Goal: Task Accomplishment & Management: Use online tool/utility

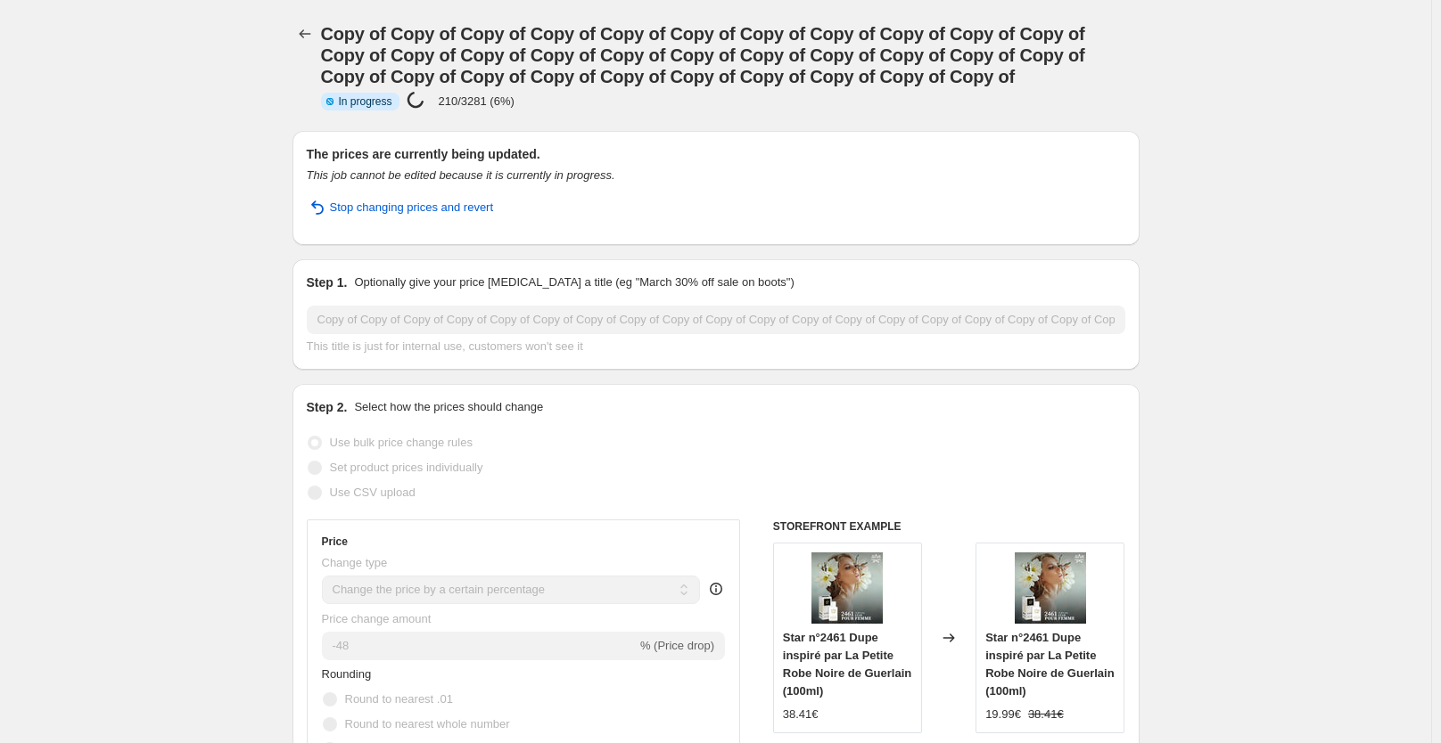
select select "percentage"
select select "collection"
select select "not_equal"
select select "collection"
select select "not_equal"
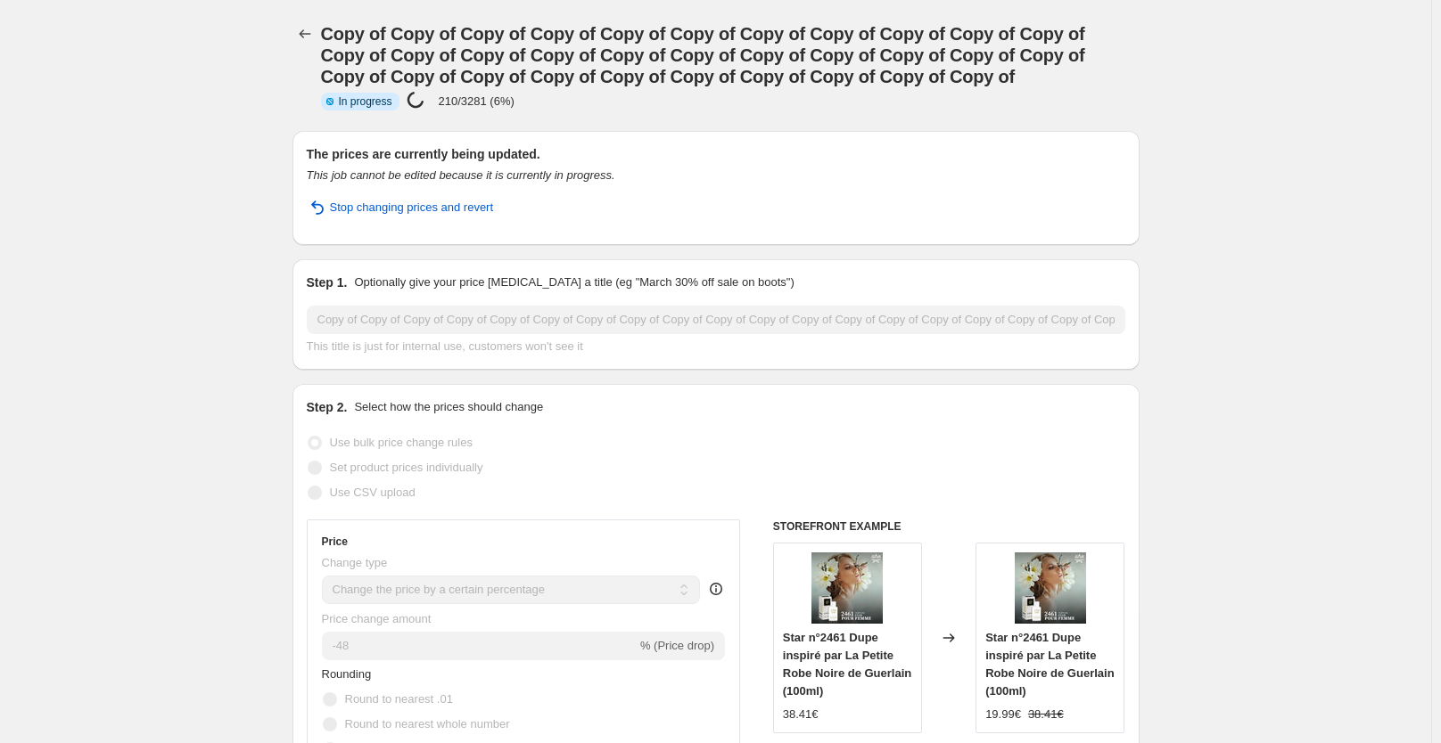
select select "collection"
select select "not_equal"
select select "collection"
select select "not_equal"
select select "collection"
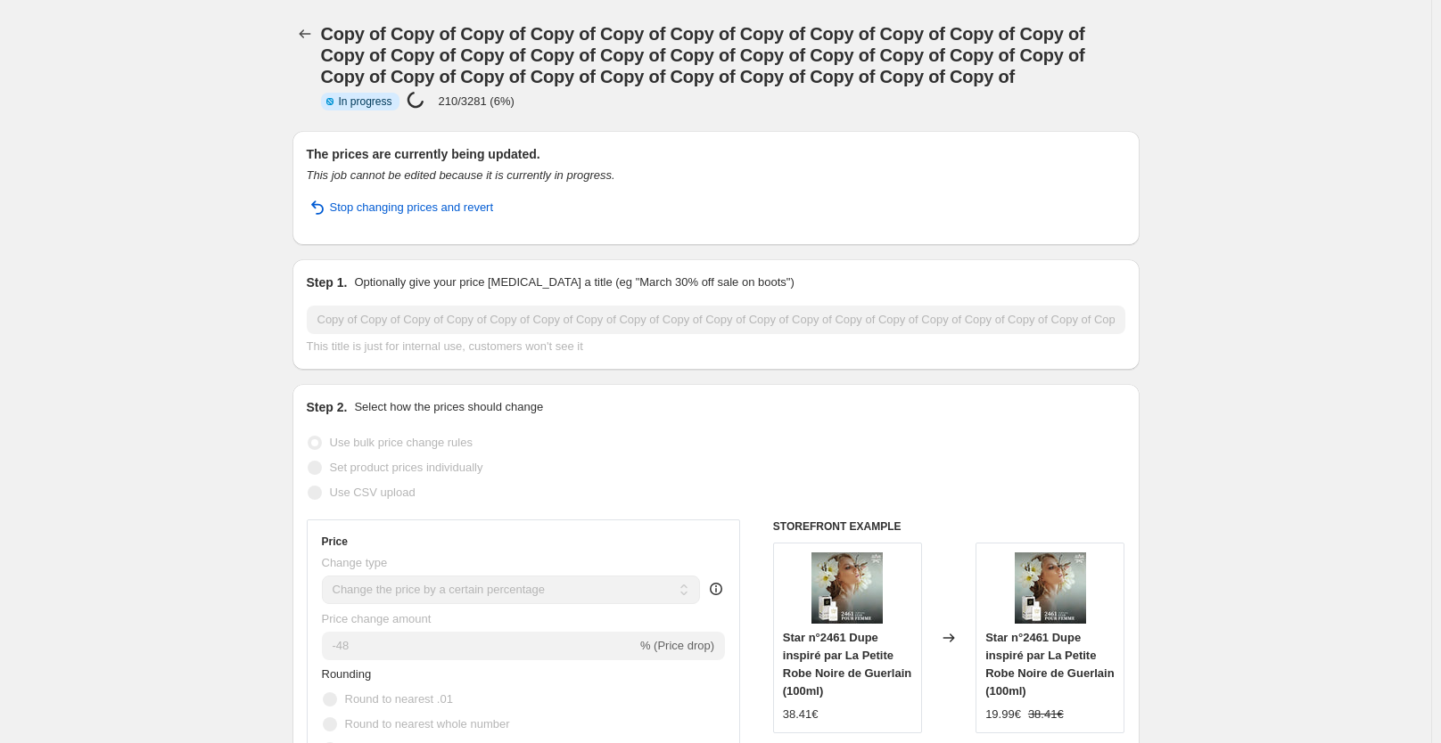
select select "not_equal"
select select "collection"
select select "not_equal"
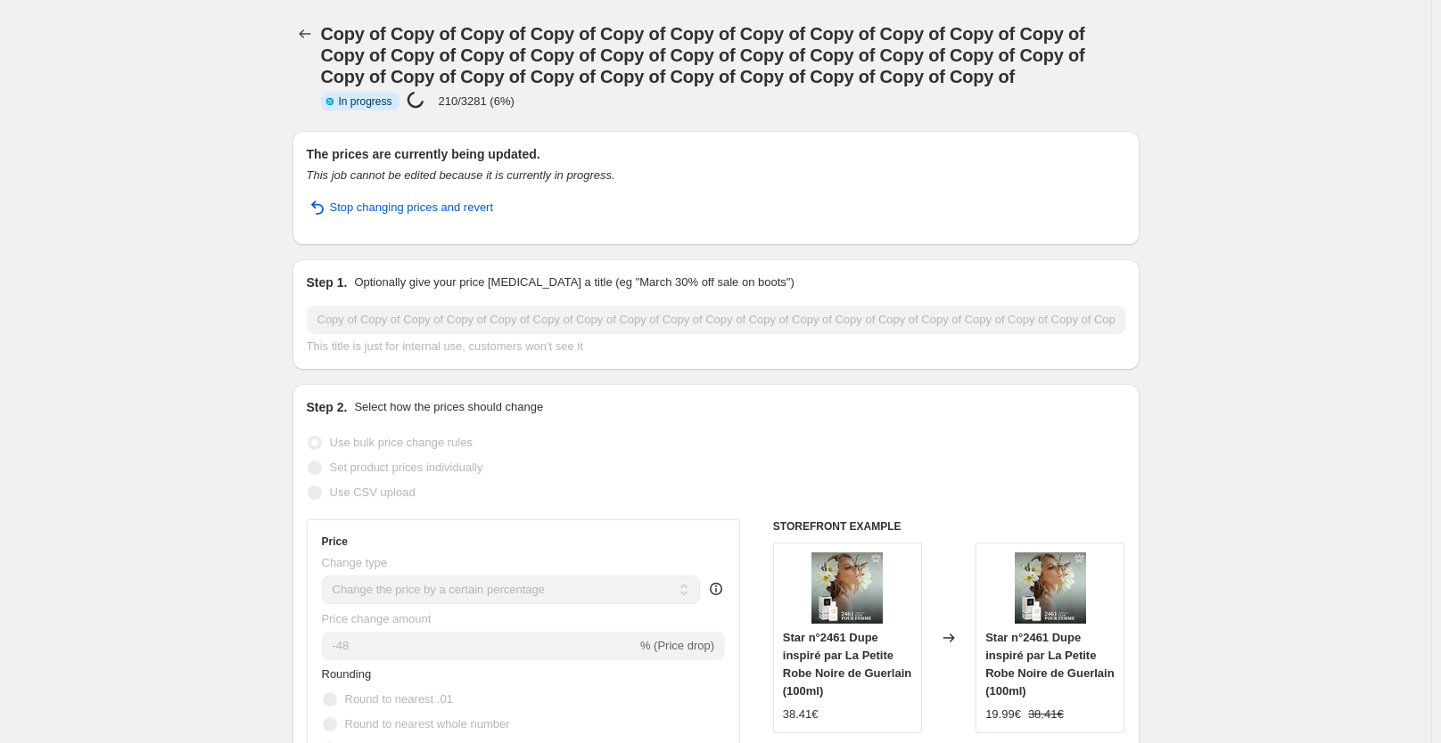
select select "not_equal"
select select "collection"
select select "not_equal"
click at [301, 34] on icon "Price change jobs" at bounding box center [305, 34] width 18 height 18
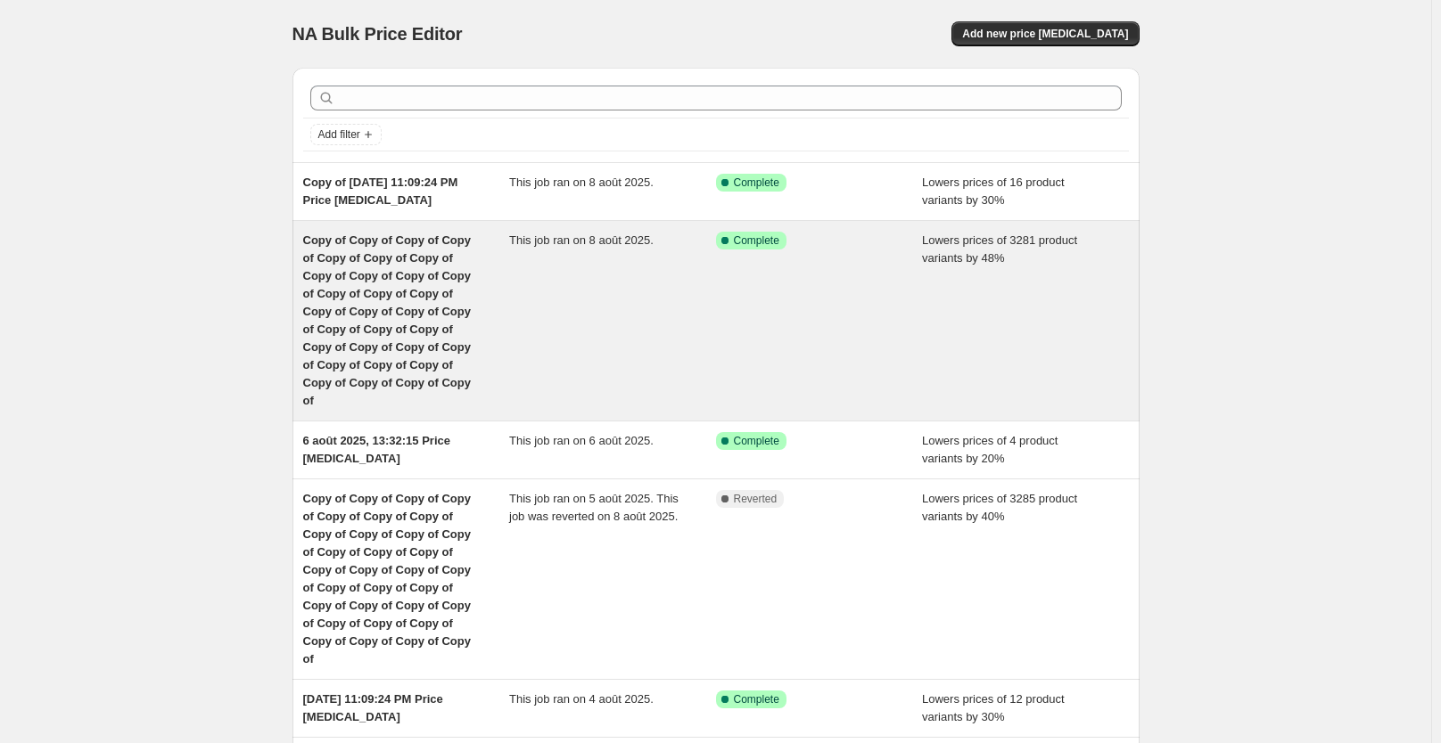
click at [634, 316] on div "This job ran on 8 août 2025." at bounding box center [612, 321] width 207 height 178
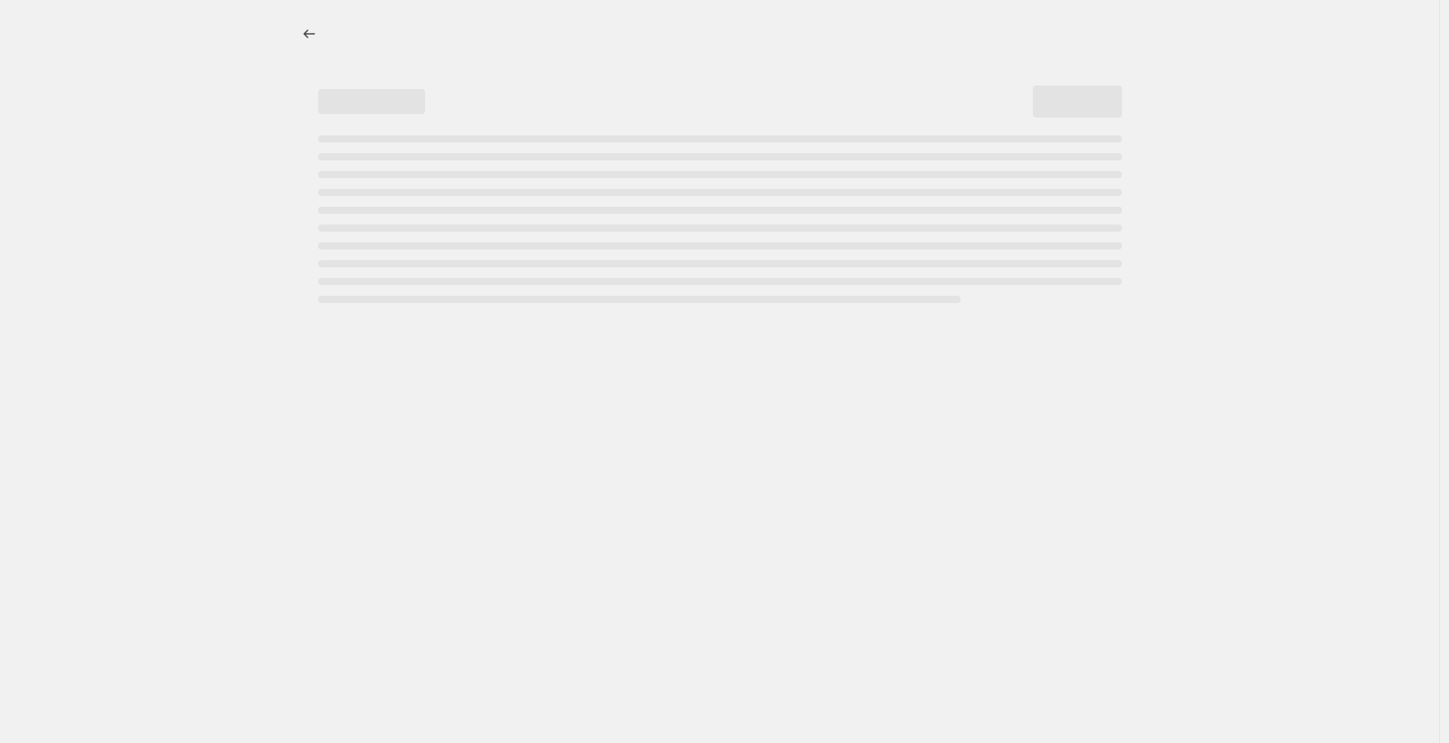
select select "percentage"
select select "collection"
select select "not_equal"
select select "collection"
select select "not_equal"
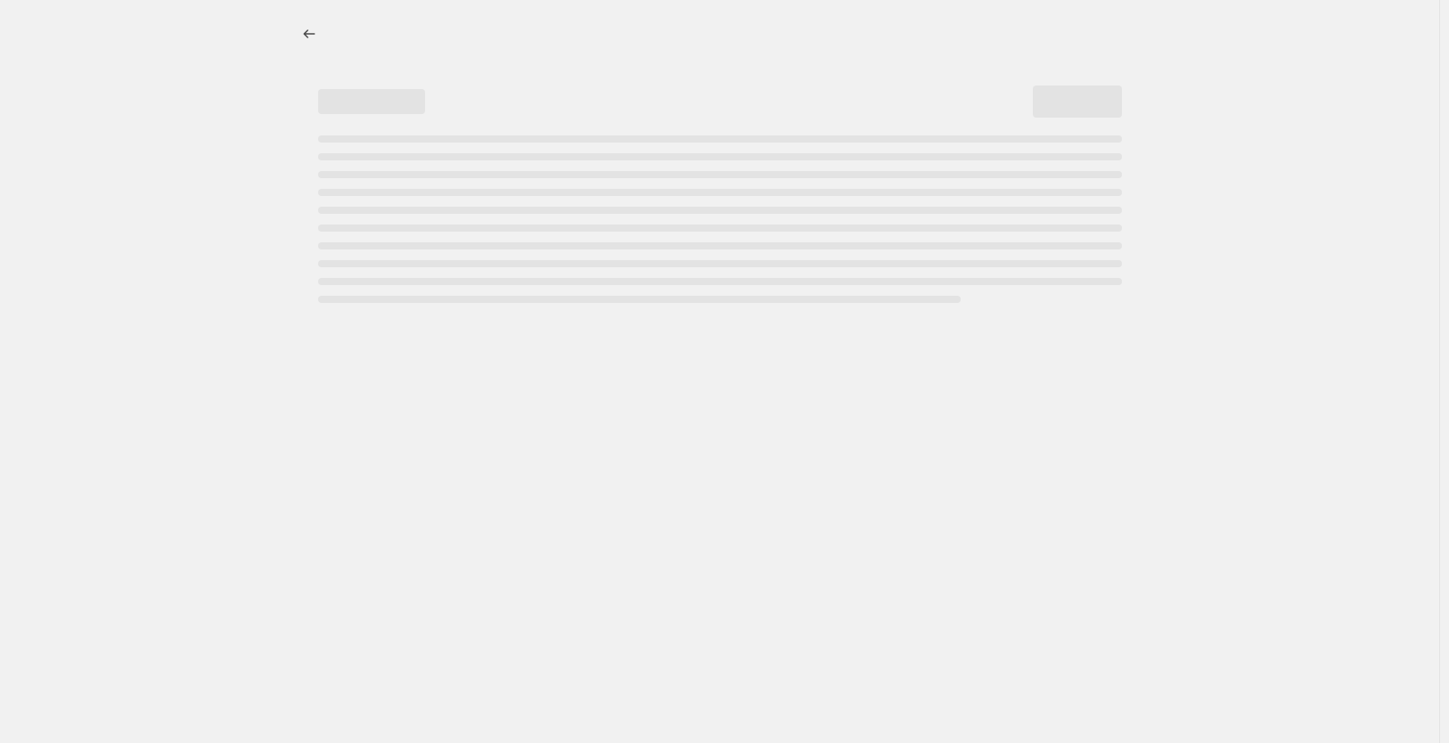
select select "collection"
select select "not_equal"
select select "collection"
select select "not_equal"
select select "collection"
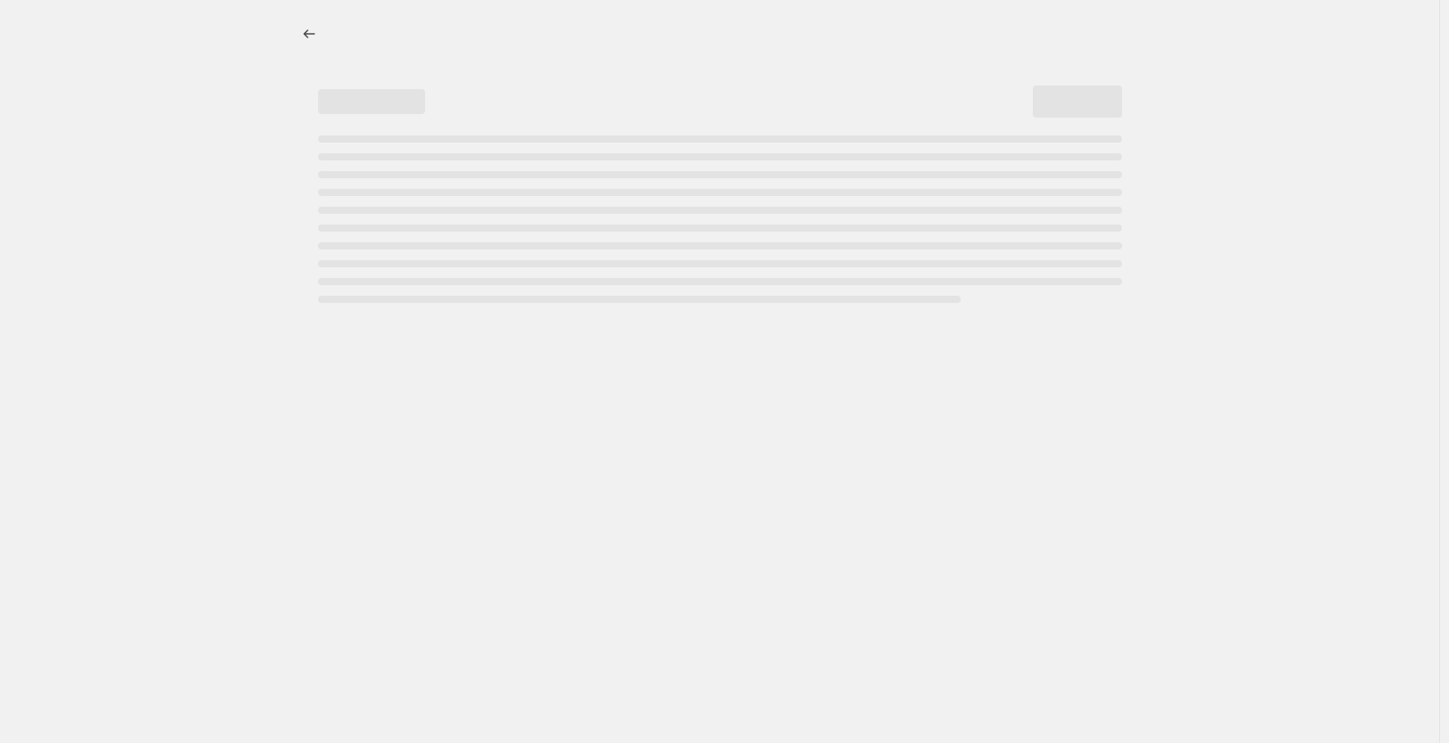
select select "not_equal"
select select "collection"
select select "not_equal"
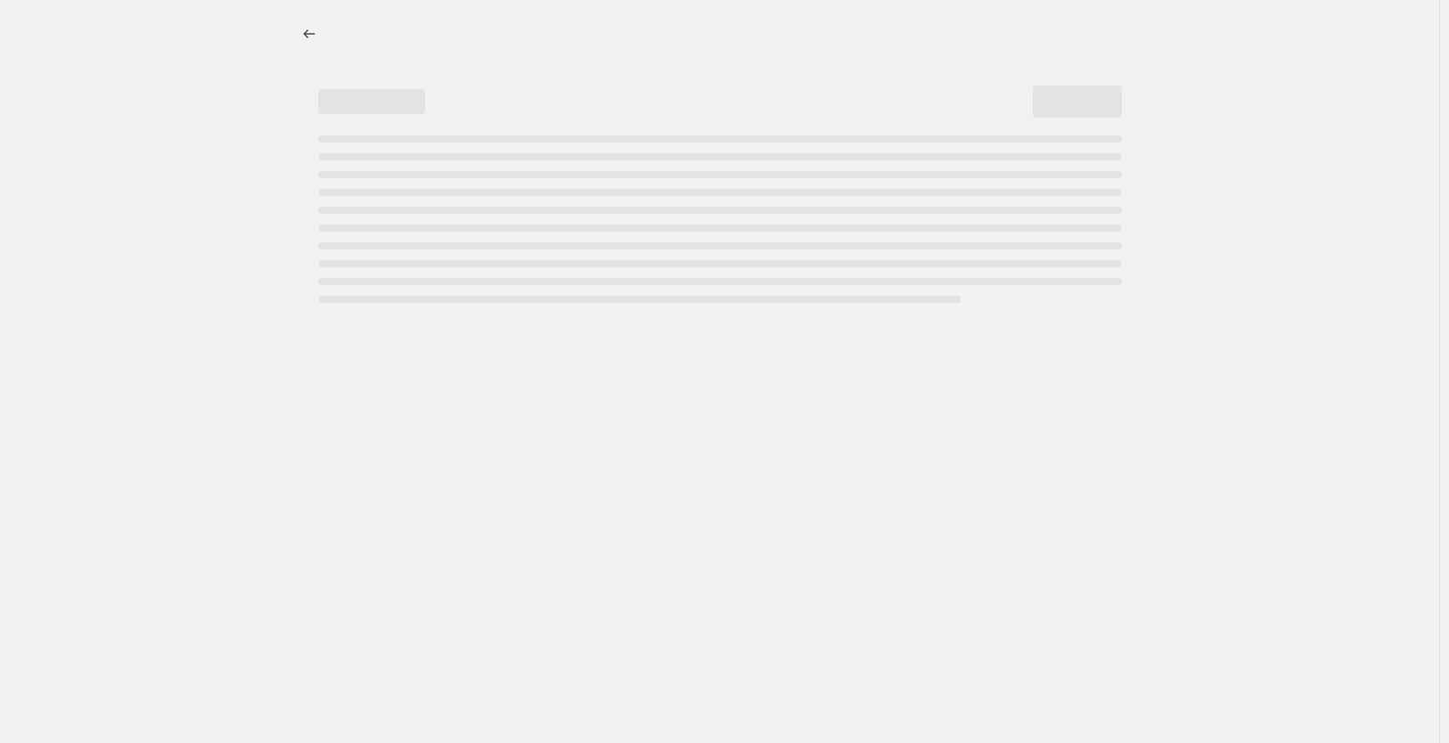
select select "not_equal"
select select "collection"
select select "not_equal"
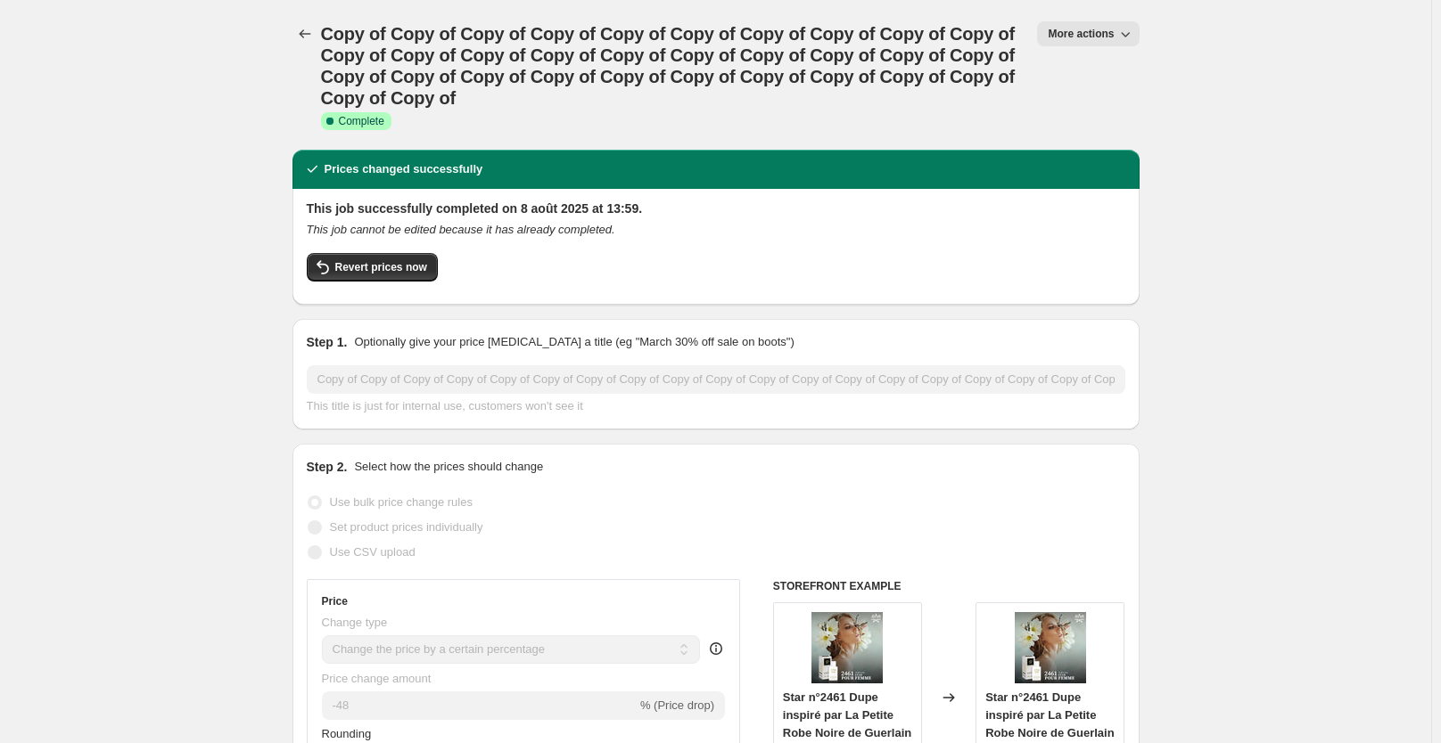
click at [1079, 21] on button "More actions" at bounding box center [1088, 33] width 102 height 25
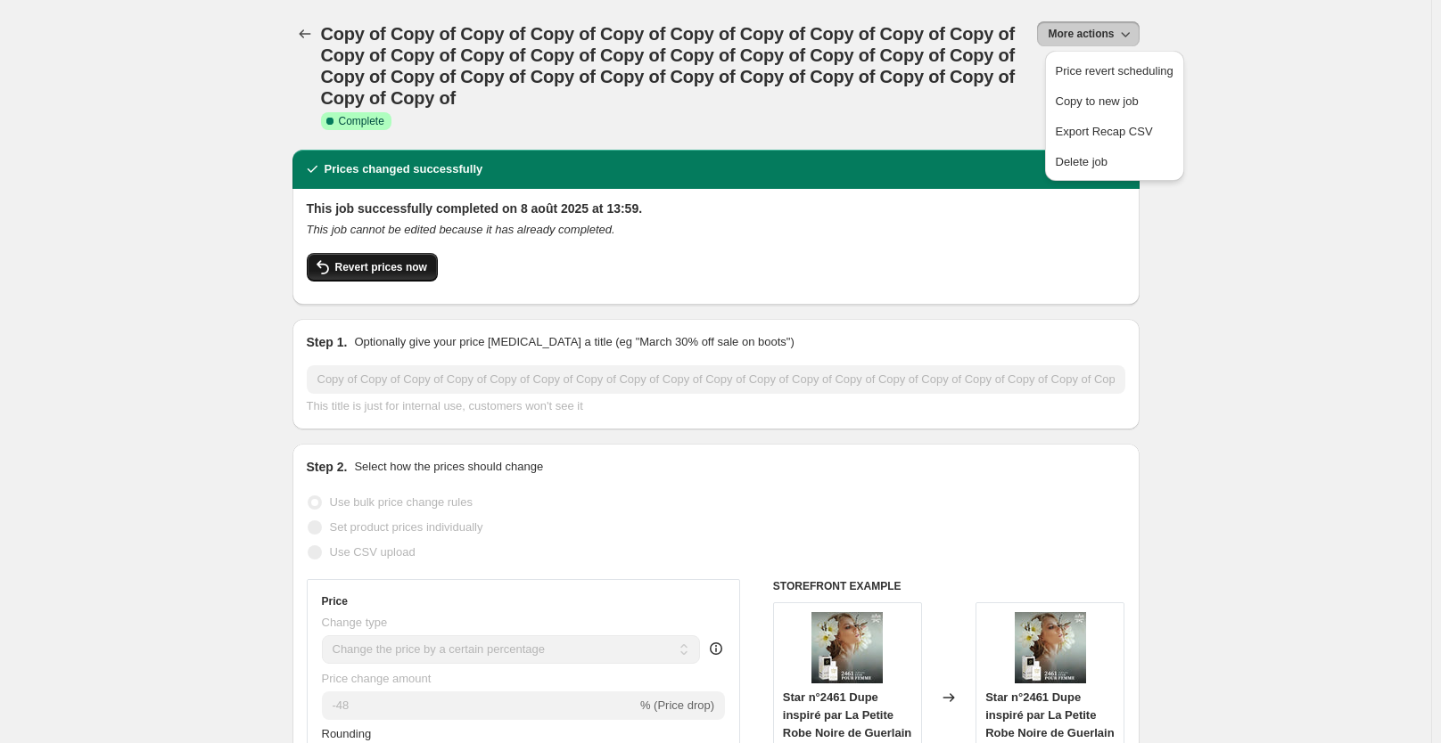
click at [390, 273] on span "Revert prices now" at bounding box center [381, 267] width 92 height 14
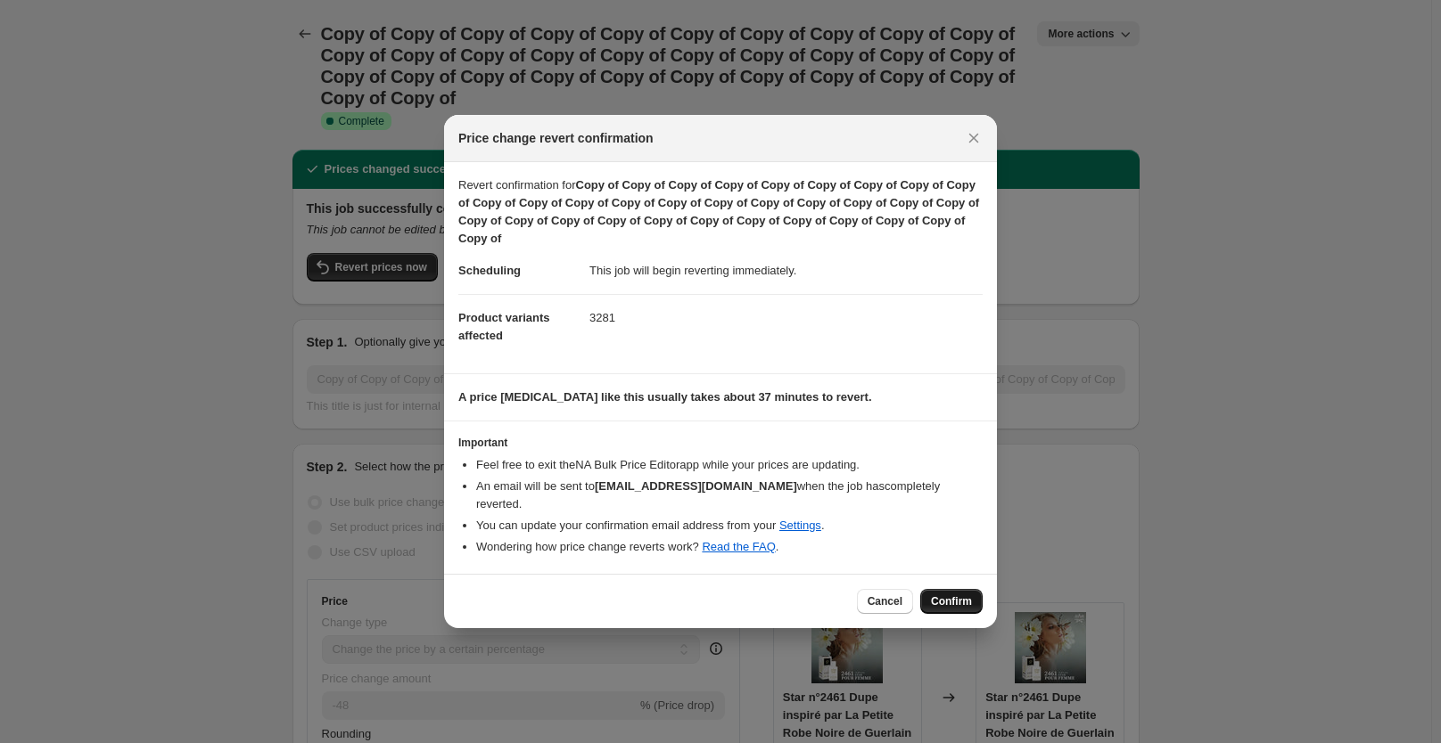
click at [952, 599] on span "Confirm" at bounding box center [951, 602] width 41 height 14
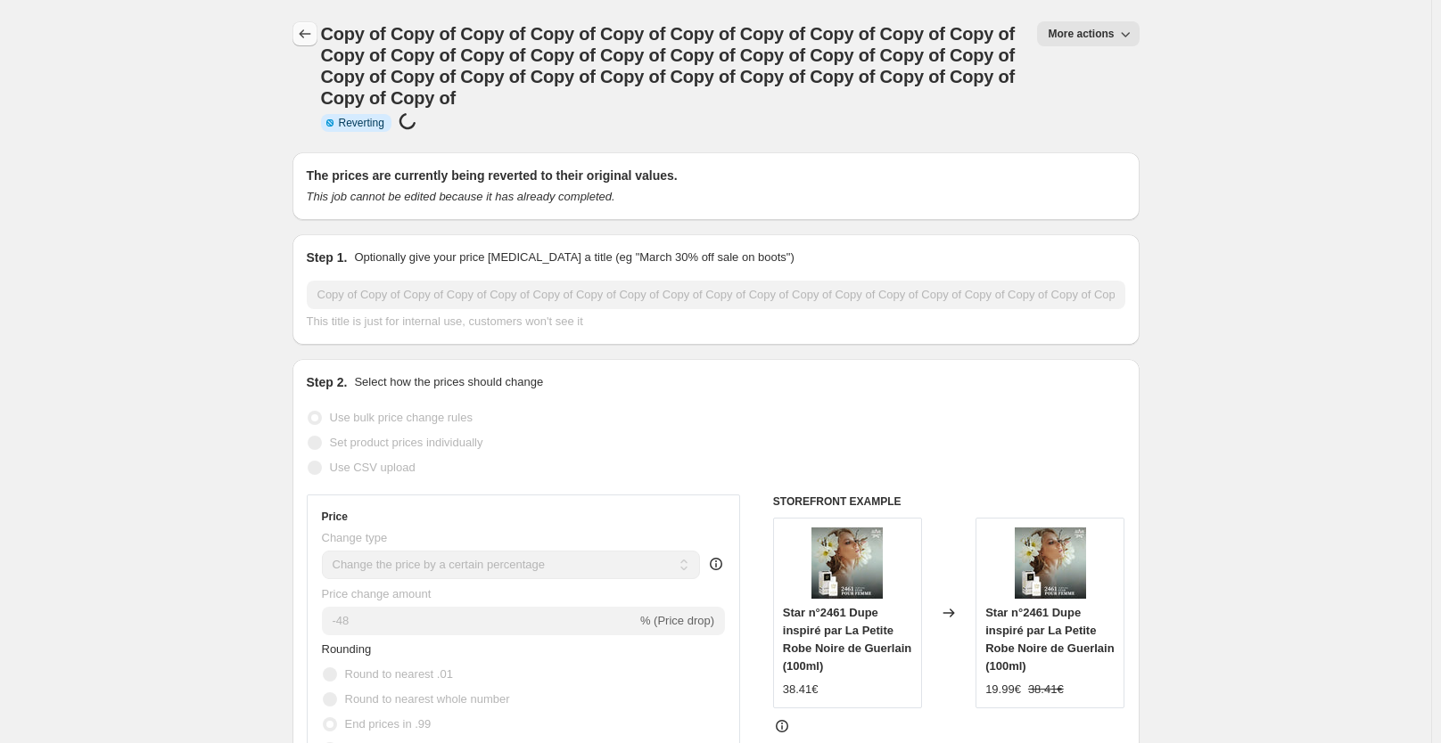
click at [314, 29] on icon "Price change jobs" at bounding box center [305, 34] width 18 height 18
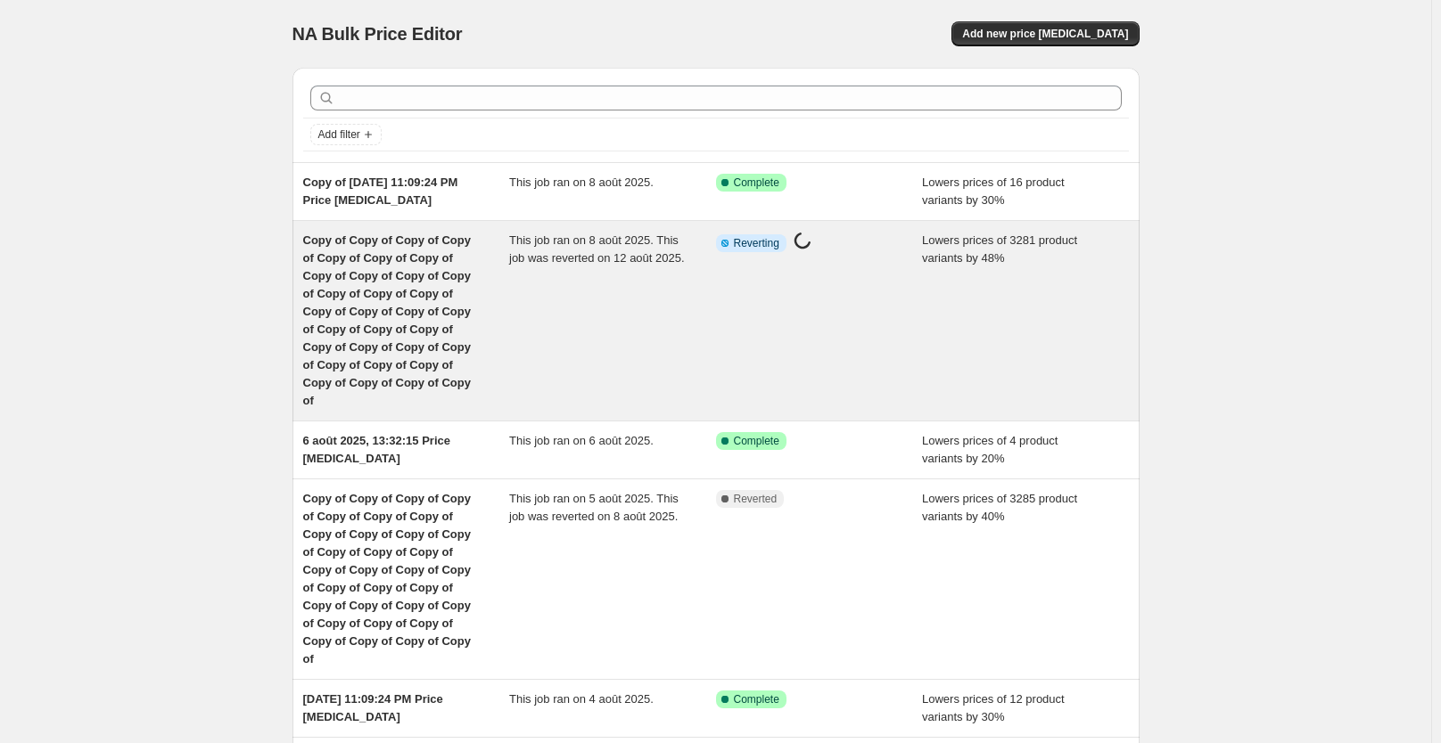
click at [585, 277] on div "This job ran on 8 août 2025. This job was reverted on 12 août 2025." at bounding box center [612, 321] width 207 height 178
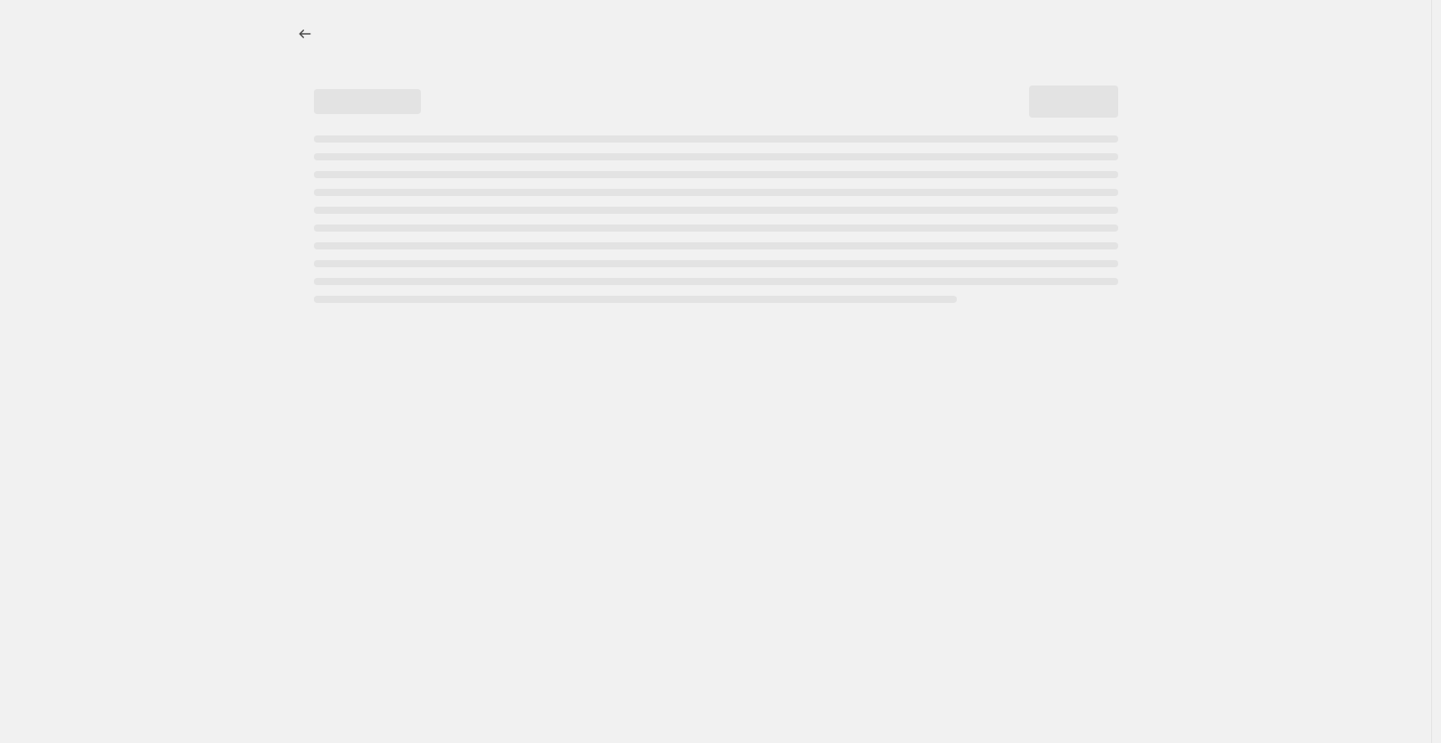
select select "percentage"
select select "collection"
select select "not_equal"
select select "collection"
select select "not_equal"
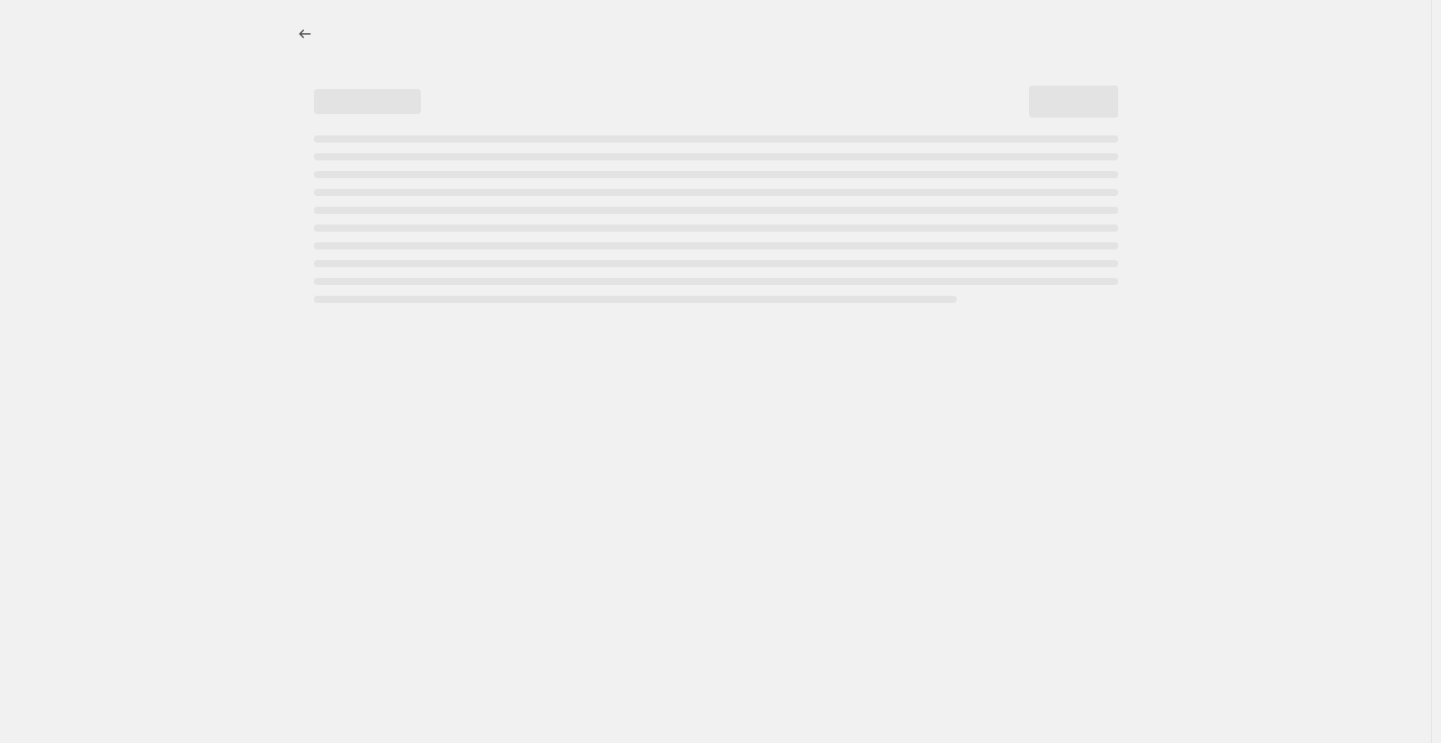
select select "collection"
select select "not_equal"
select select "collection"
select select "not_equal"
select select "collection"
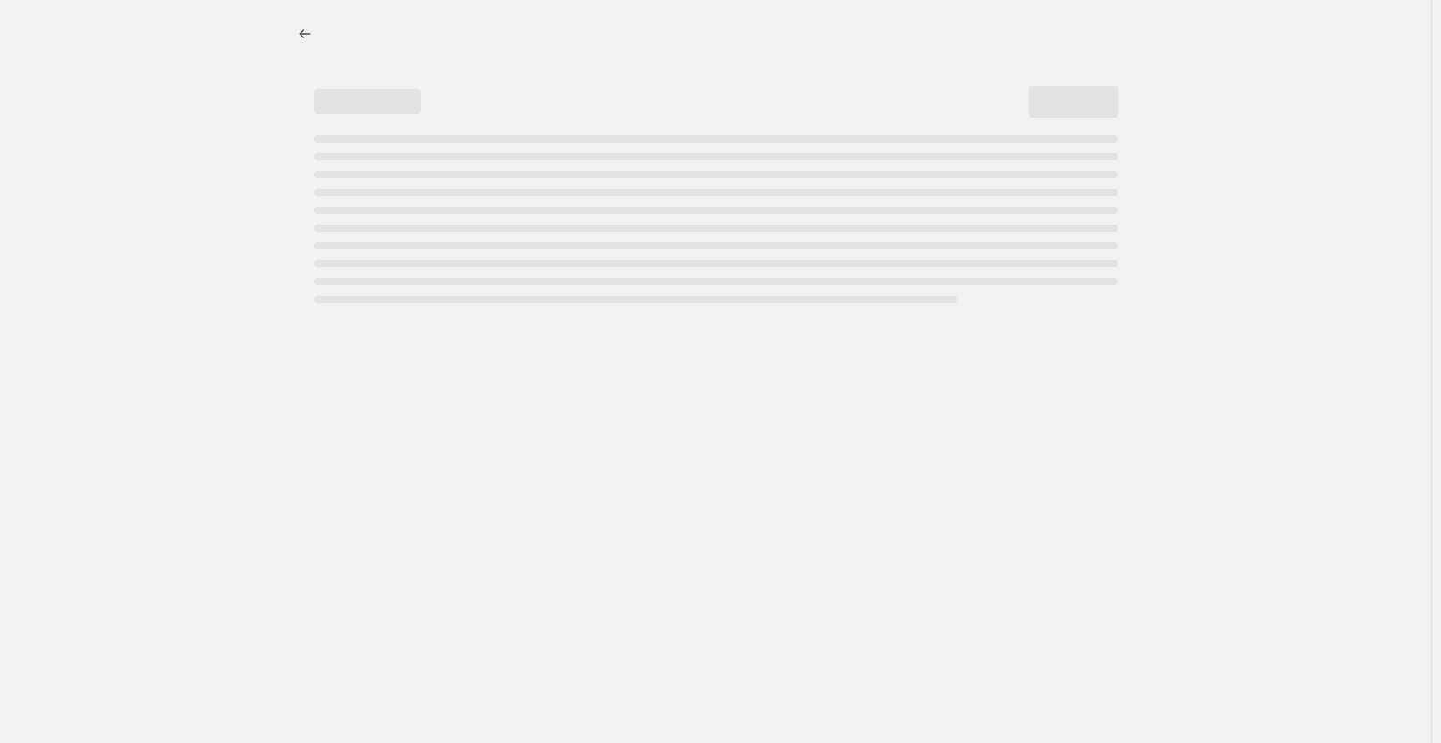
select select "not_equal"
select select "collection"
select select "not_equal"
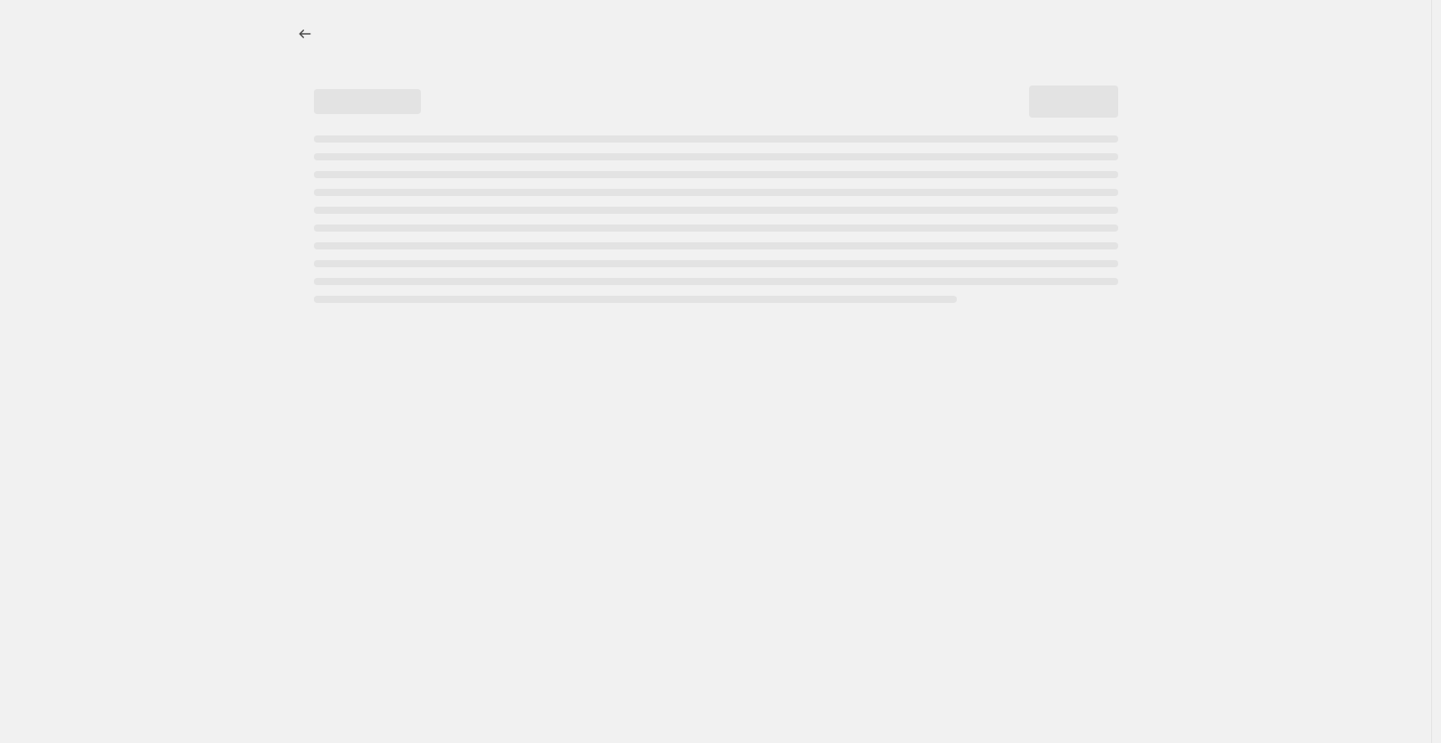
select select "not_equal"
select select "collection"
select select "not_equal"
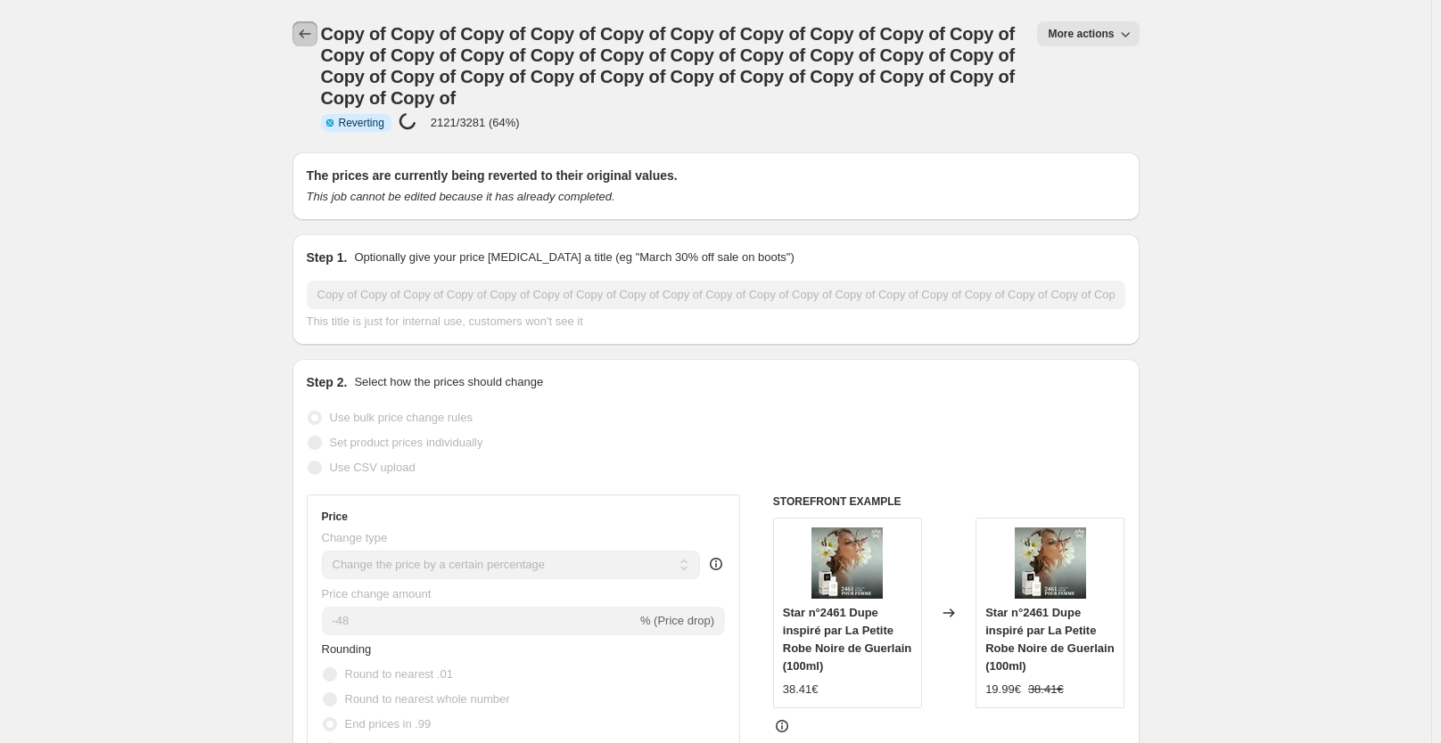
click at [313, 35] on icon "Price change jobs" at bounding box center [305, 34] width 18 height 18
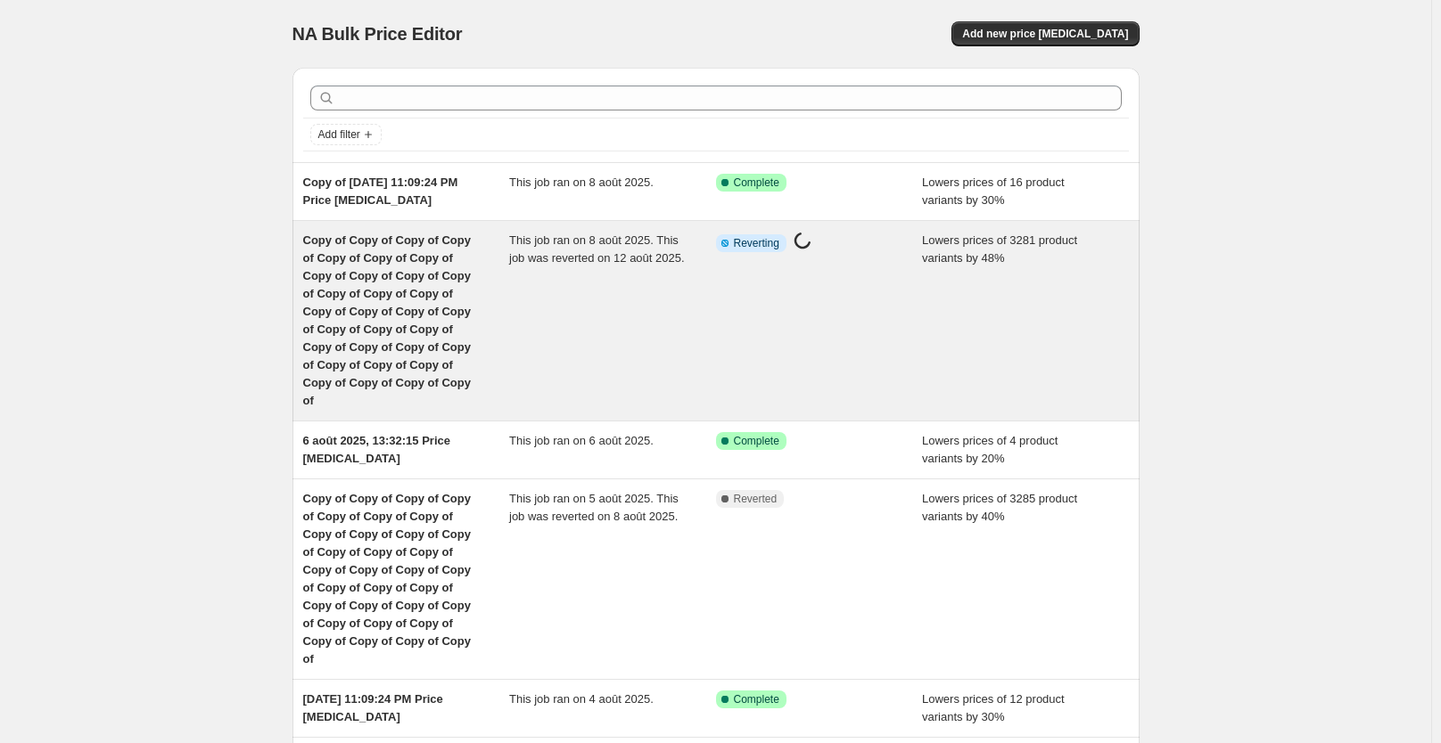
click at [619, 303] on div "This job ran on 8 août 2025. This job was reverted on 12 août 2025." at bounding box center [612, 321] width 207 height 178
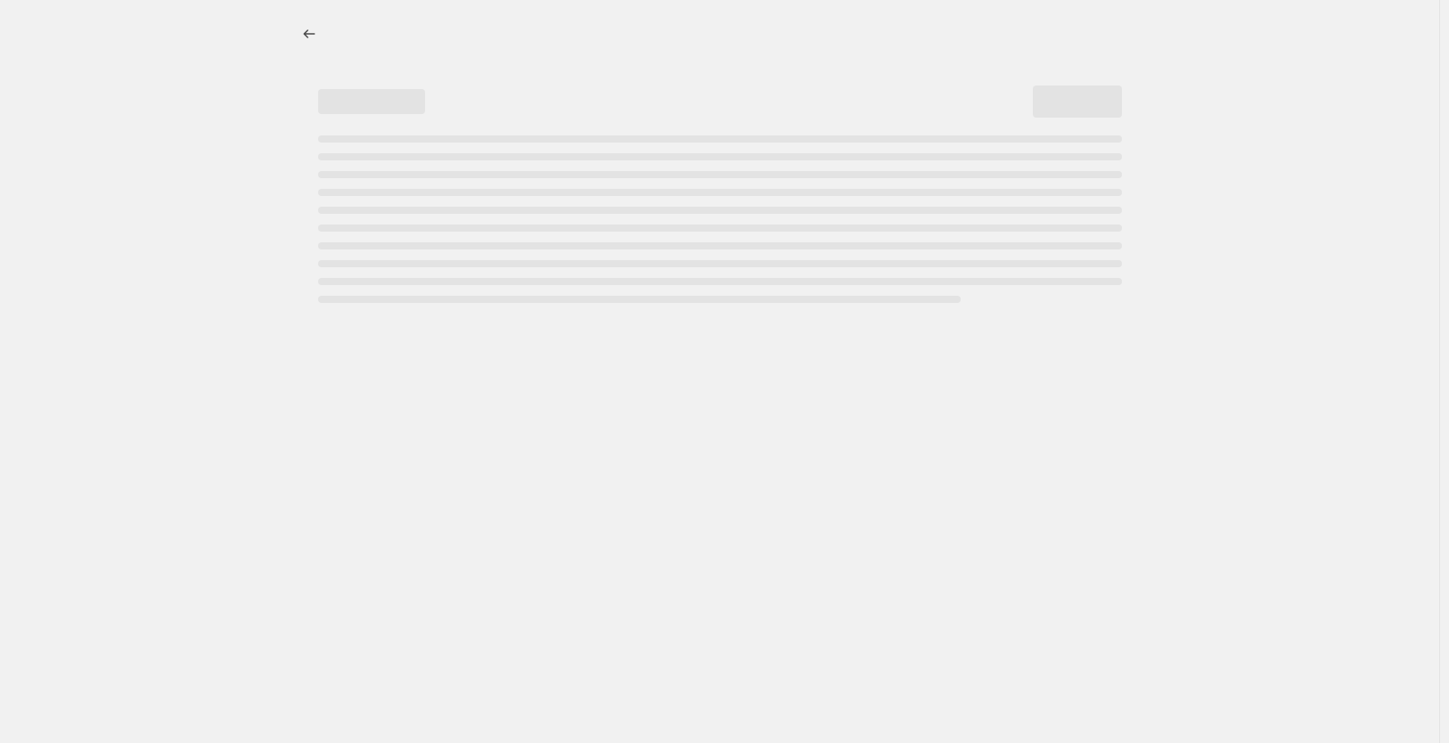
select select "percentage"
select select "collection"
select select "not_equal"
select select "collection"
select select "not_equal"
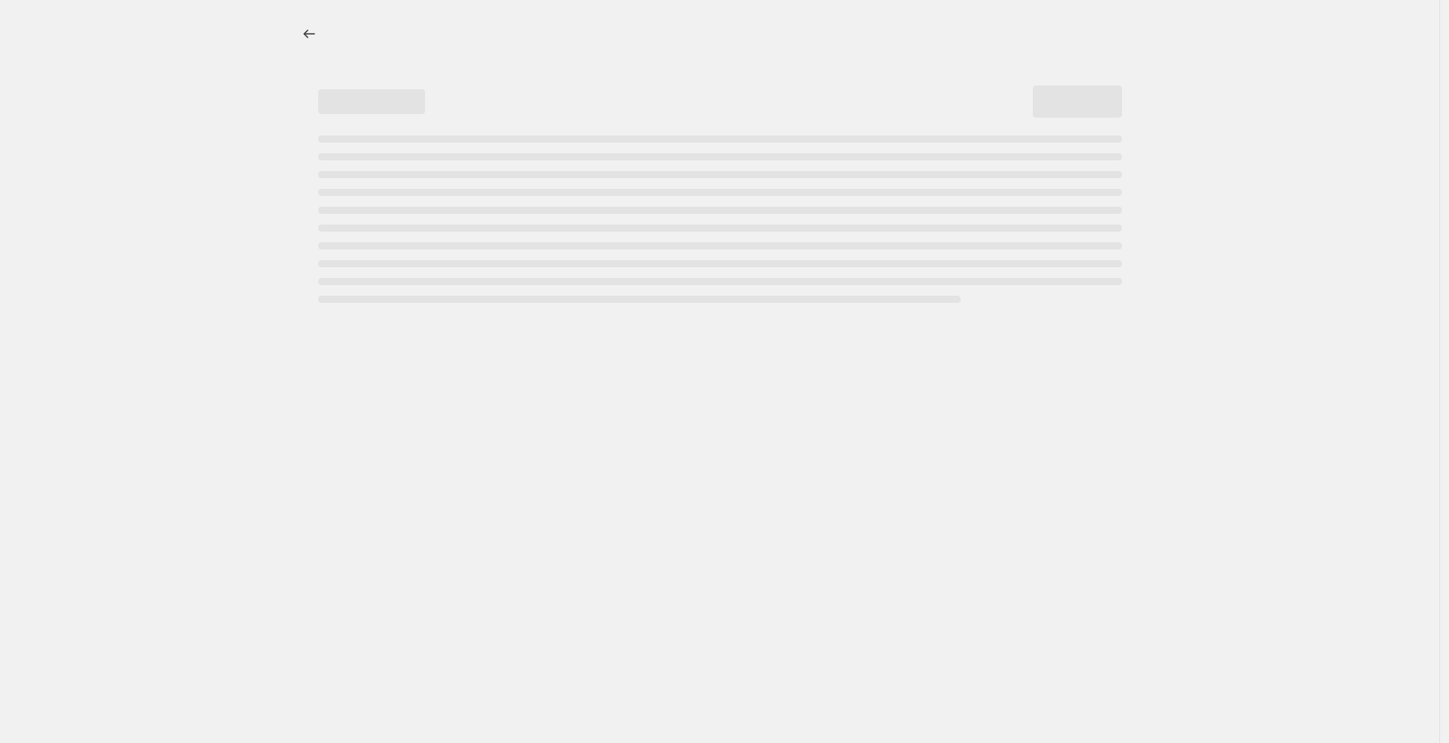
select select "collection"
select select "not_equal"
select select "collection"
select select "not_equal"
select select "collection"
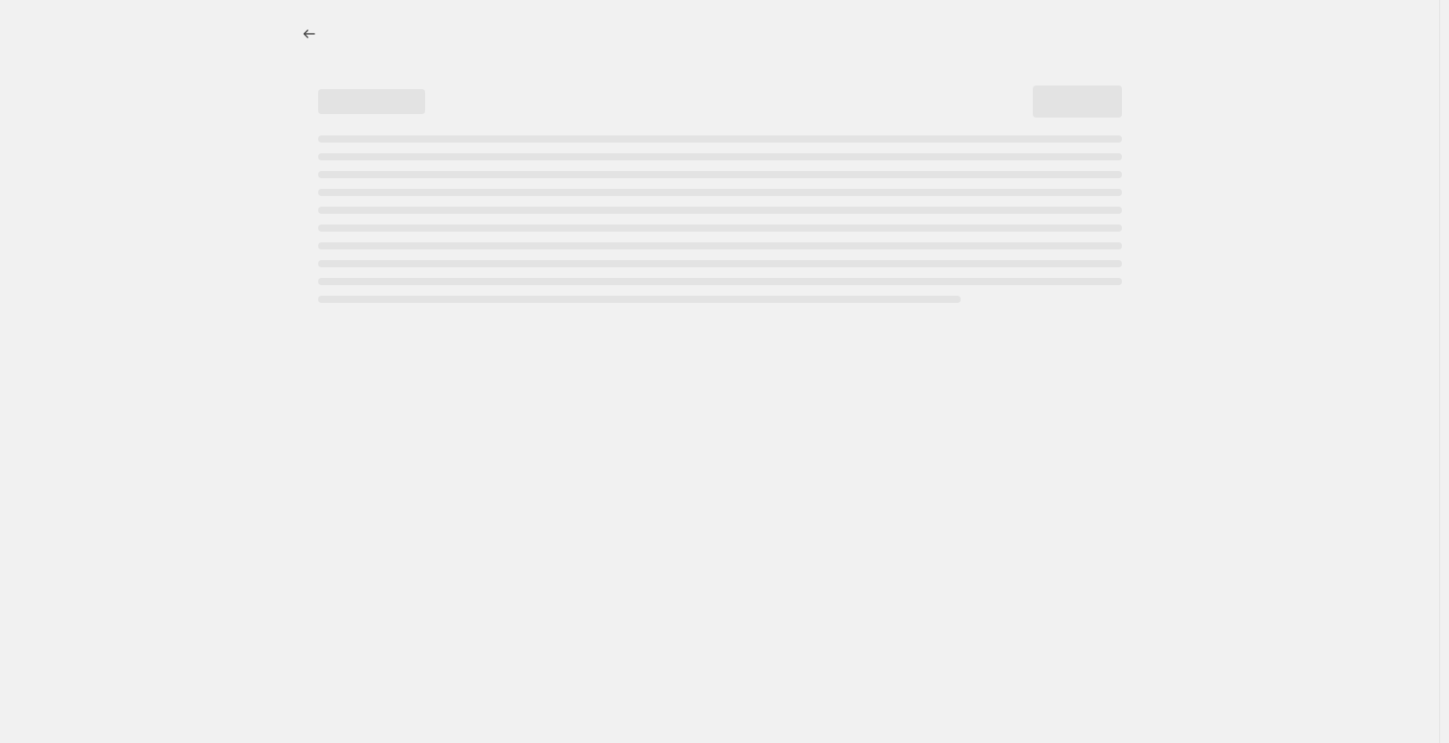
select select "not_equal"
select select "collection"
select select "not_equal"
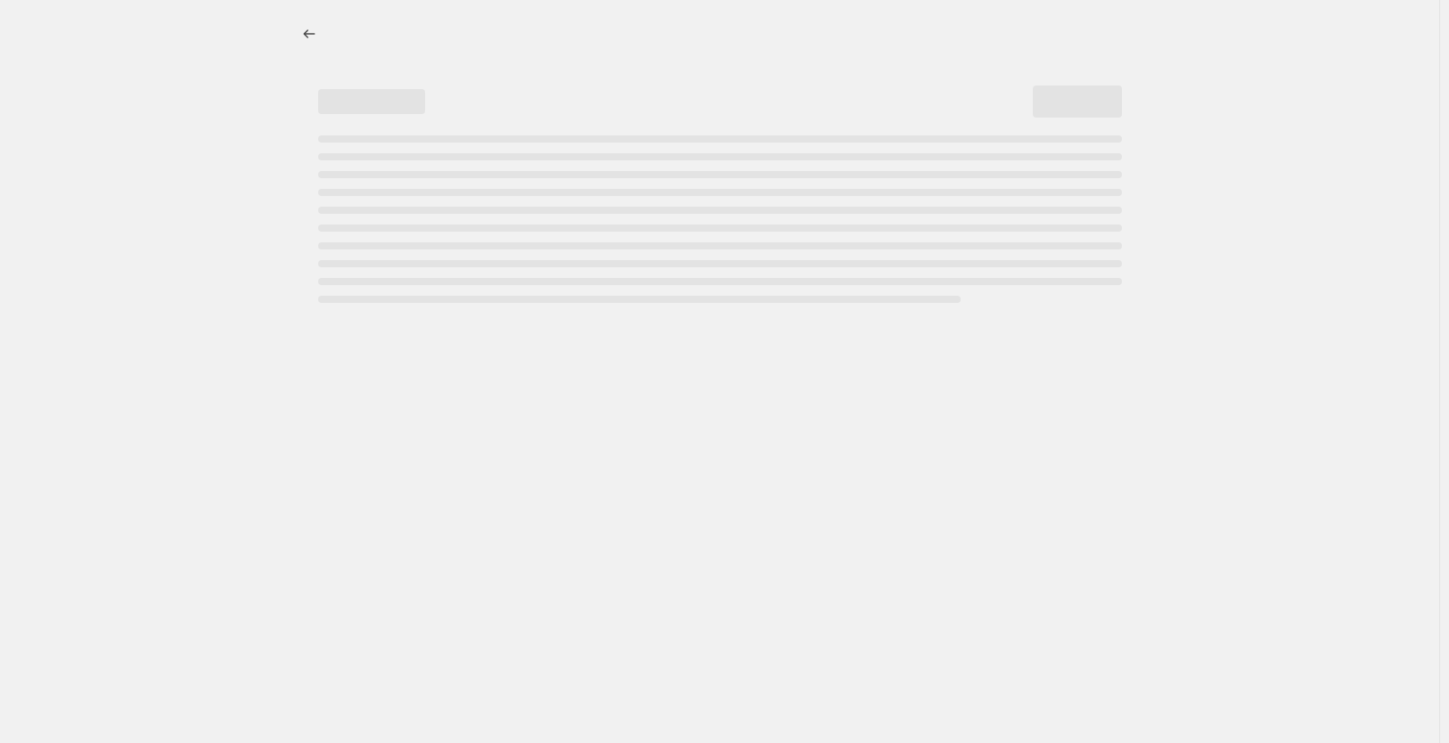
select select "not_equal"
select select "collection"
select select "not_equal"
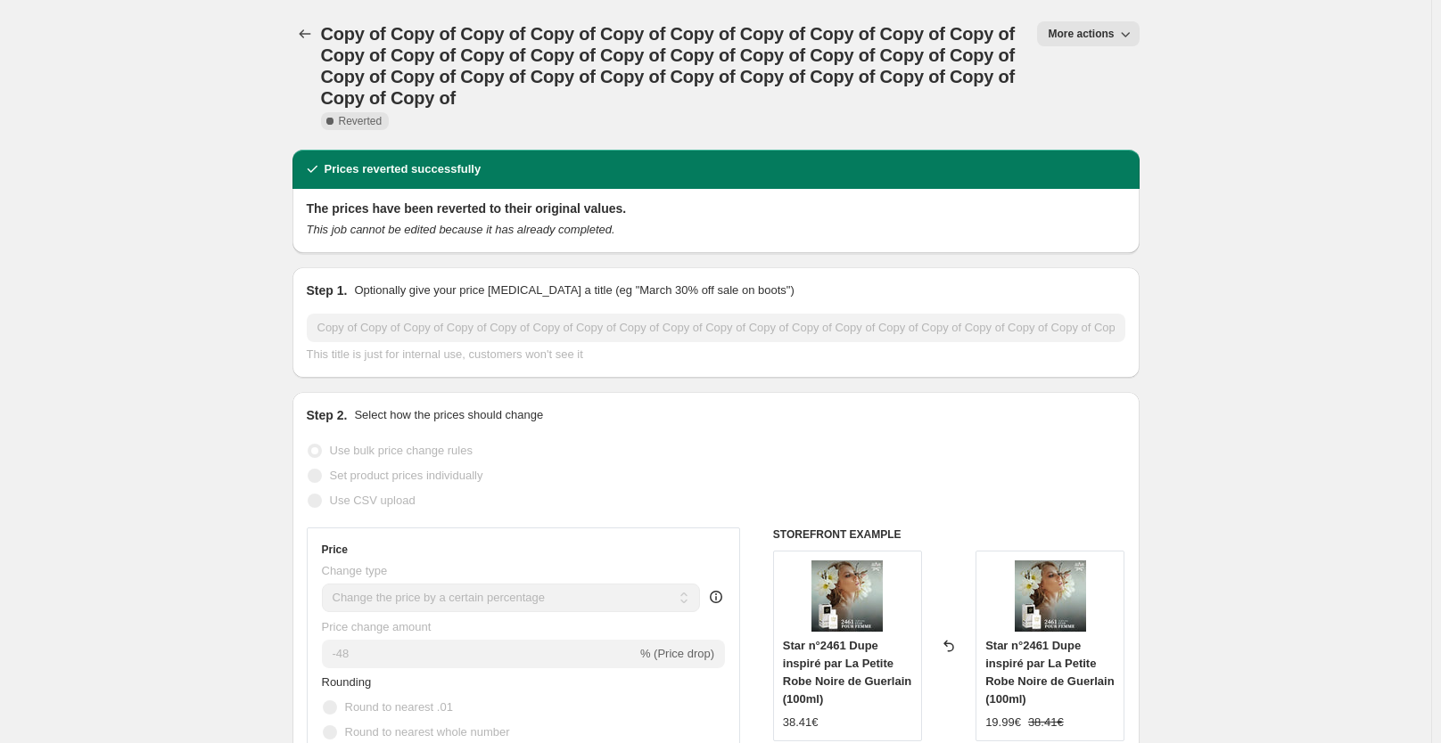
click at [1072, 31] on span "More actions" at bounding box center [1080, 34] width 66 height 14
click at [1083, 66] on span "Copy to new job" at bounding box center [1096, 70] width 83 height 13
select select "percentage"
select select "collection"
select select "not_equal"
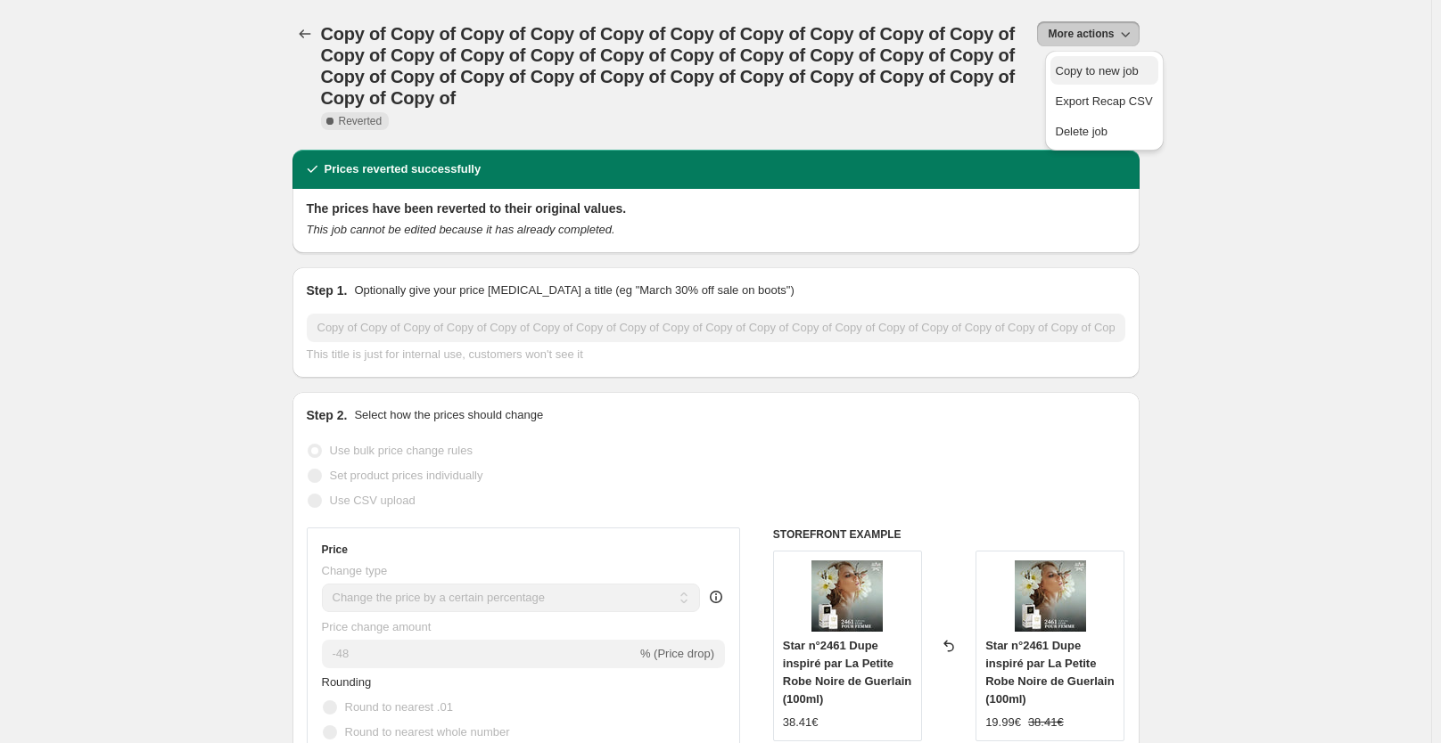
select select "collection"
select select "not_equal"
select select "collection"
select select "not_equal"
select select "collection"
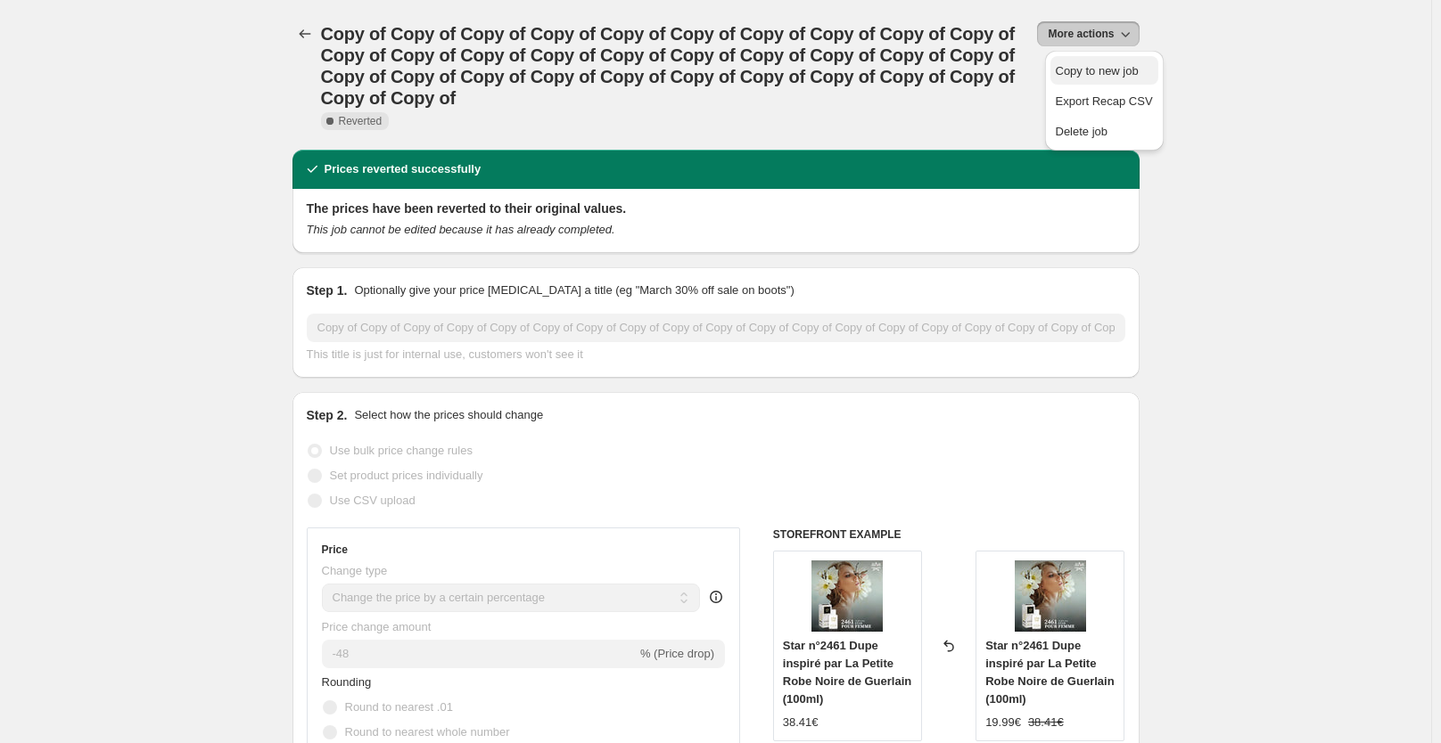
select select "not_equal"
select select "collection"
select select "not_equal"
select select "collection"
select select "not_equal"
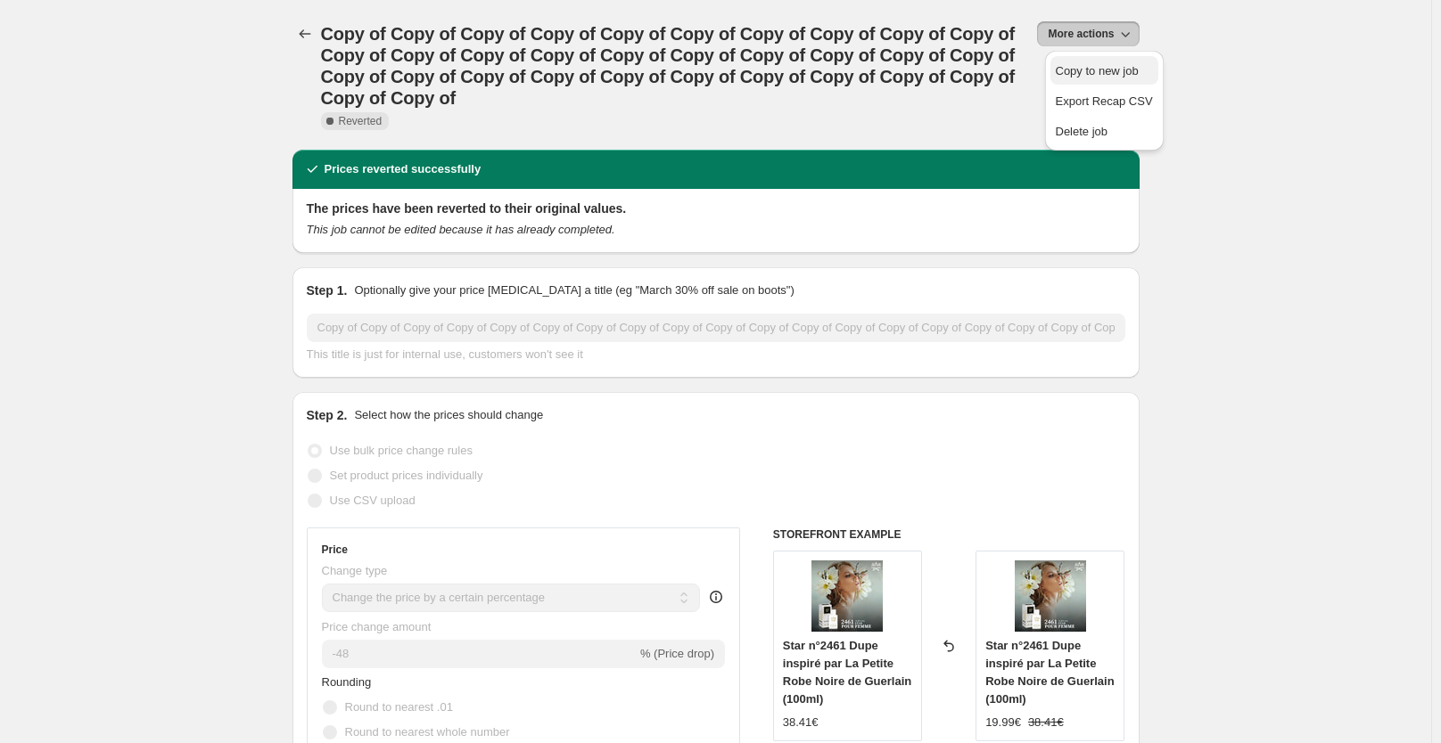
select select "not_equal"
select select "collection"
select select "not_equal"
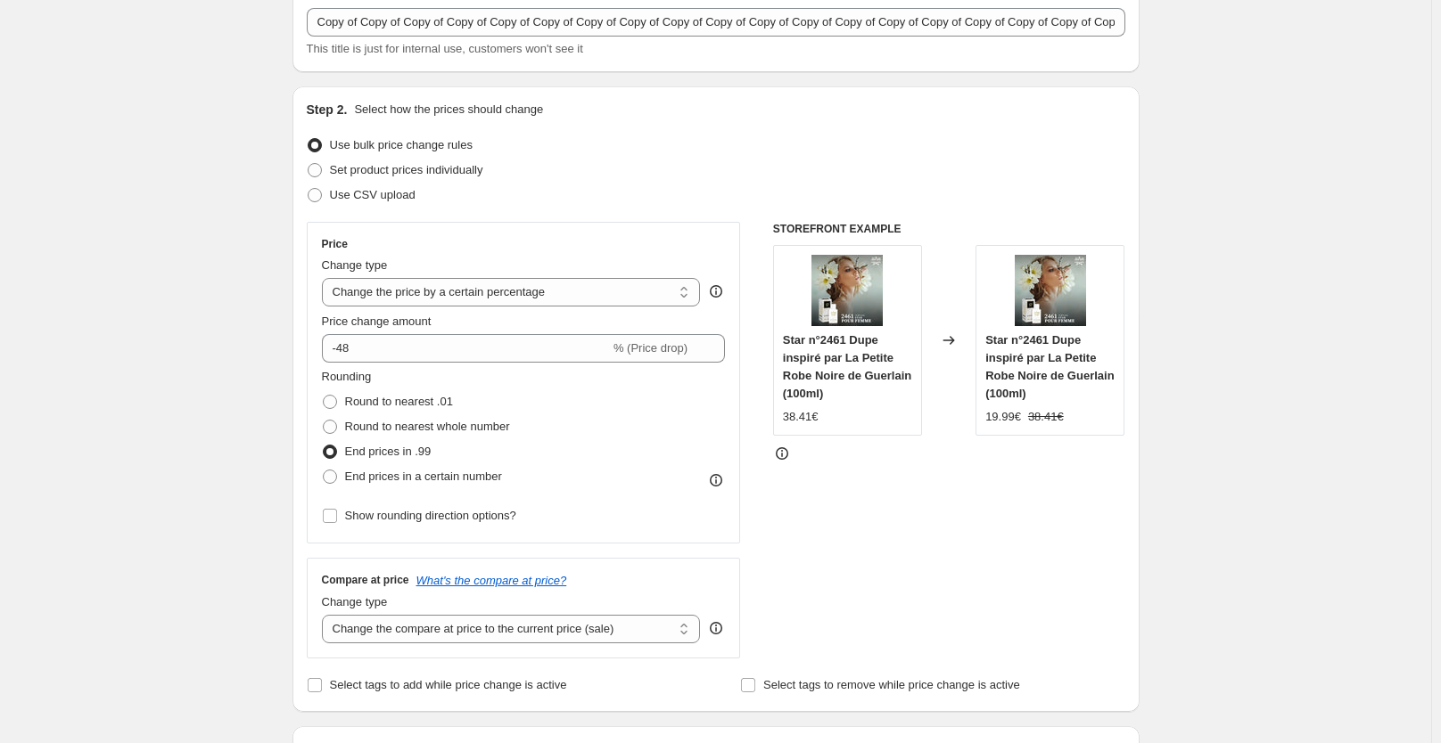
scroll to position [178, 0]
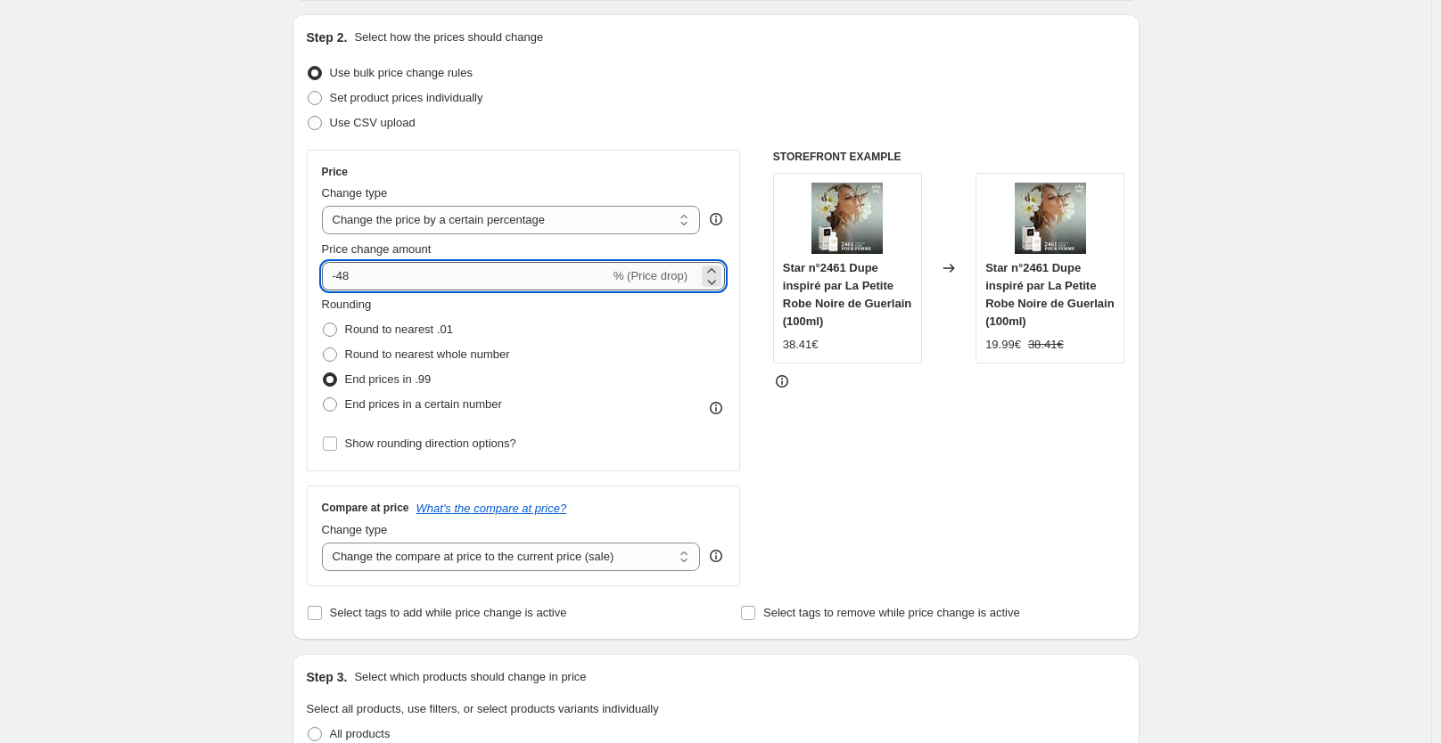
click at [477, 266] on input "-48" at bounding box center [466, 276] width 288 height 29
type input "-40"
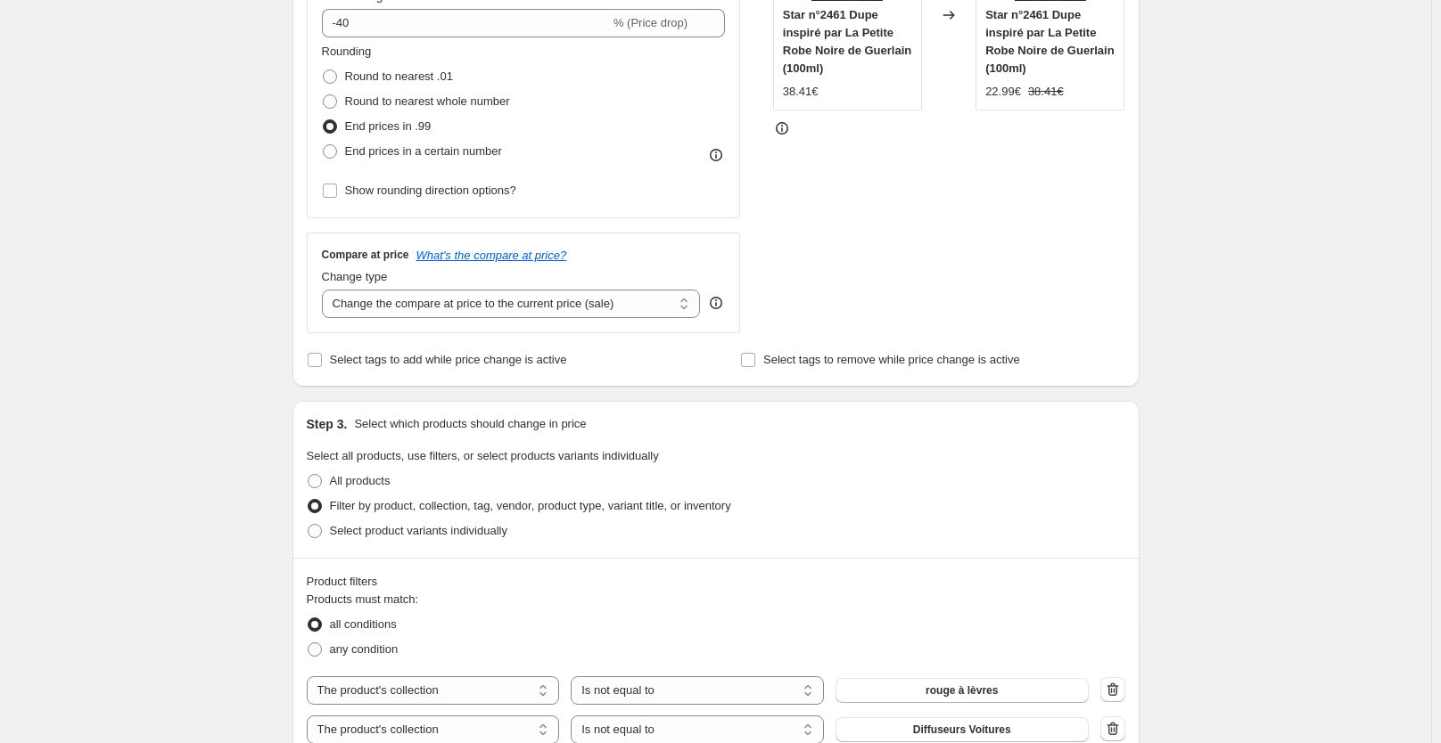
scroll to position [446, 0]
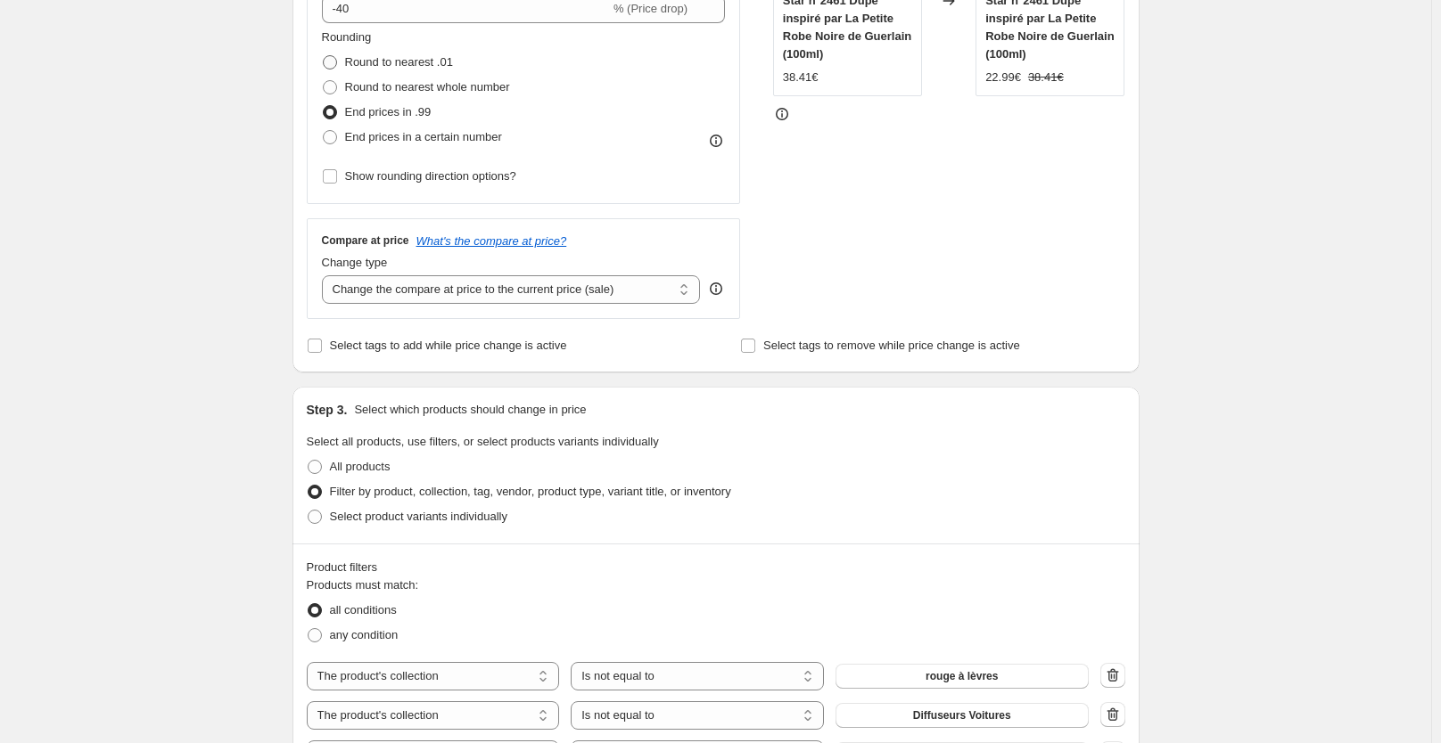
click at [397, 67] on span "Round to nearest .01" at bounding box center [399, 61] width 108 height 13
click at [324, 56] on input "Round to nearest .01" at bounding box center [323, 55] width 1 height 1
radio input "true"
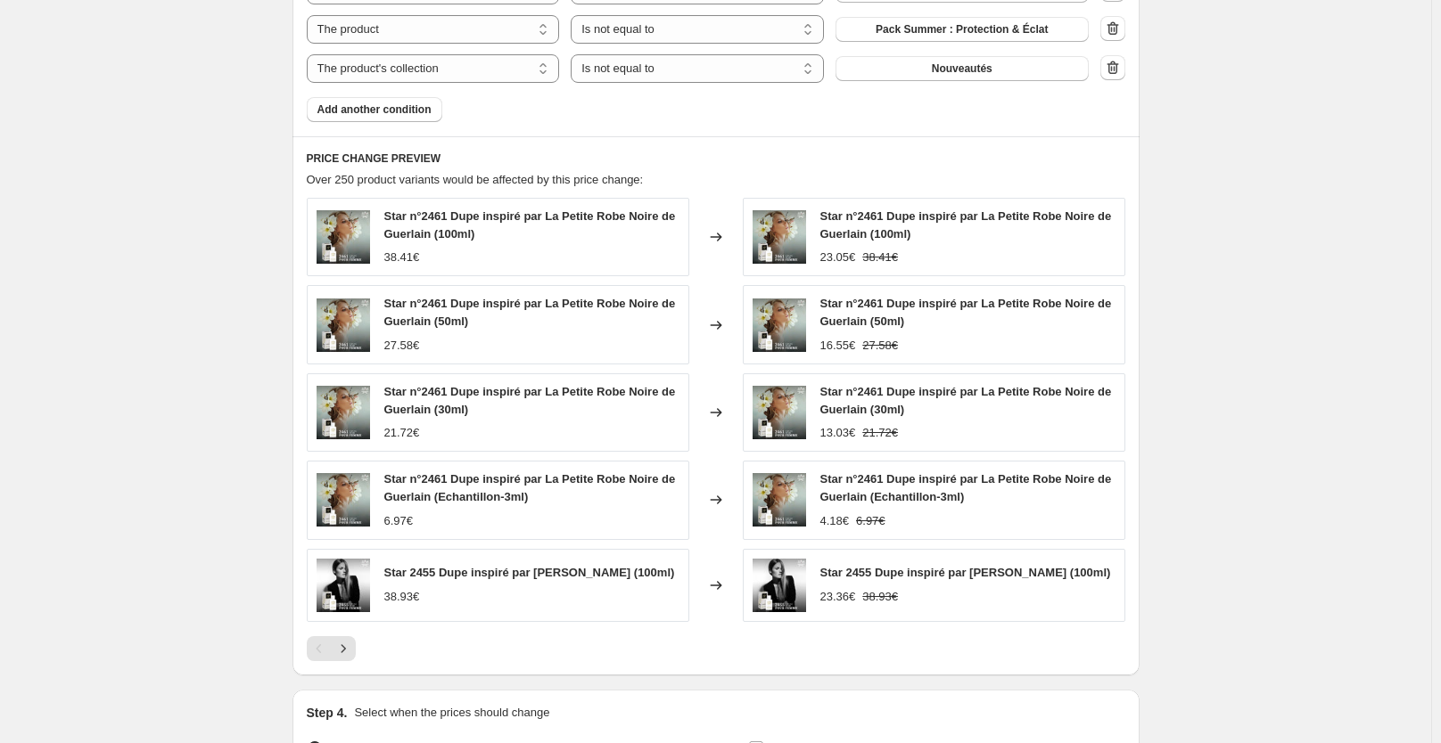
scroll to position [1622, 0]
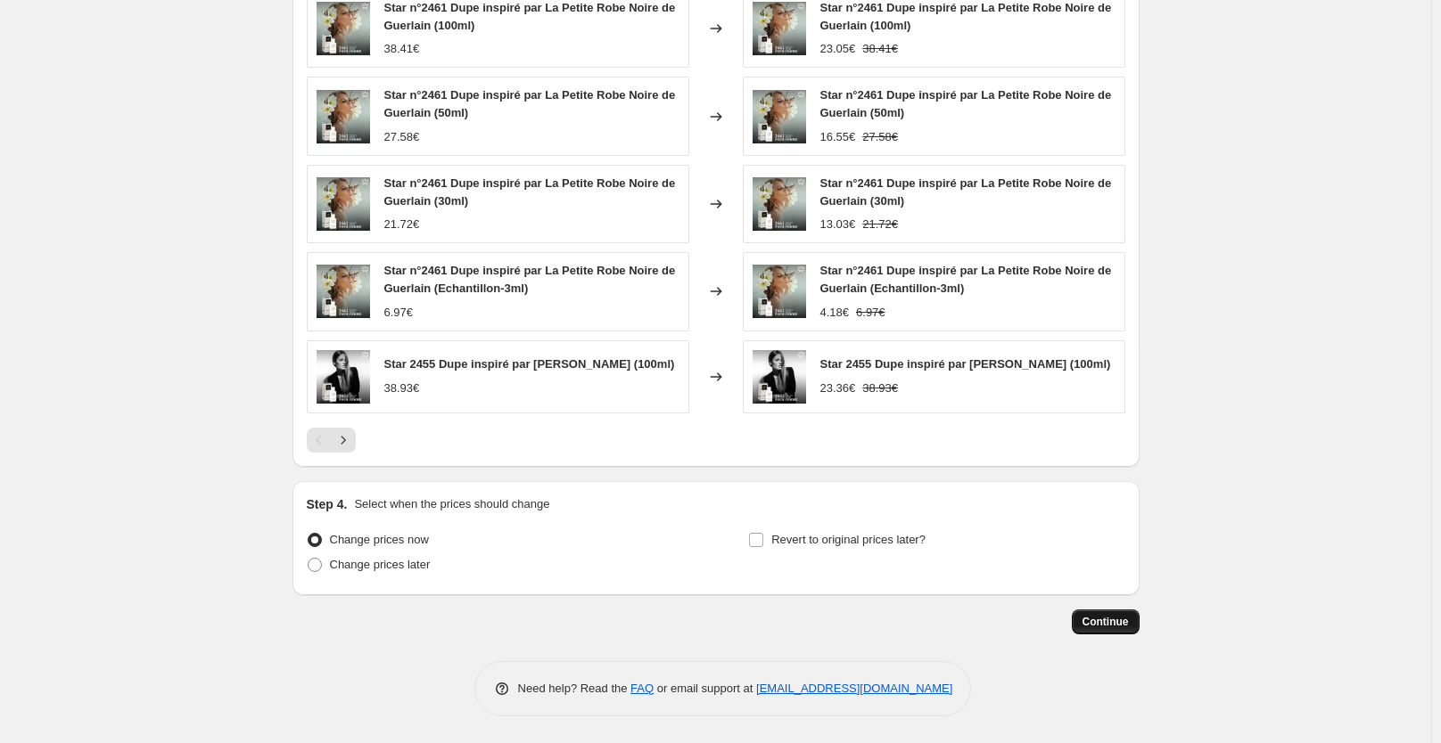
click at [1096, 619] on span "Continue" at bounding box center [1105, 622] width 46 height 14
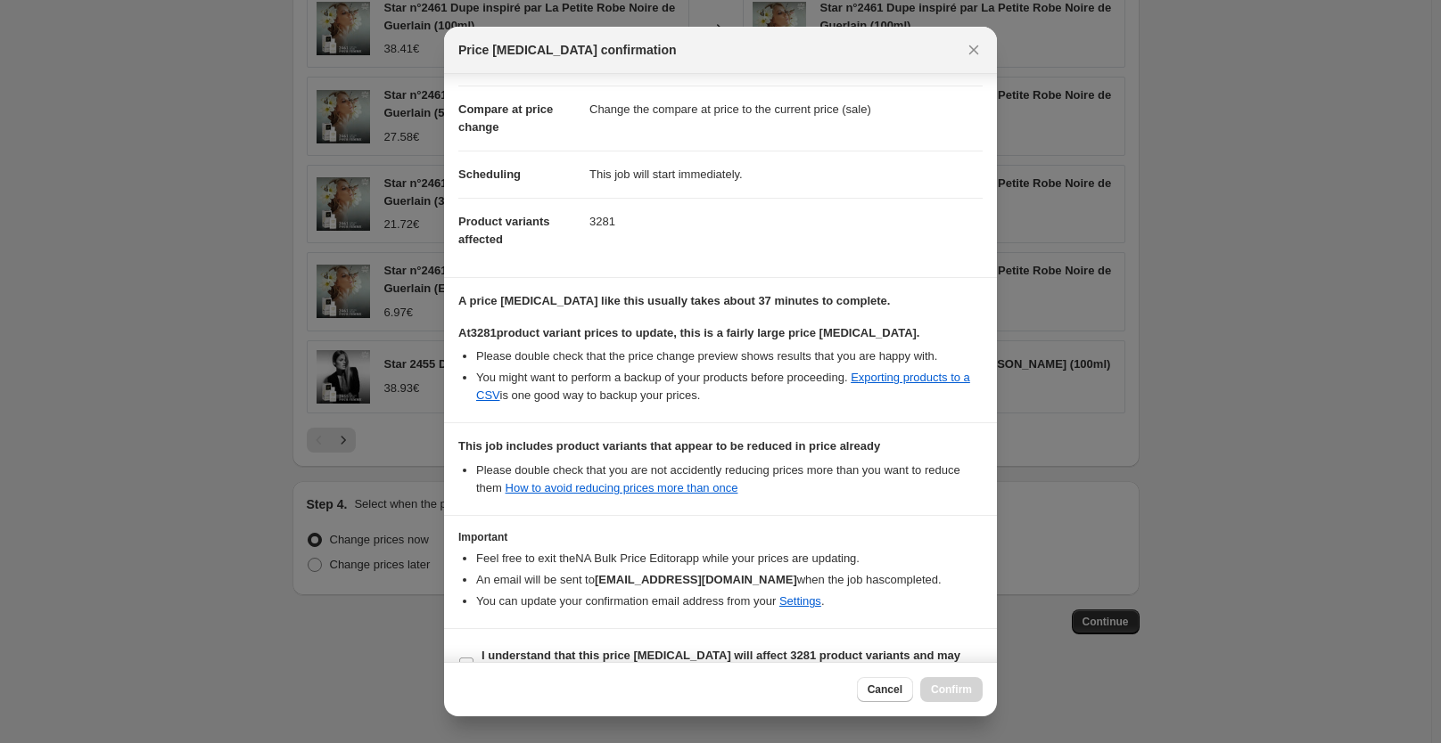
scroll to position [159, 0]
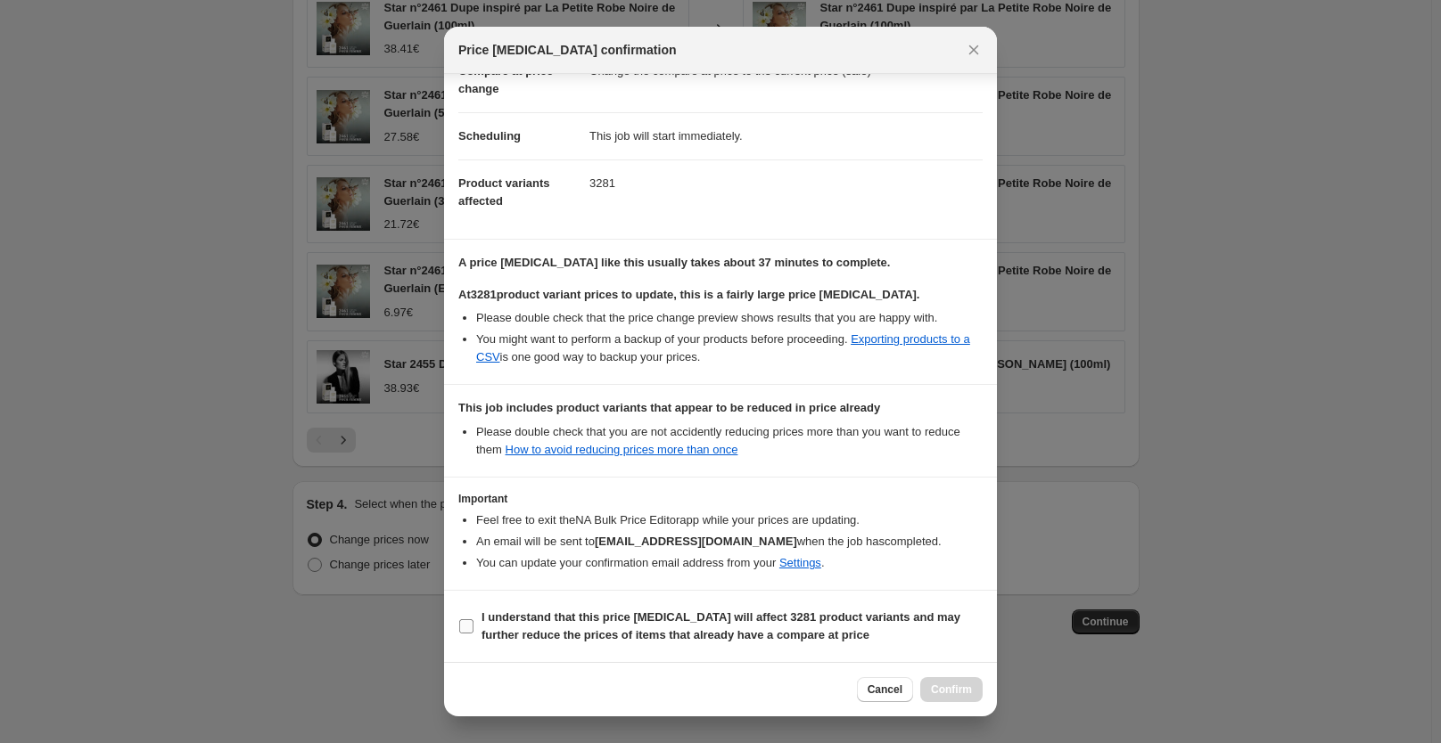
click at [693, 618] on b "I understand that this price [MEDICAL_DATA] will affect 3281 product variants a…" at bounding box center [720, 626] width 479 height 31
click at [473, 620] on input "I understand that this price [MEDICAL_DATA] will affect 3281 product variants a…" at bounding box center [466, 627] width 14 height 14
checkbox input "true"
click at [933, 684] on span "Confirm" at bounding box center [951, 690] width 41 height 14
type input "Copy of Copy of Copy of Copy of Copy of Copy of Copy of Copy of Copy of Copy of…"
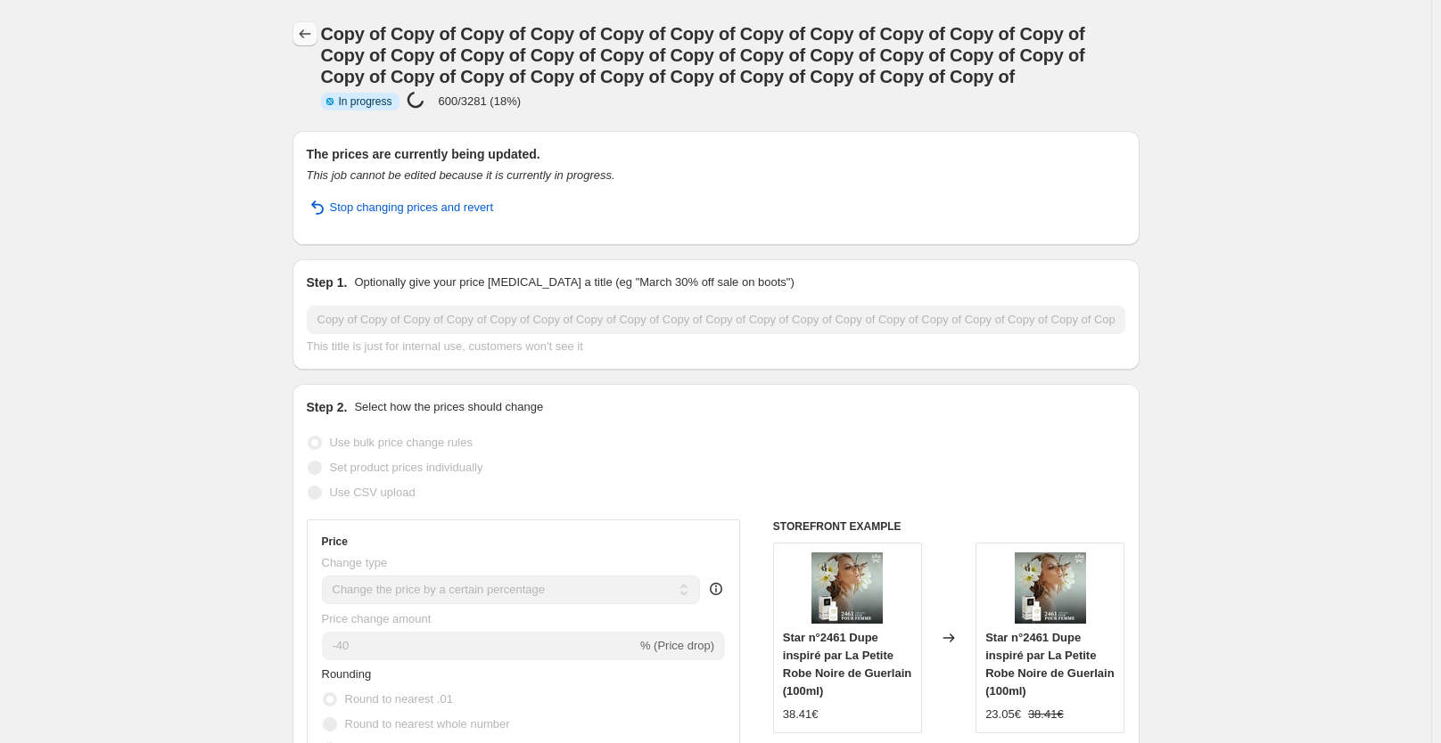
click at [306, 39] on icon "Price change jobs" at bounding box center [305, 34] width 18 height 18
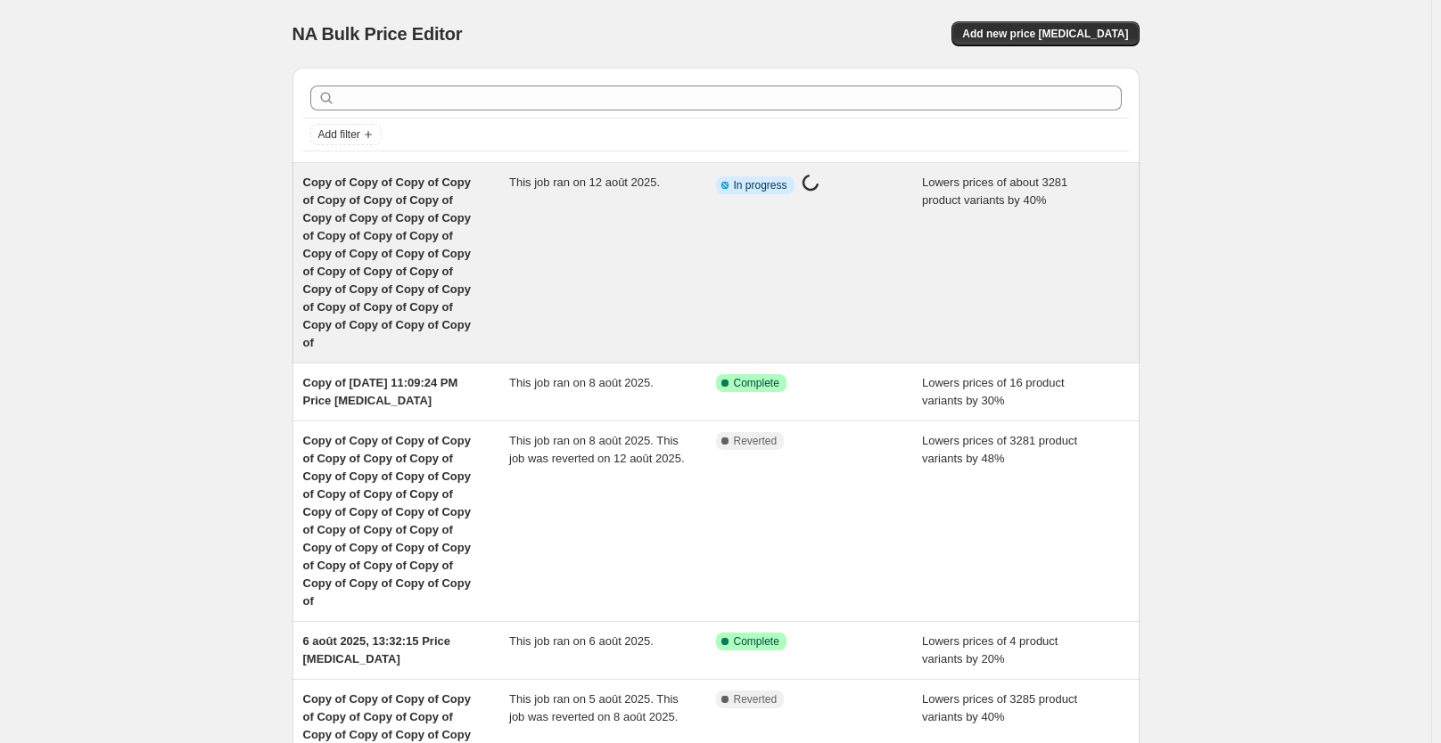
click at [640, 275] on div "This job ran on 12 août 2025." at bounding box center [612, 263] width 207 height 178
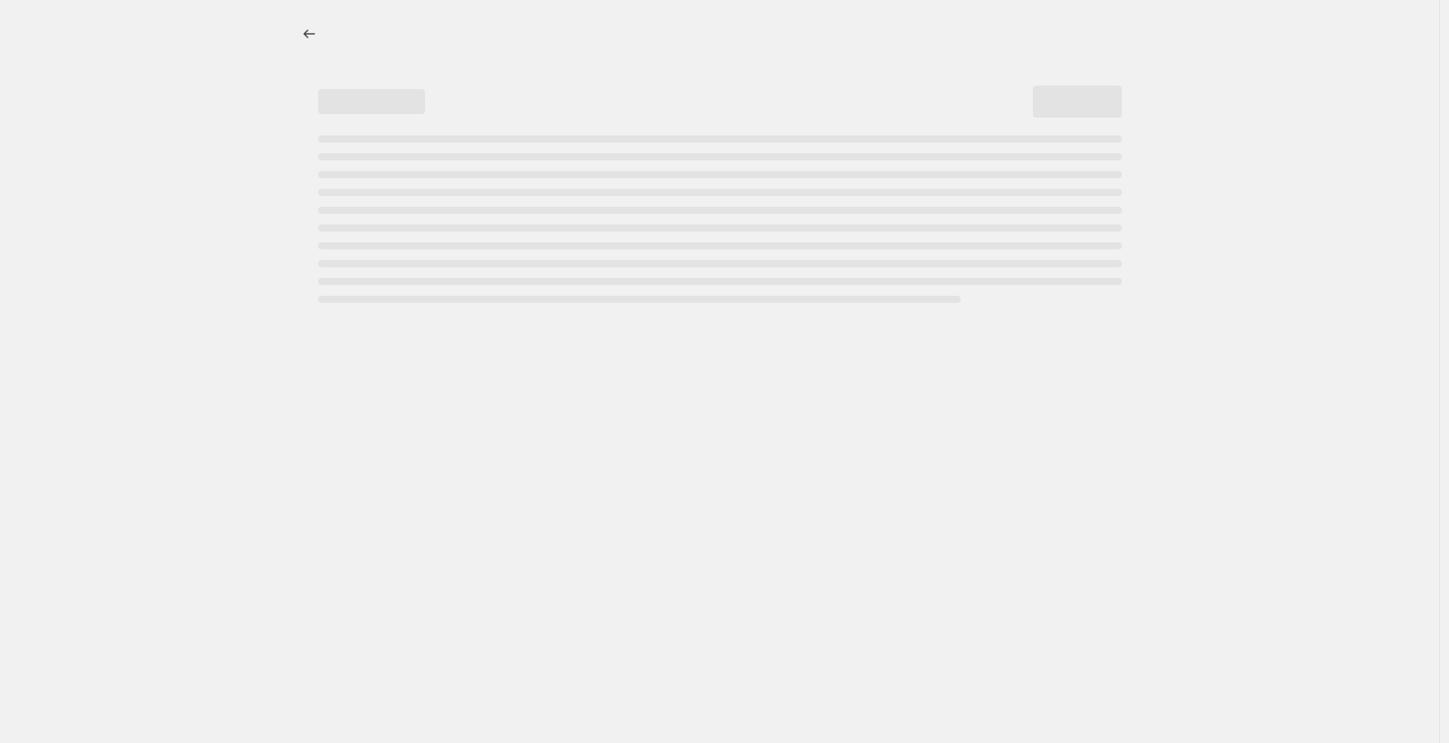
select select "percentage"
select select "collection"
select select "not_equal"
select select "collection"
select select "not_equal"
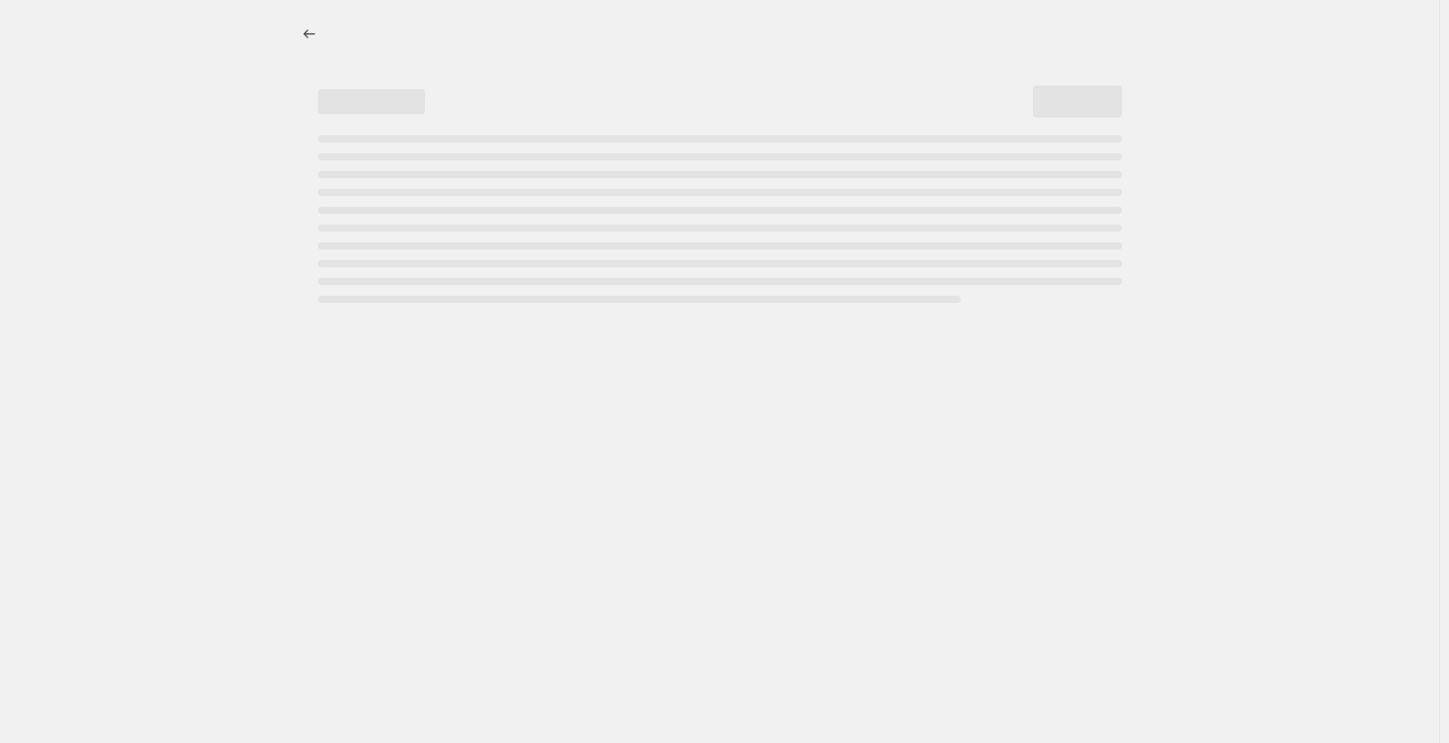
select select "collection"
select select "not_equal"
select select "collection"
select select "not_equal"
select select "collection"
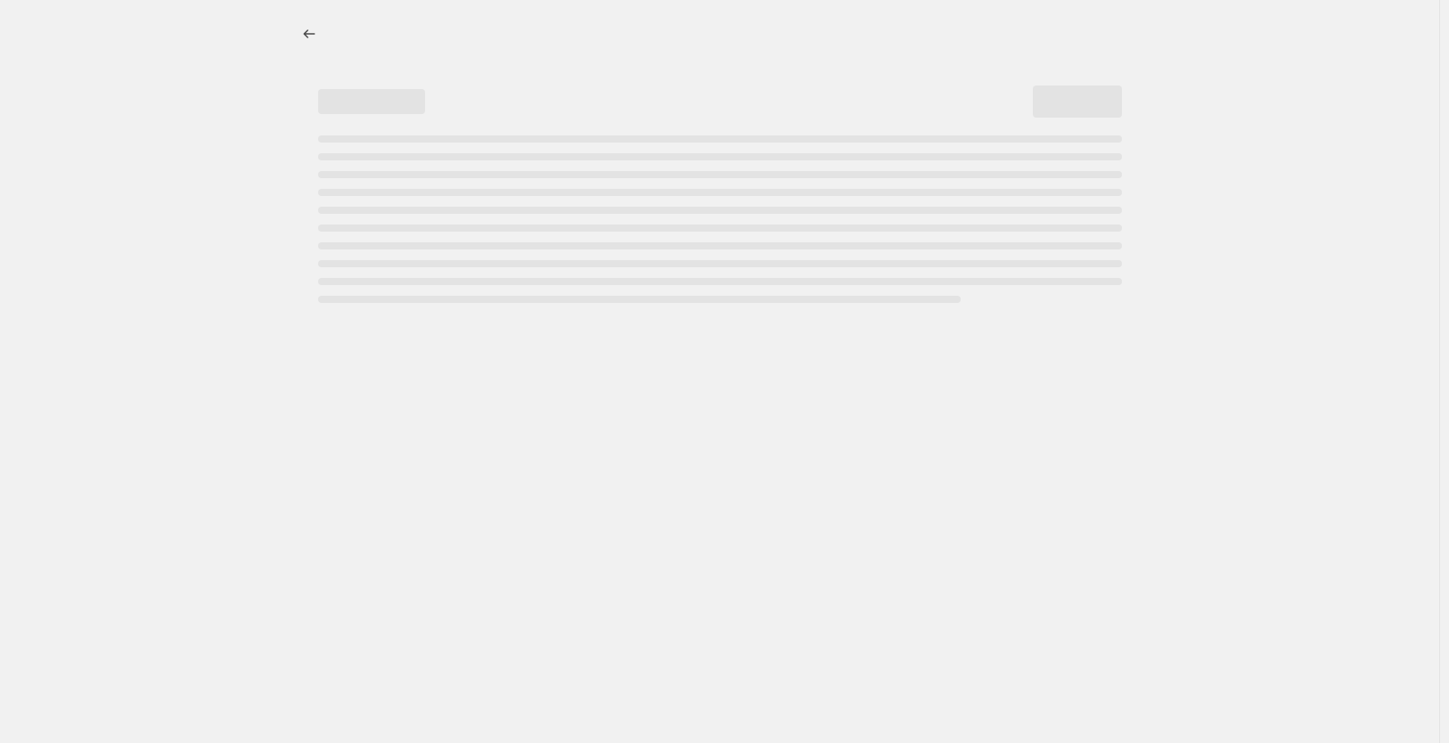
select select "not_equal"
select select "collection"
select select "not_equal"
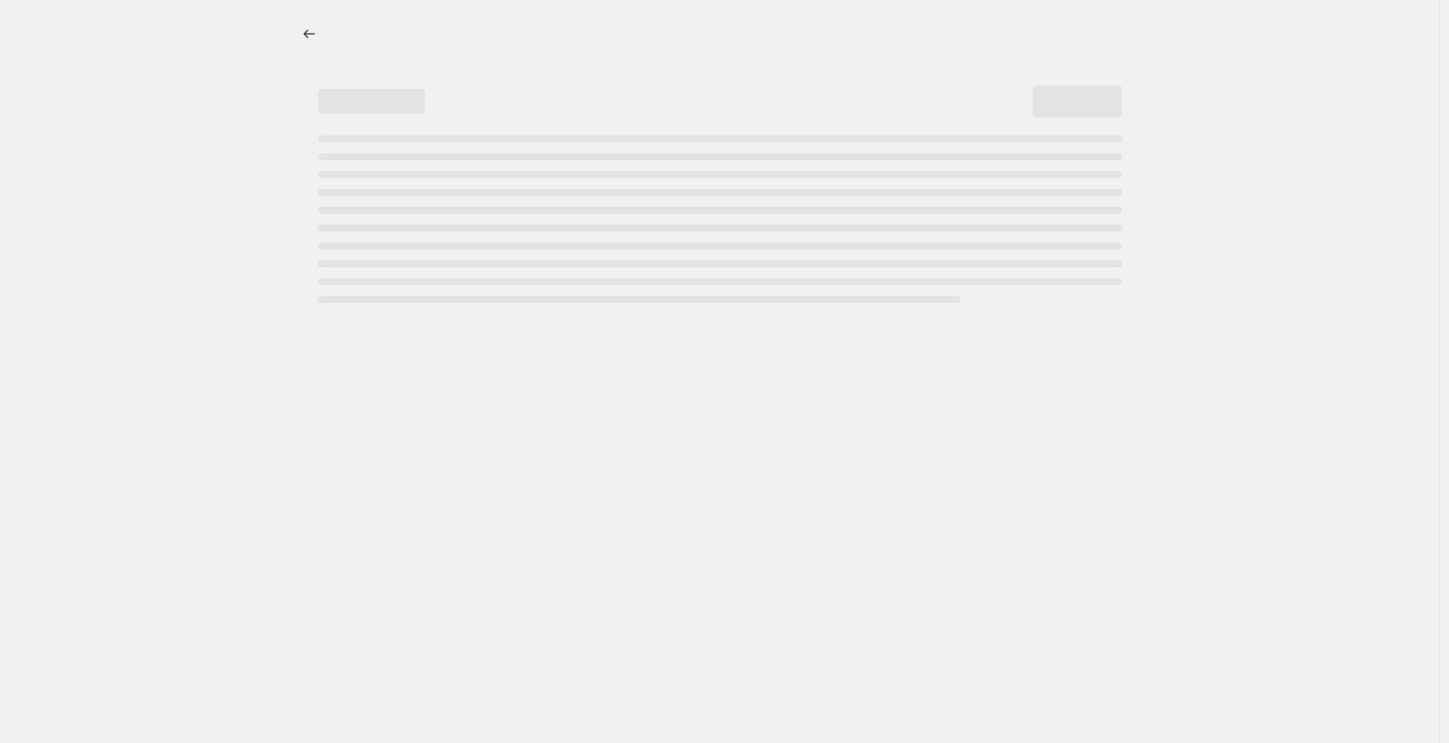
select select "not_equal"
select select "collection"
select select "not_equal"
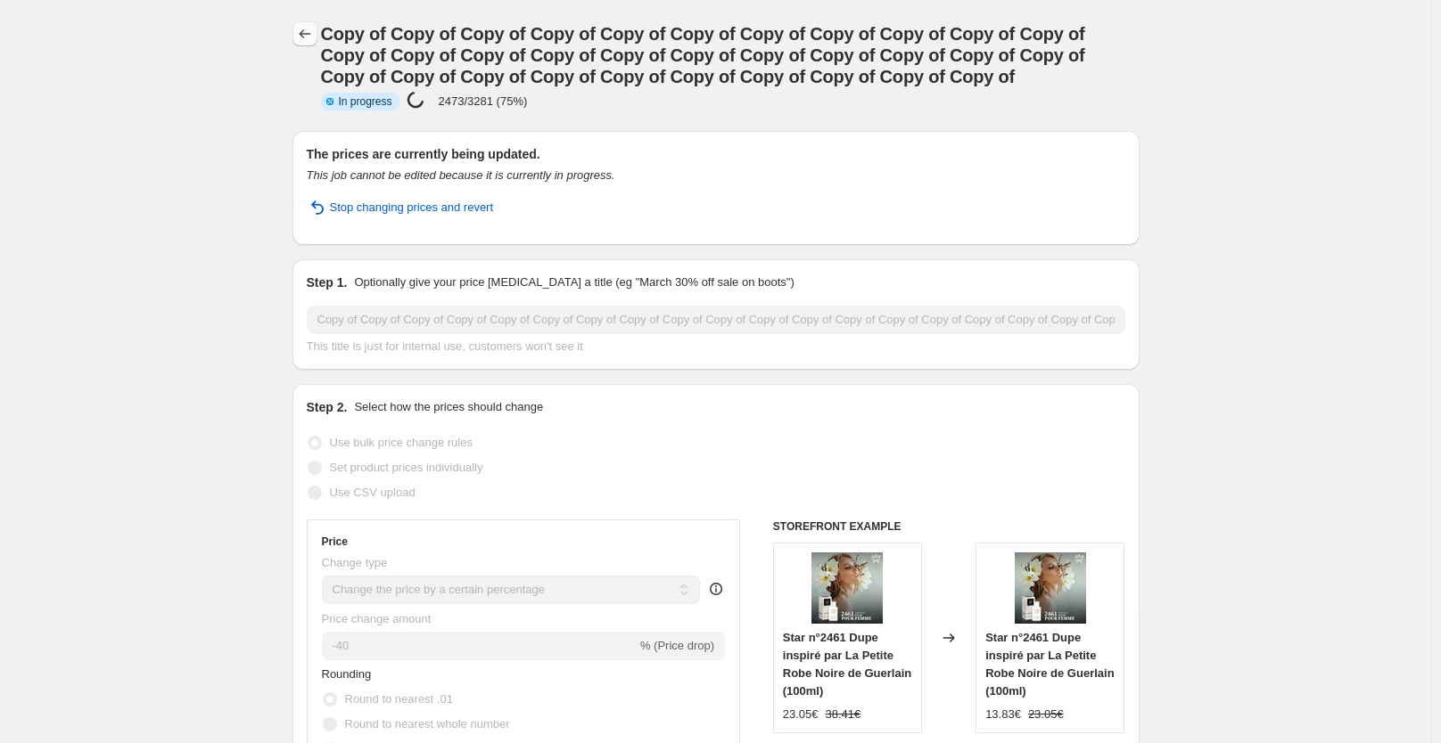
click at [314, 34] on icon "Price change jobs" at bounding box center [305, 34] width 18 height 18
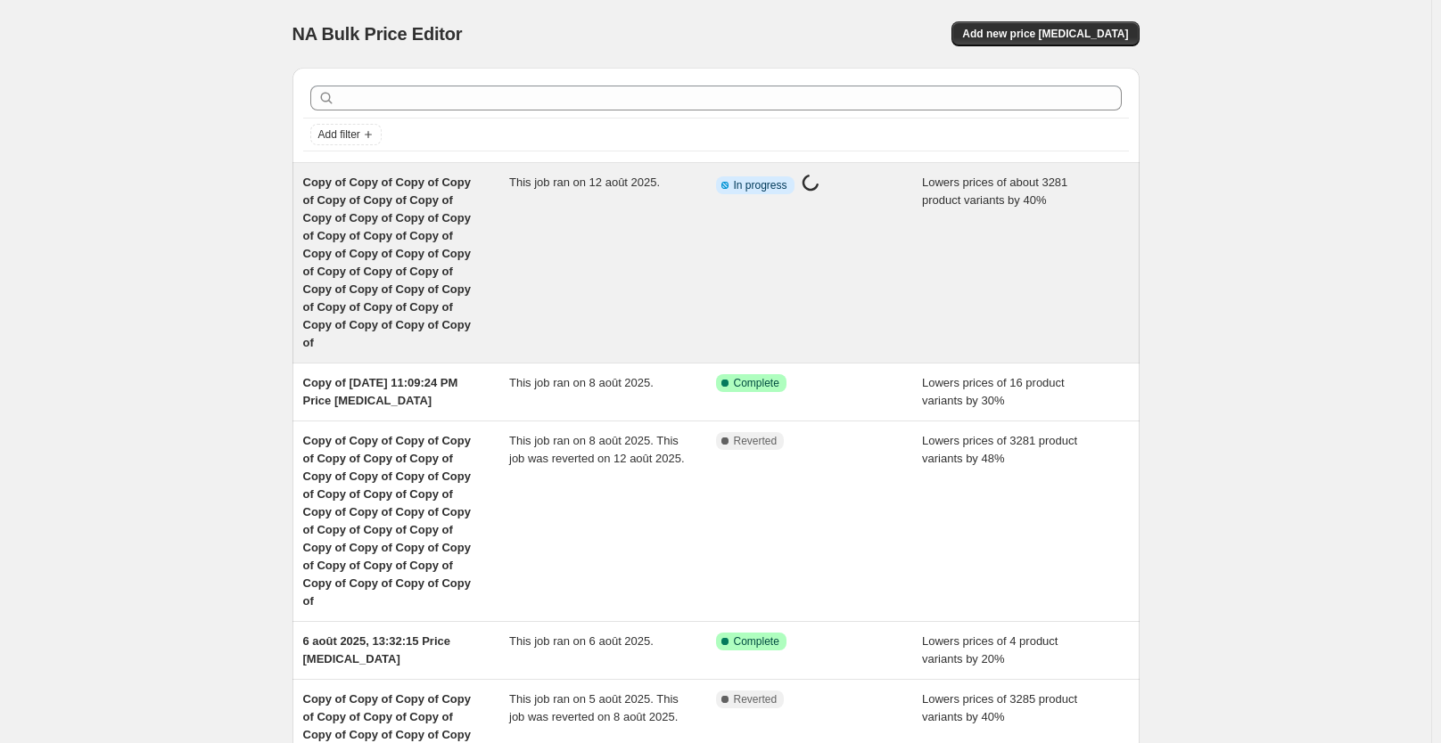
click at [554, 236] on div "This job ran on 12 août 2025." at bounding box center [612, 263] width 207 height 178
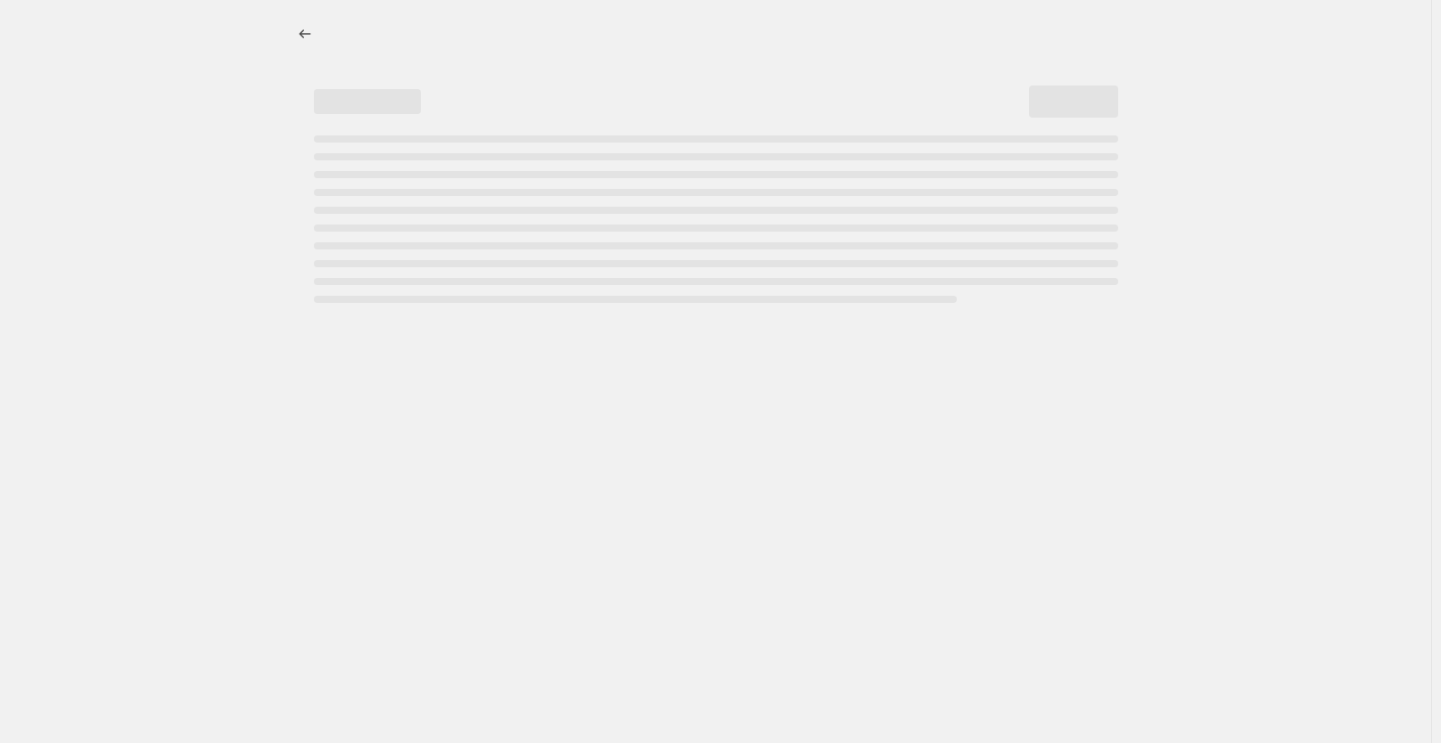
select select "percentage"
select select "collection"
select select "not_equal"
select select "collection"
select select "not_equal"
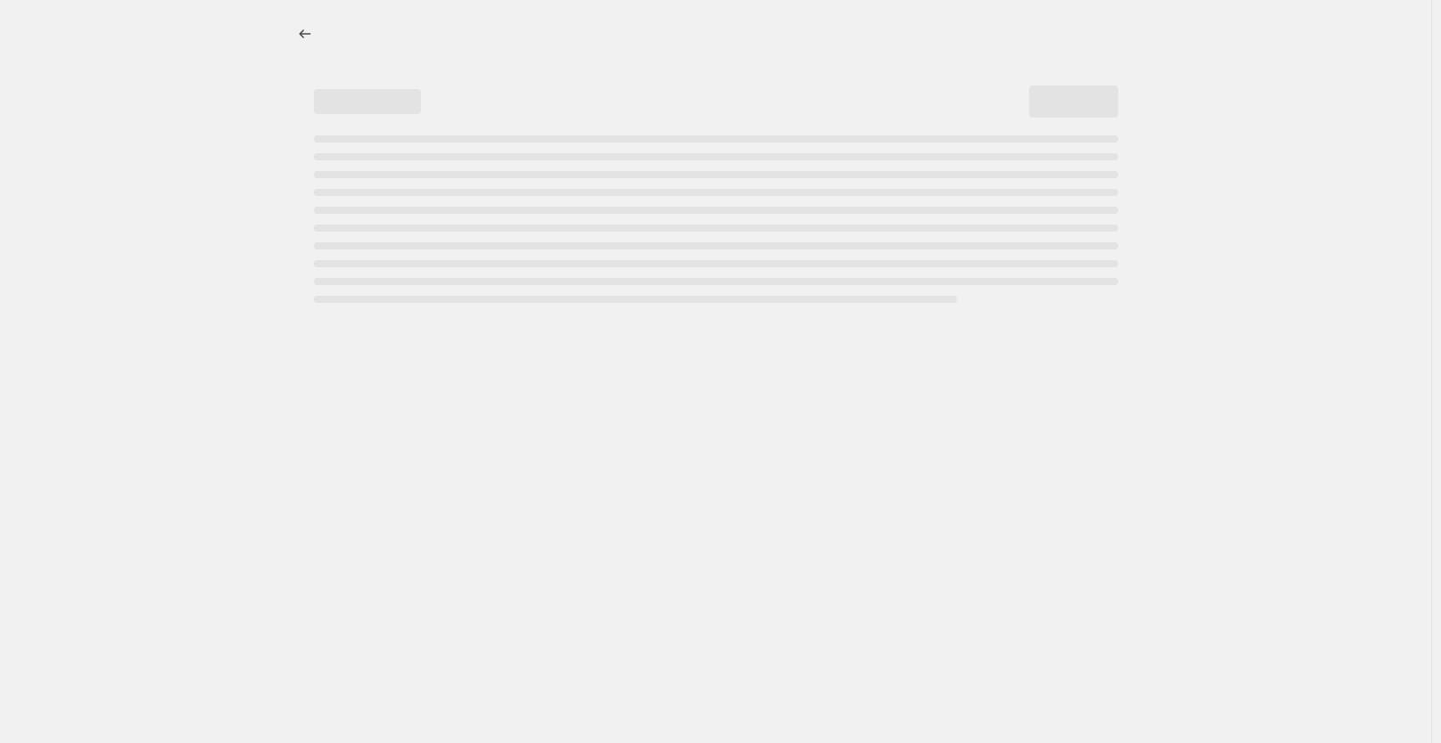
select select "collection"
select select "not_equal"
select select "collection"
select select "not_equal"
select select "collection"
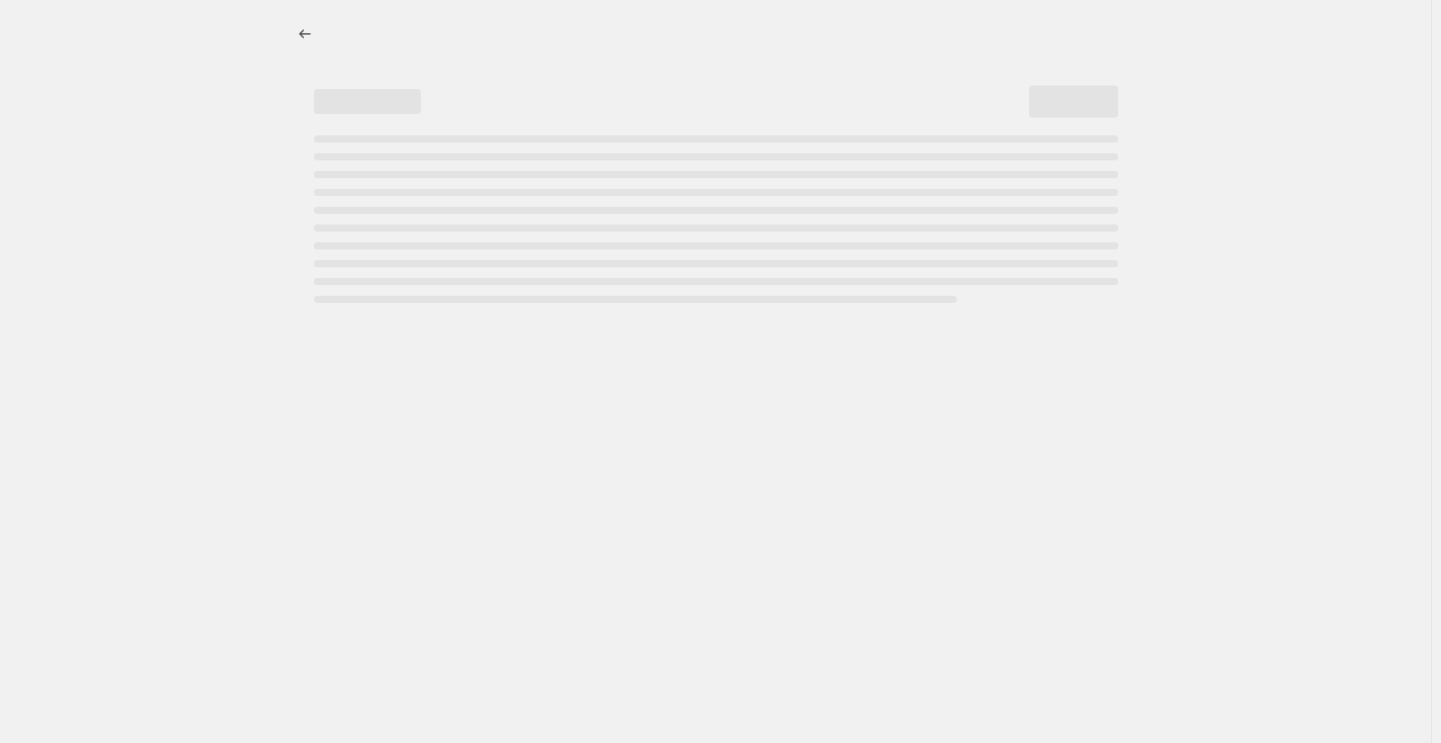
select select "not_equal"
select select "collection"
select select "not_equal"
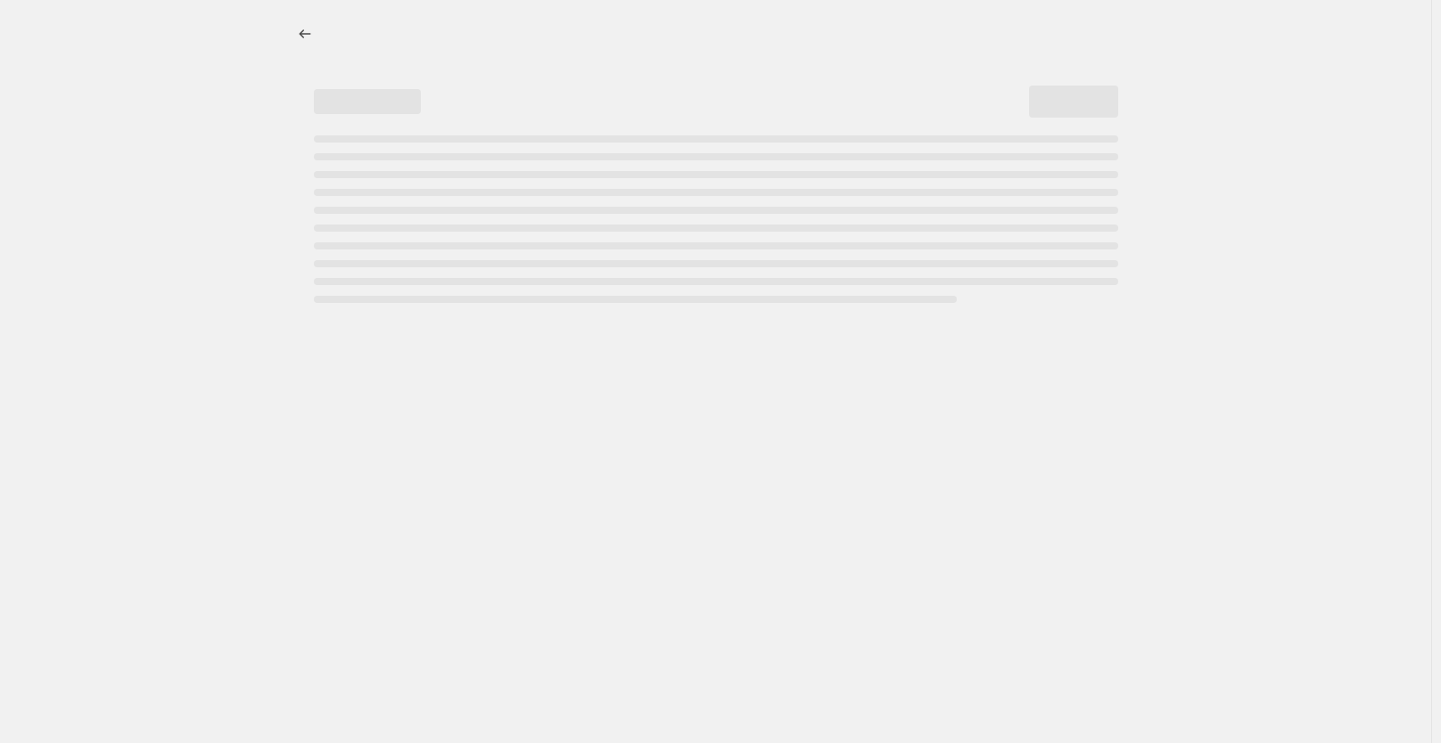
select select "not_equal"
select select "collection"
select select "not_equal"
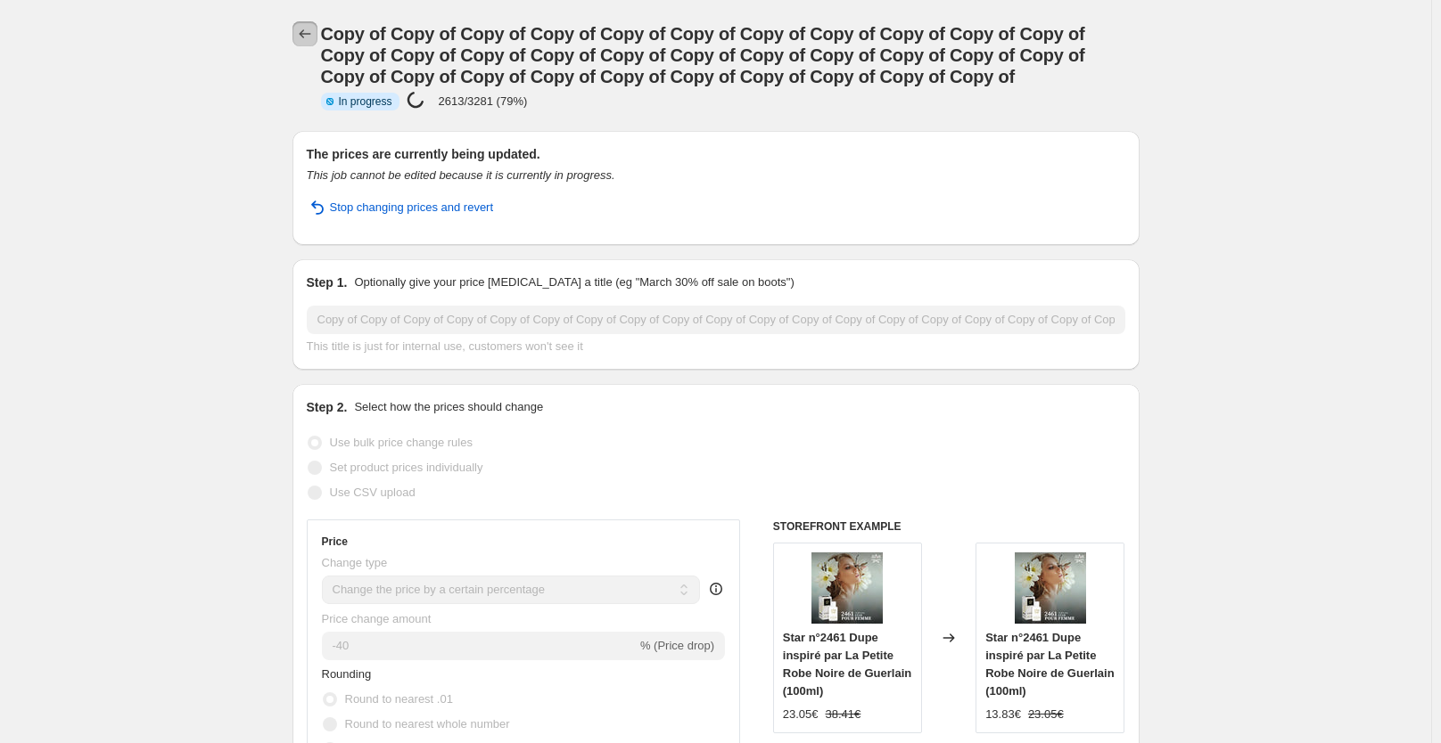
click at [310, 34] on icon "Price change jobs" at bounding box center [305, 34] width 18 height 18
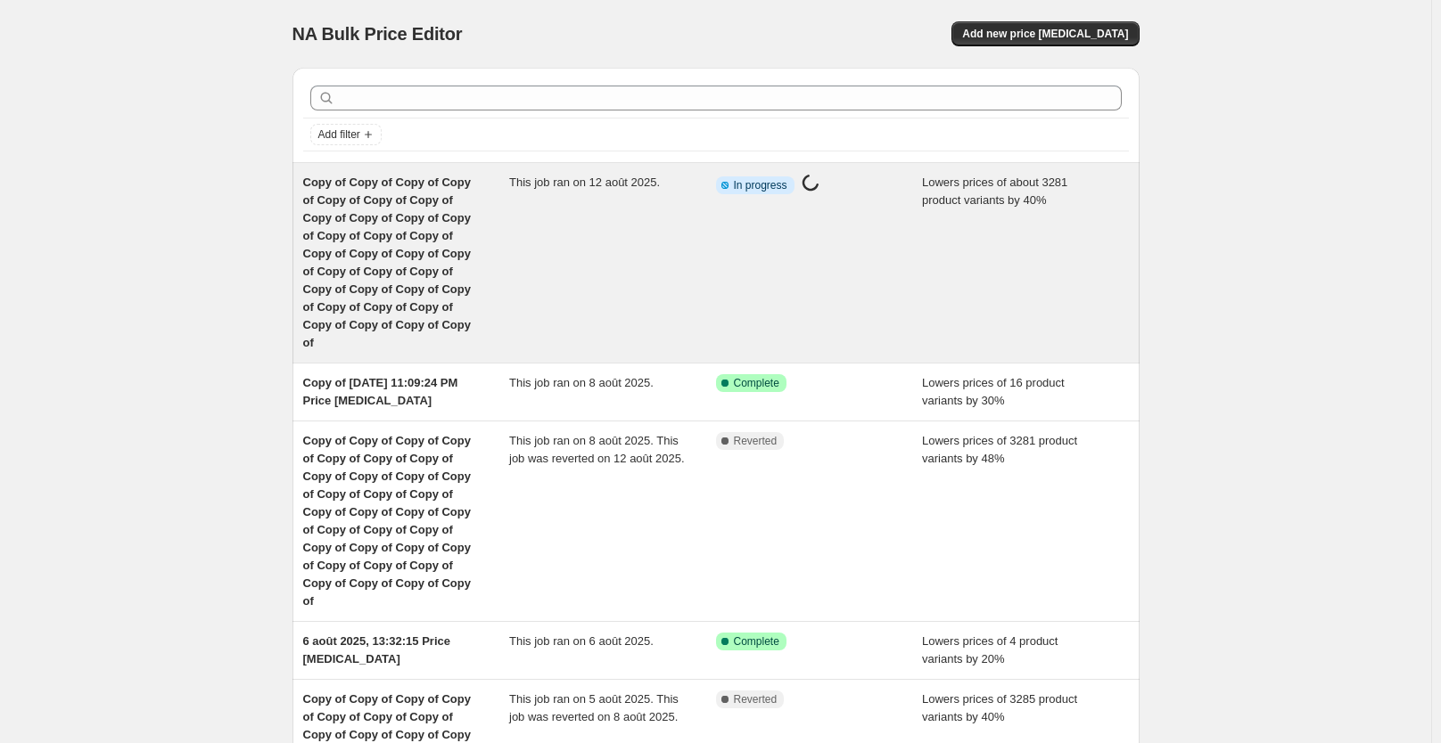
click at [550, 238] on div "This job ran on 12 août 2025." at bounding box center [612, 263] width 207 height 178
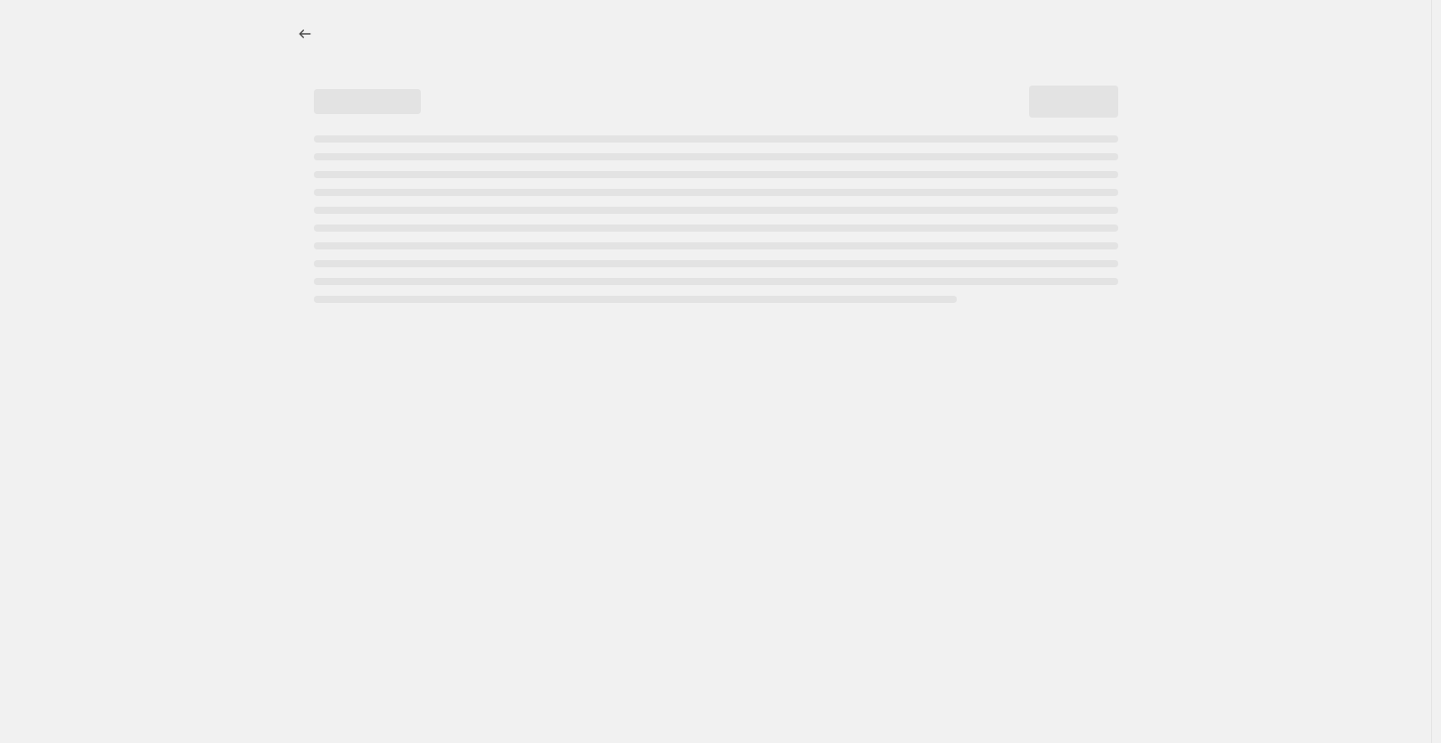
select select "percentage"
select select "collection"
select select "not_equal"
select select "collection"
select select "not_equal"
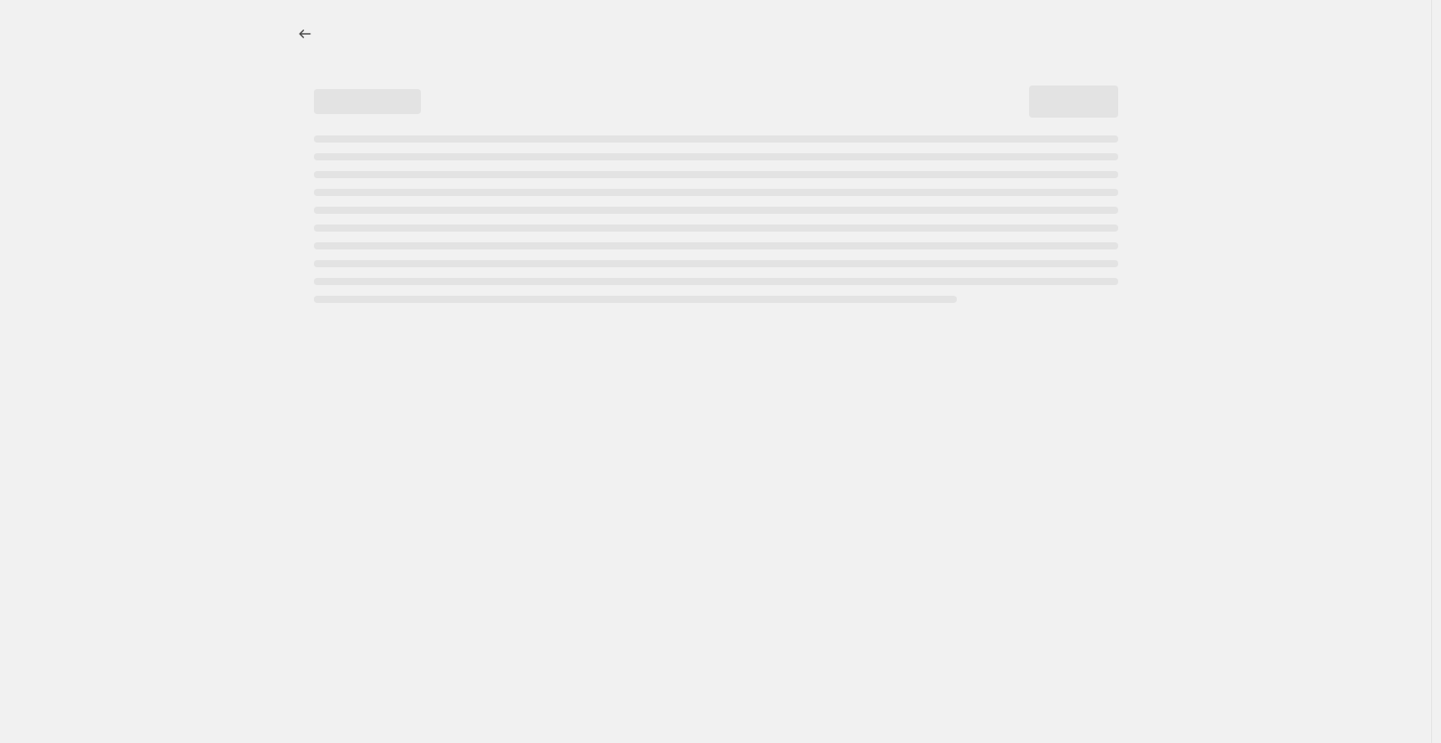
select select "collection"
select select "not_equal"
select select "collection"
select select "not_equal"
select select "collection"
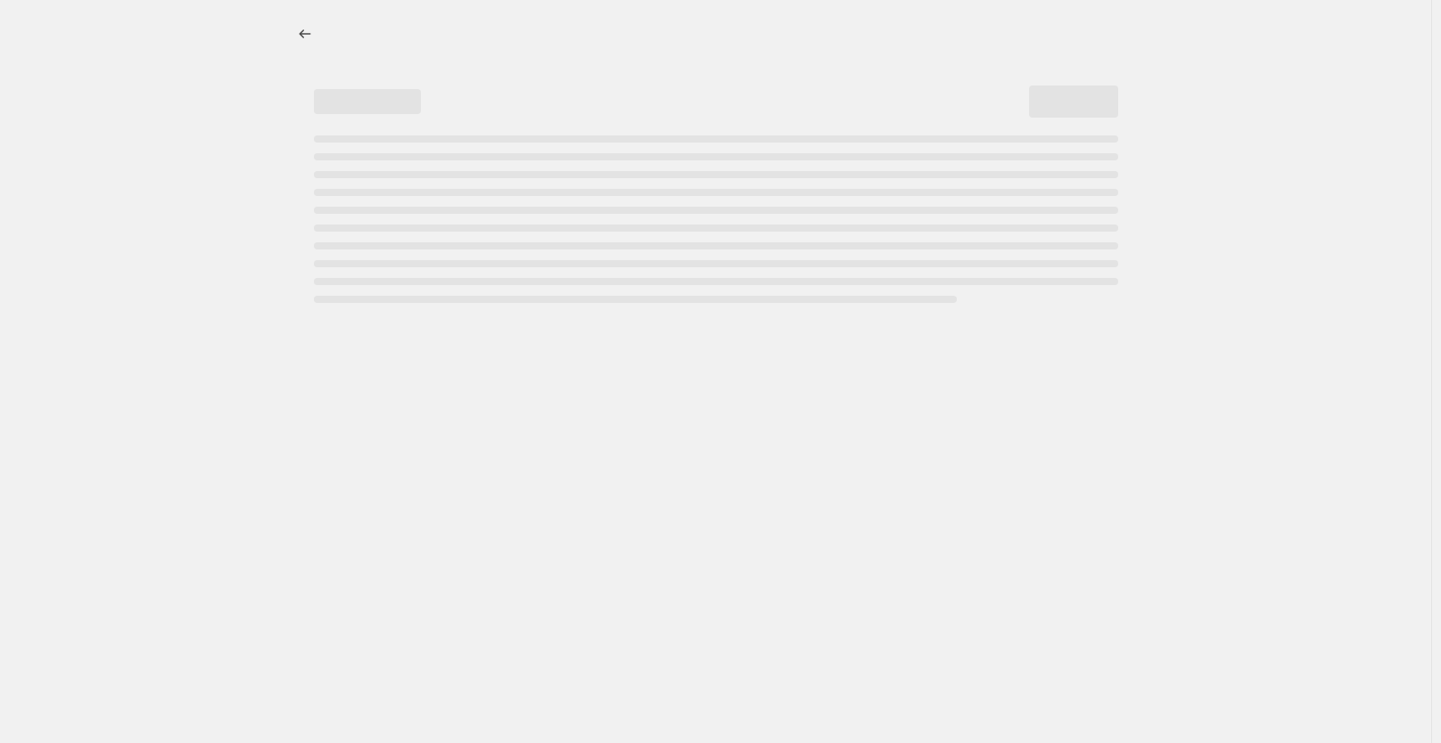
select select "not_equal"
select select "collection"
select select "not_equal"
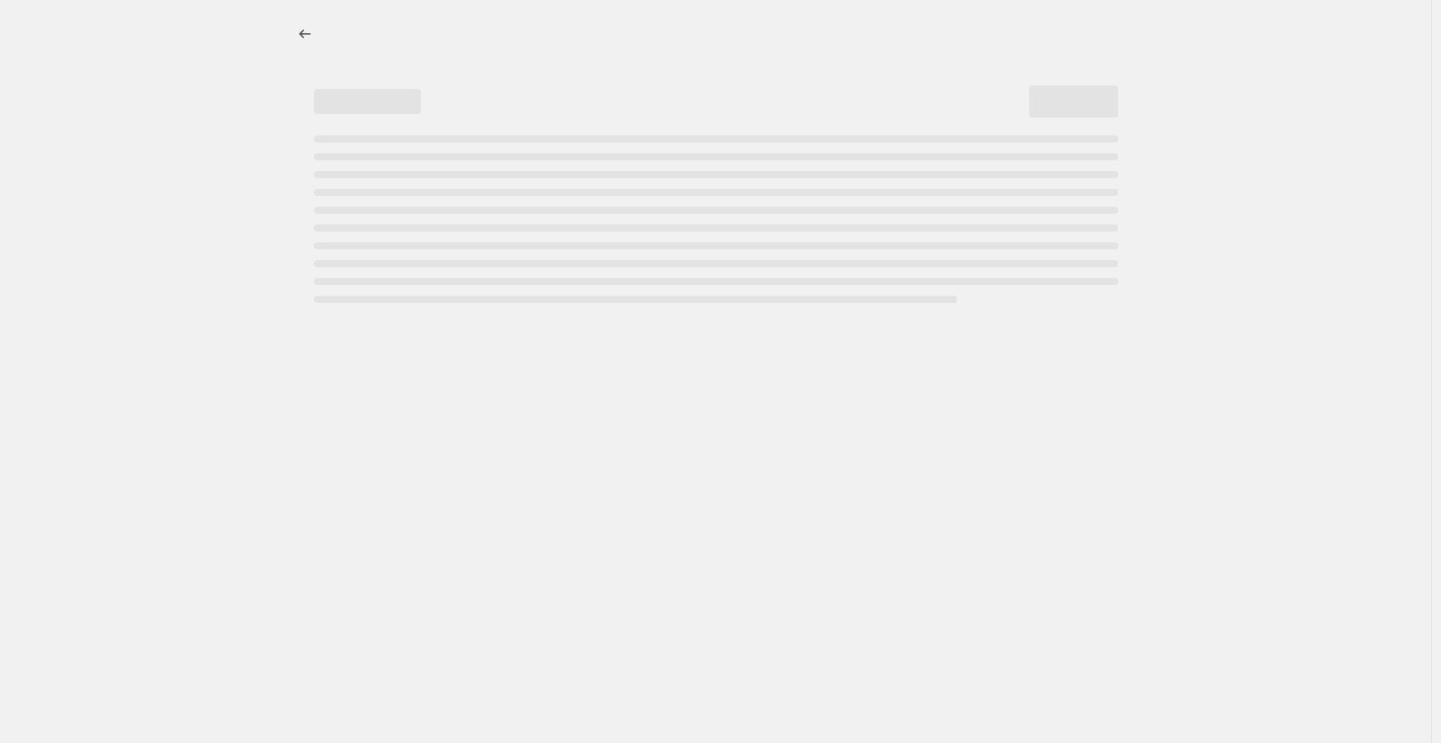
select select "not_equal"
select select "collection"
select select "not_equal"
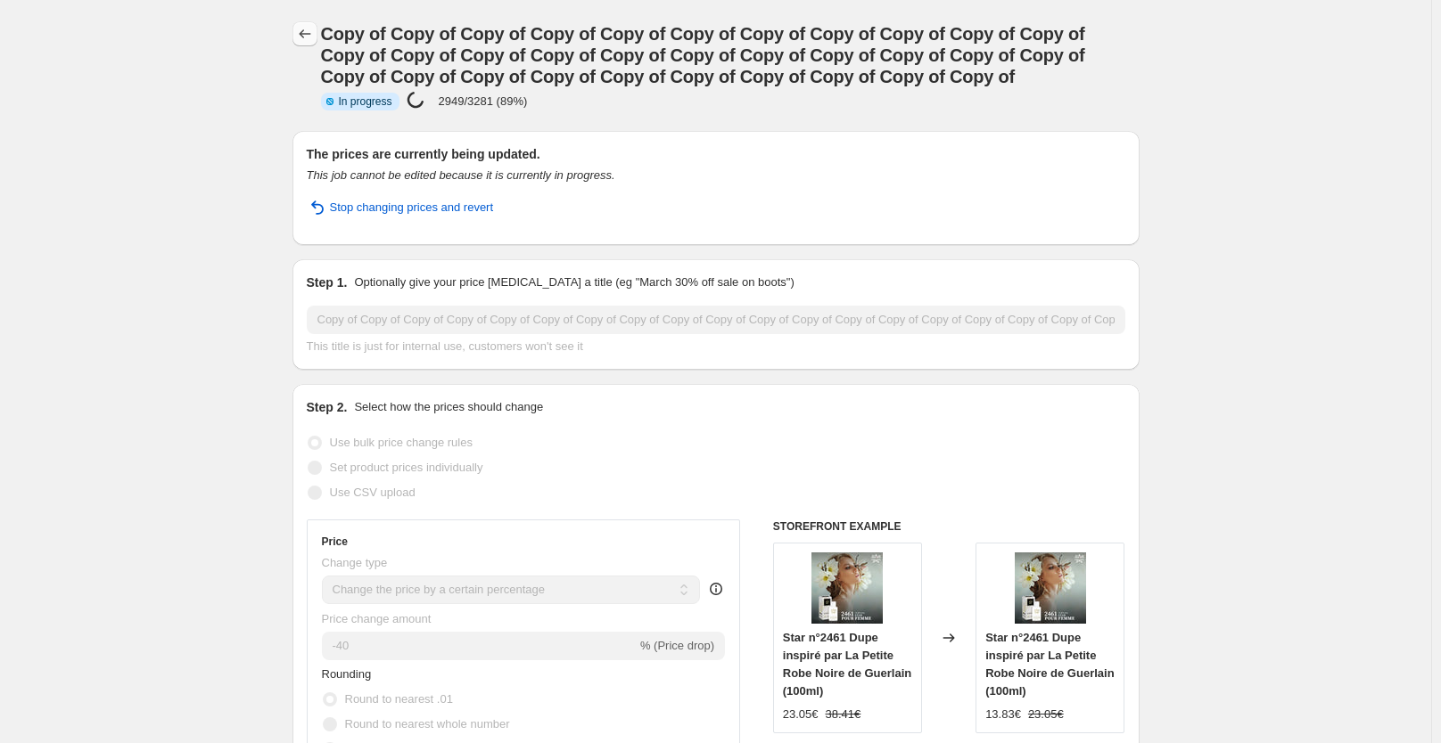
click at [314, 37] on icon "Price change jobs" at bounding box center [305, 34] width 18 height 18
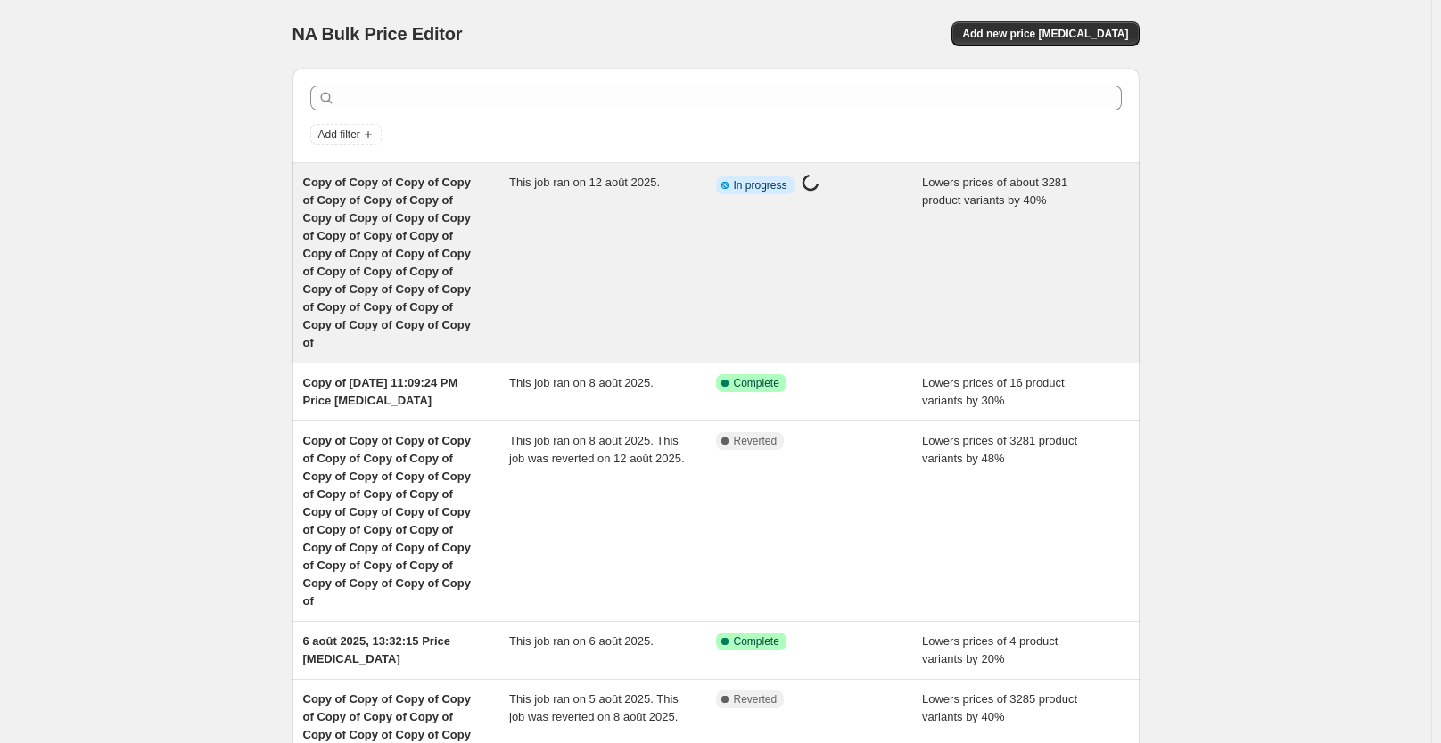
click at [510, 242] on div "Copy of Copy of Copy of Copy of Copy of Copy of Copy of Copy of Copy of Copy of…" at bounding box center [406, 263] width 207 height 178
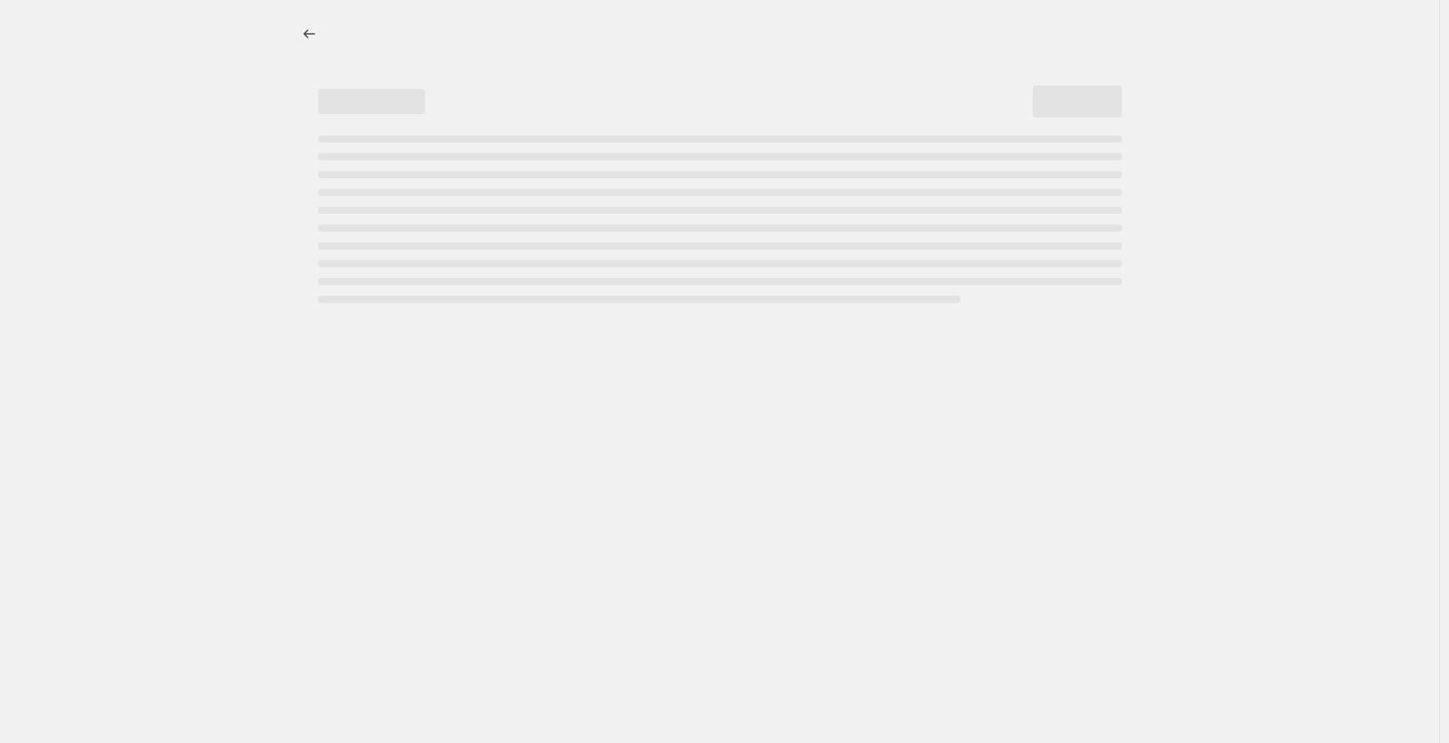
select select "percentage"
select select "collection"
select select "not_equal"
select select "collection"
select select "not_equal"
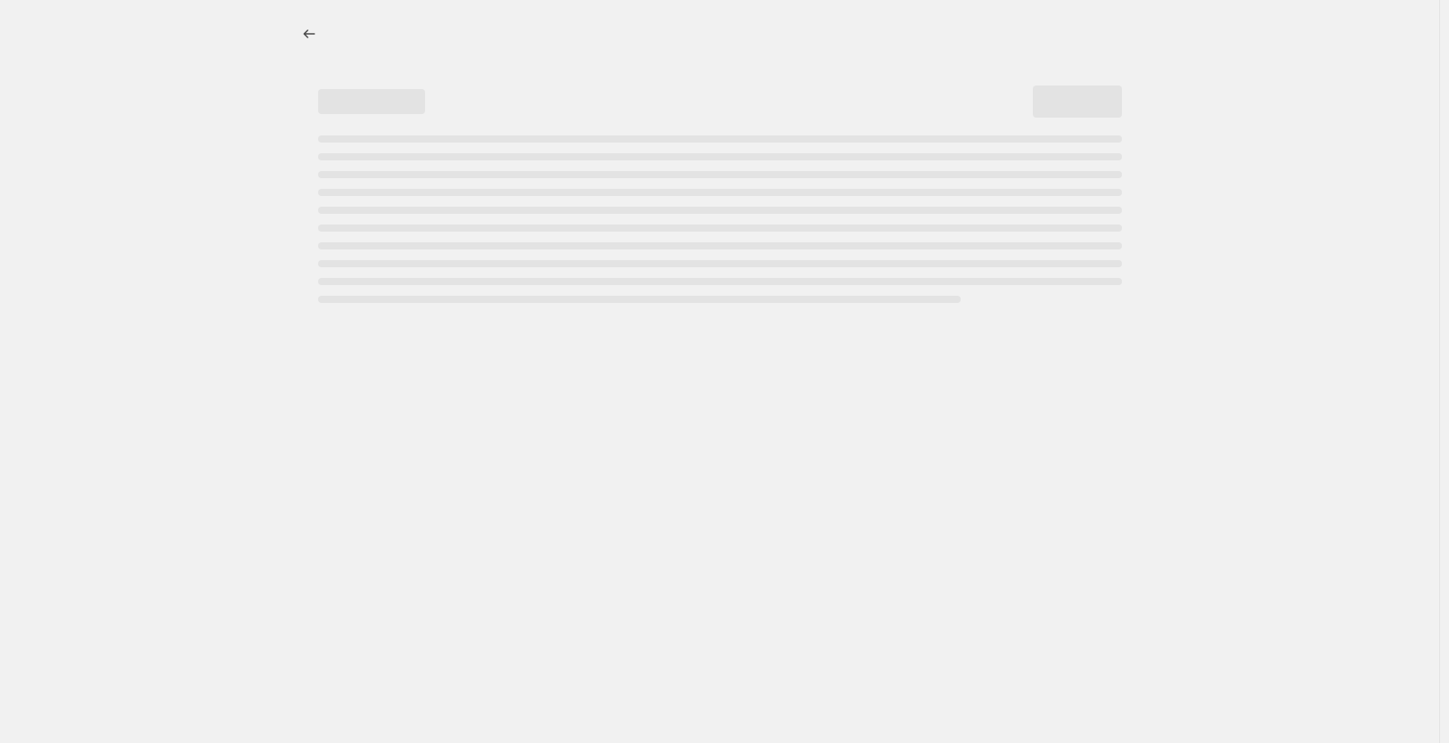
select select "collection"
select select "not_equal"
select select "collection"
select select "not_equal"
select select "collection"
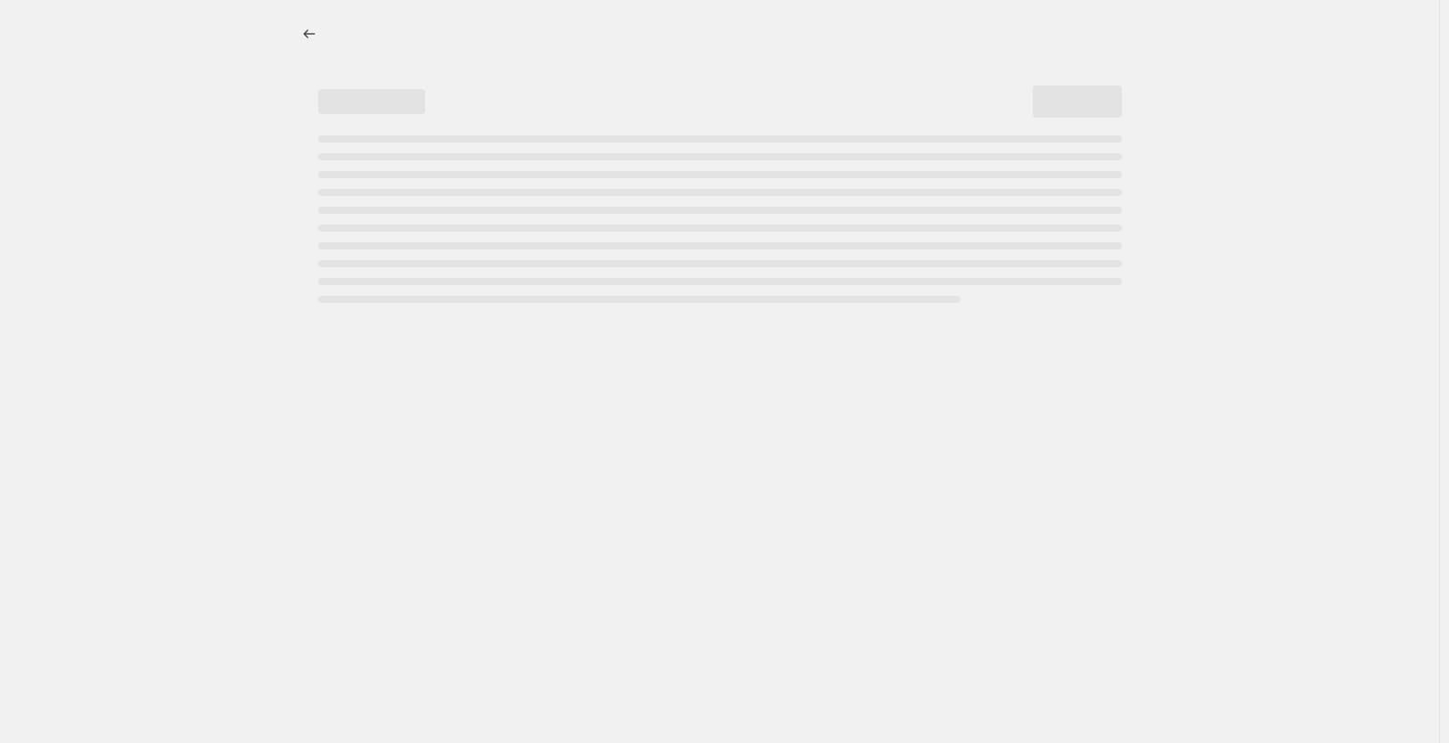
select select "not_equal"
select select "collection"
select select "not_equal"
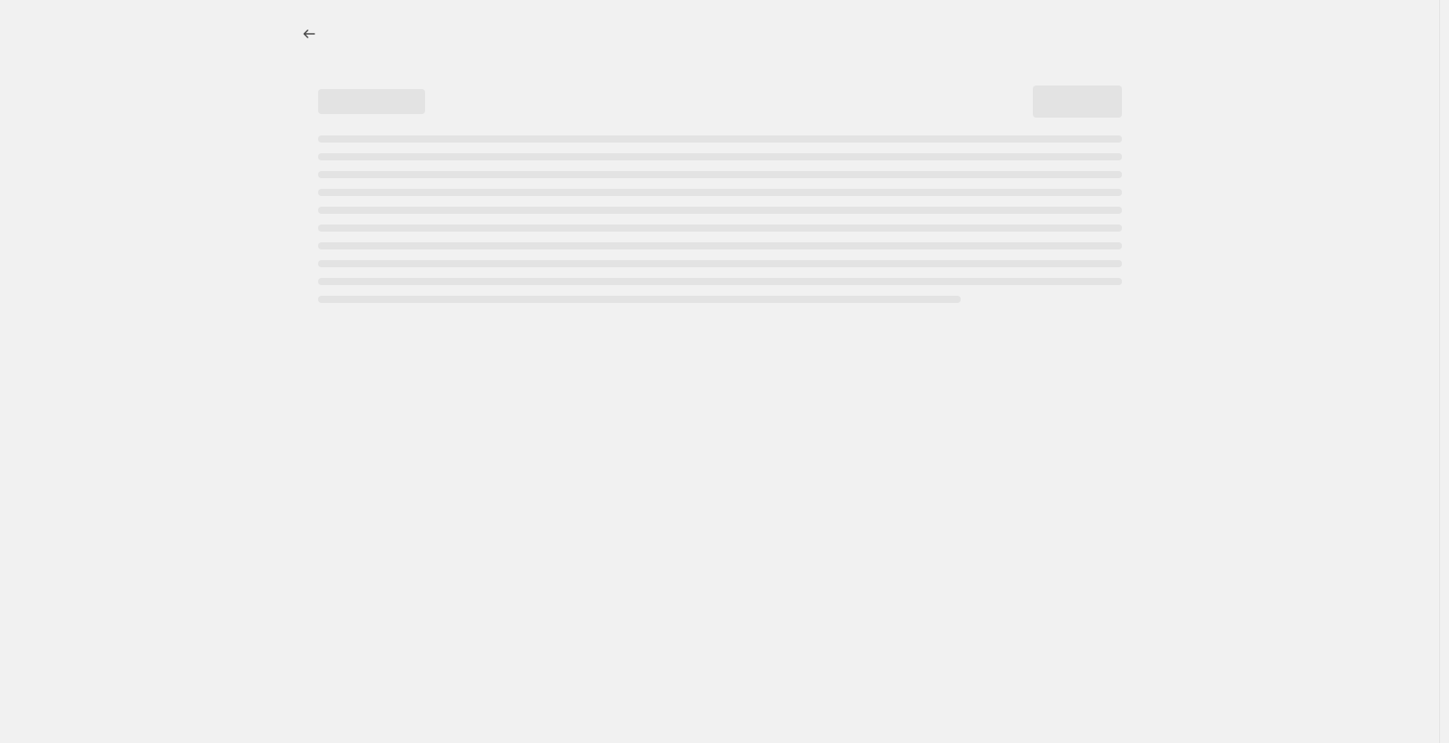
select select "not_equal"
select select "collection"
select select "not_equal"
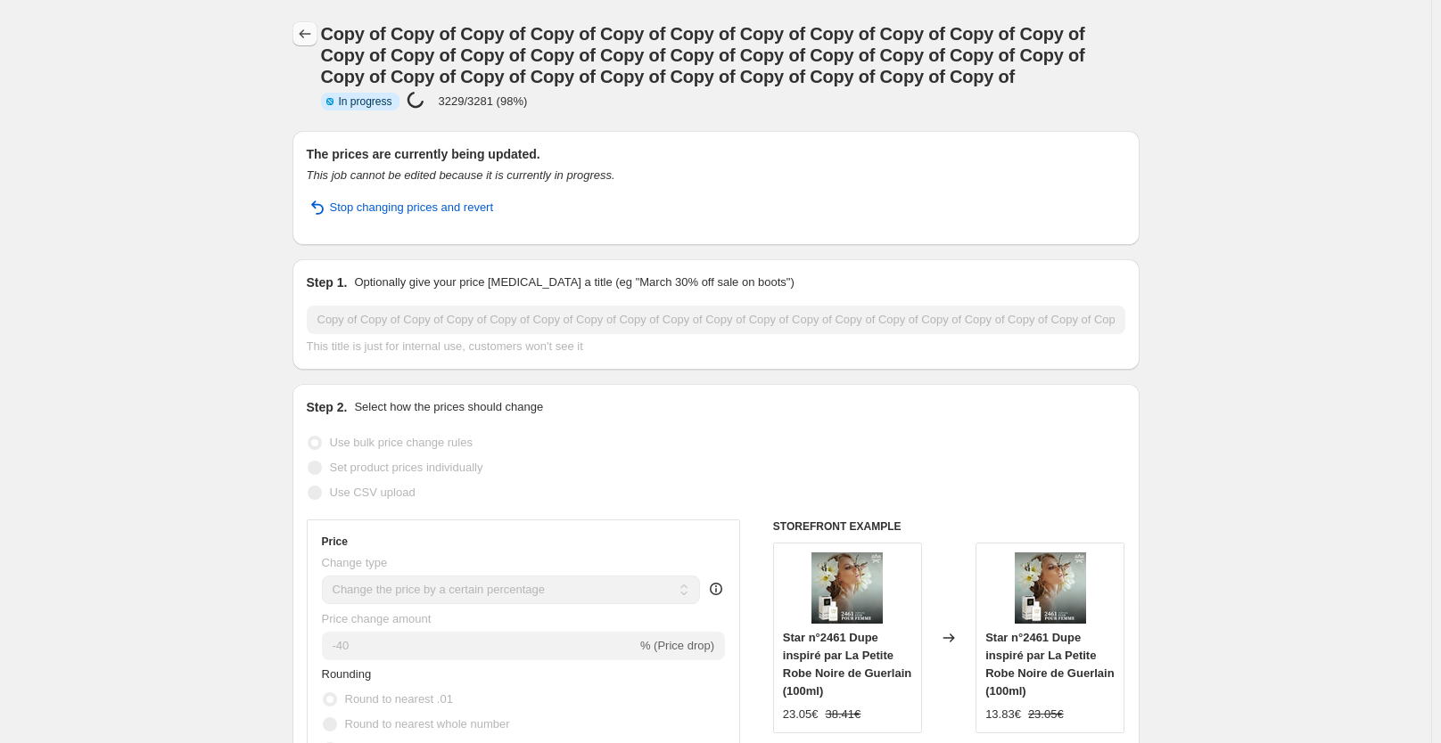
click at [314, 39] on icon "Price change jobs" at bounding box center [305, 34] width 18 height 18
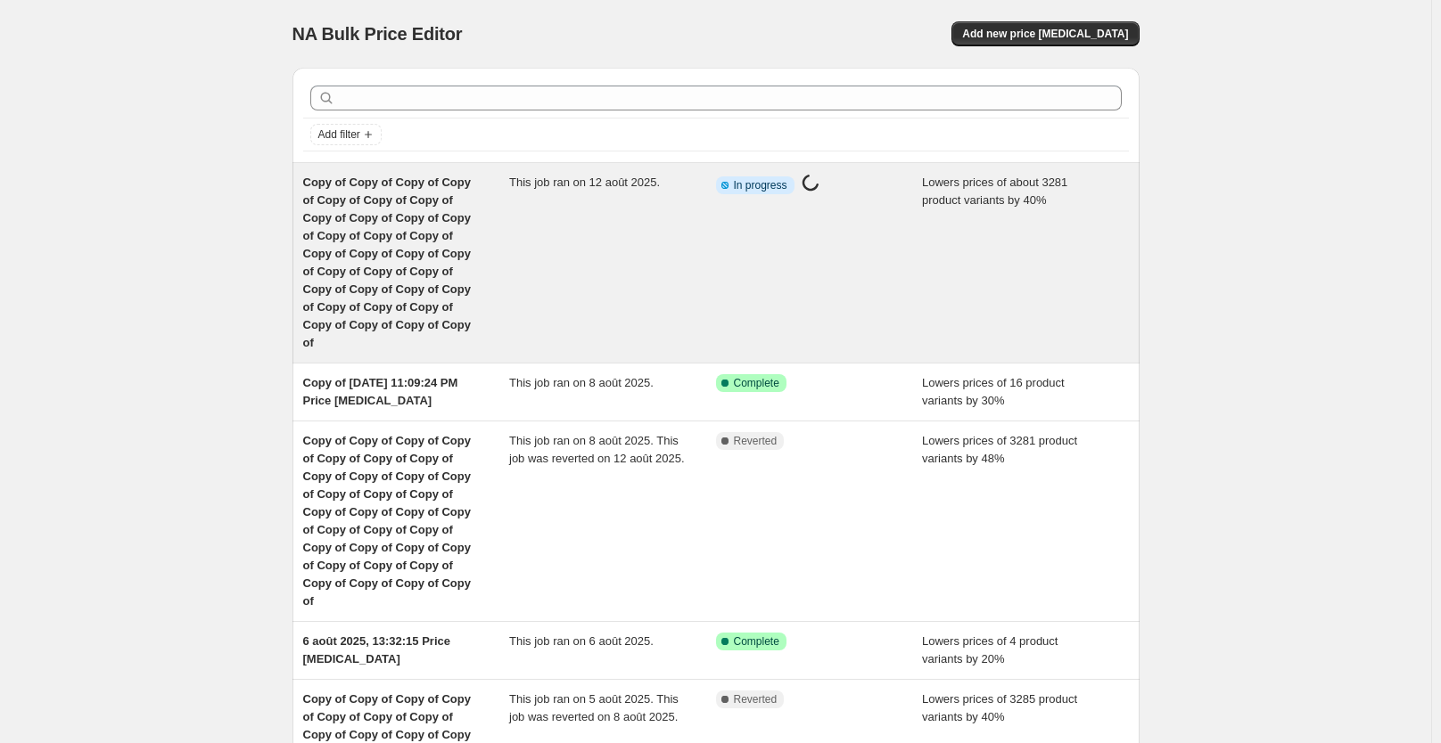
click at [529, 225] on div "This job ran on 12 août 2025." at bounding box center [612, 263] width 207 height 178
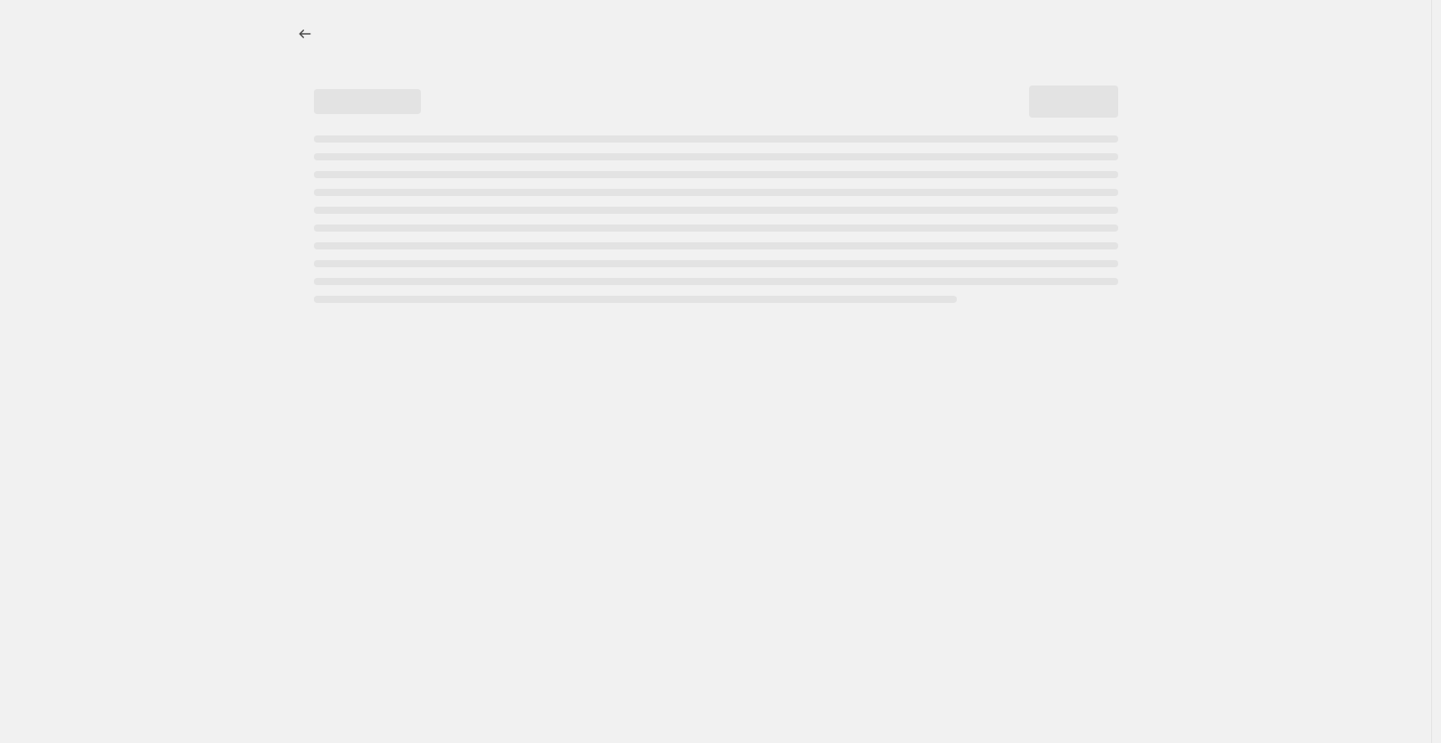
select select "percentage"
select select "collection"
select select "not_equal"
select select "collection"
select select "not_equal"
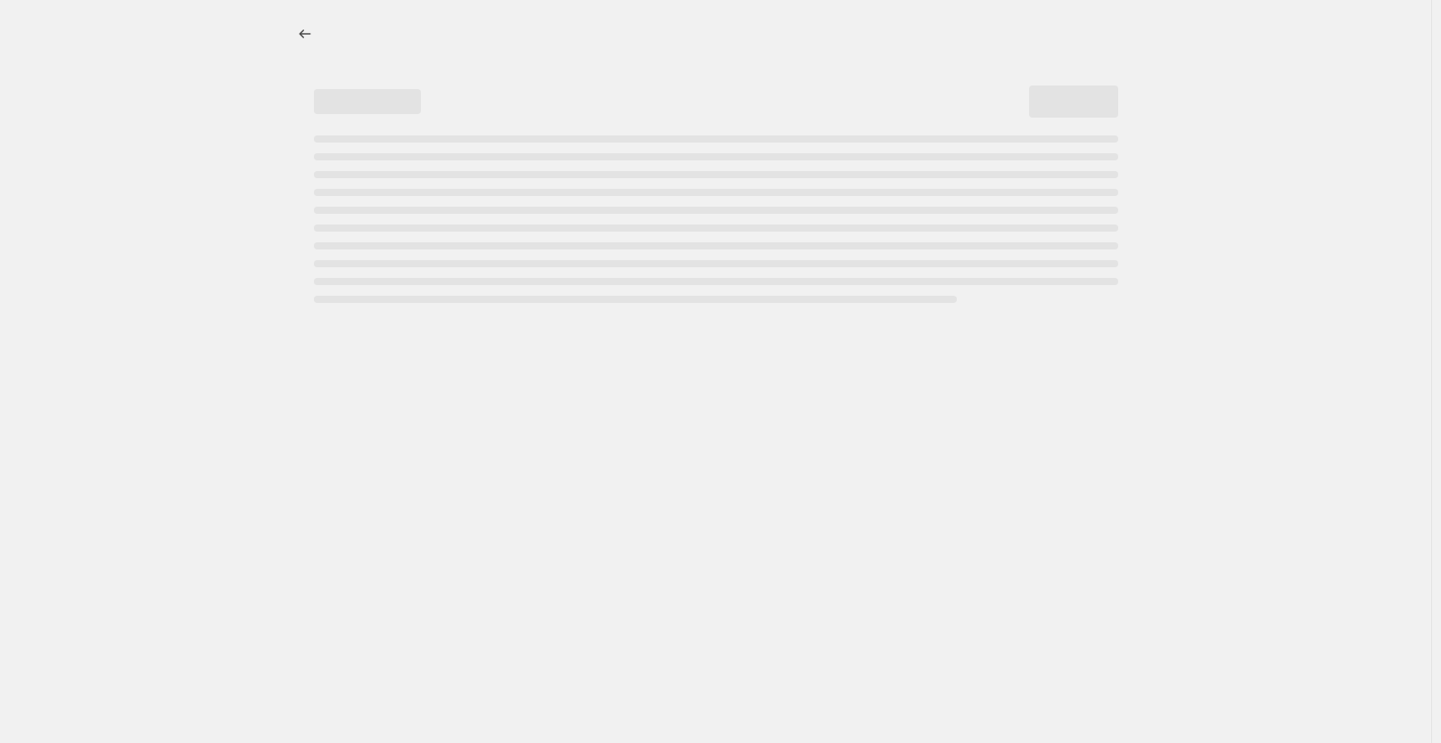
select select "collection"
select select "not_equal"
select select "collection"
select select "not_equal"
select select "collection"
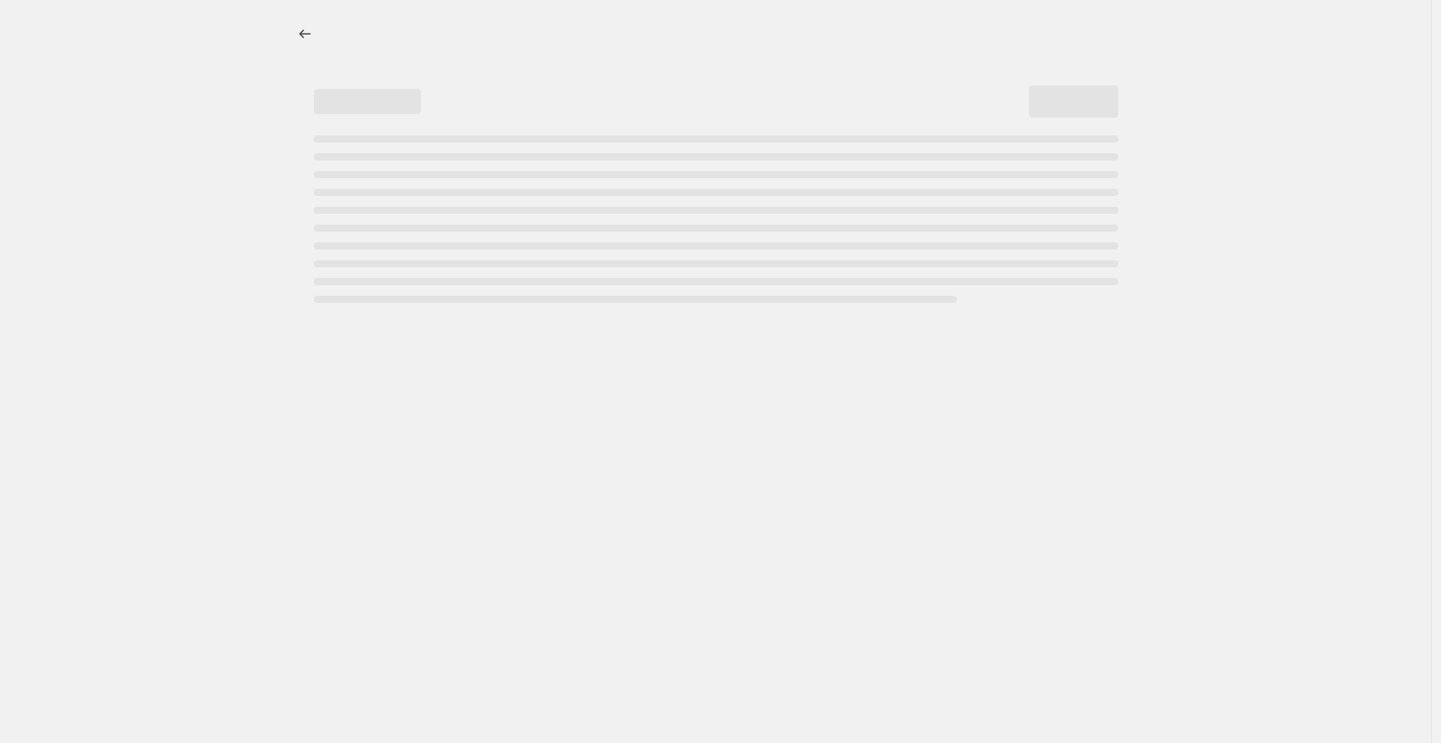
select select "not_equal"
select select "collection"
select select "not_equal"
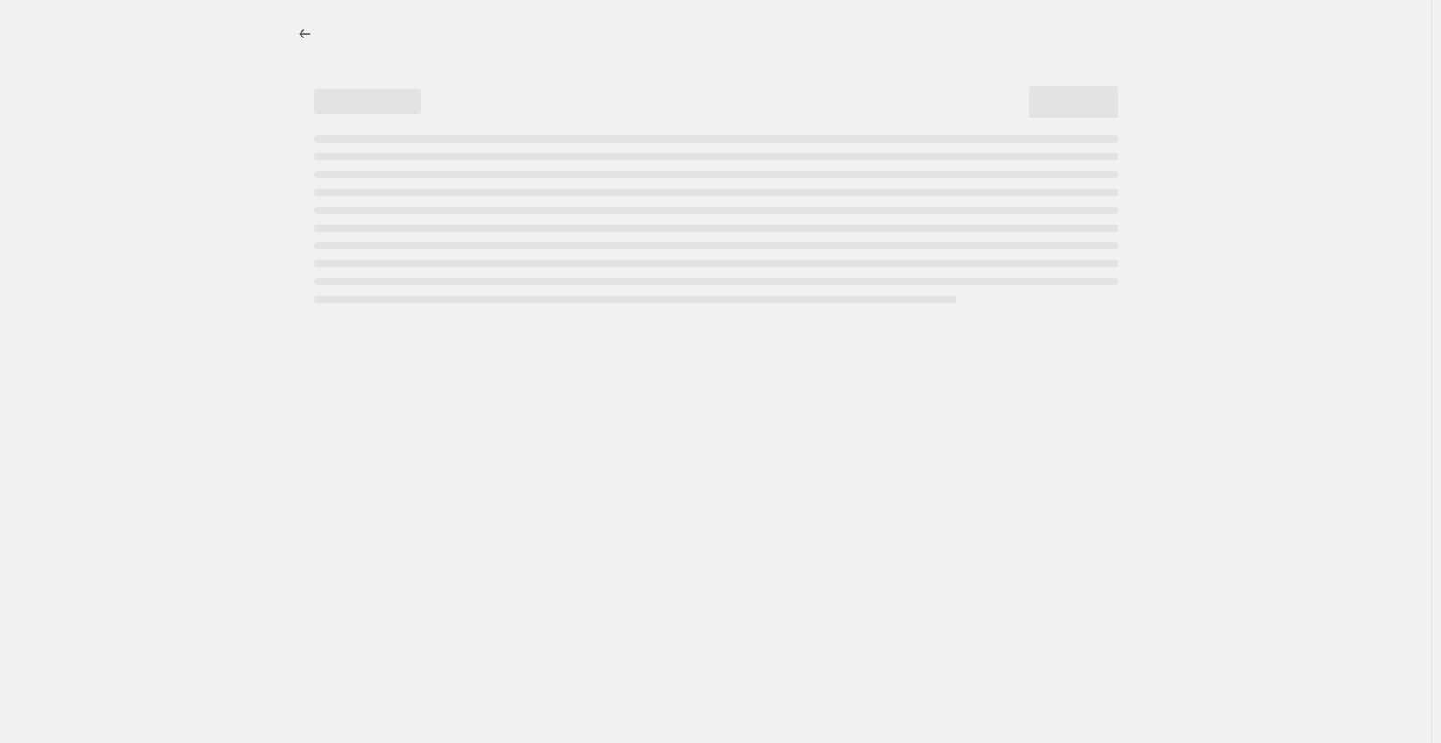
select select "not_equal"
select select "collection"
select select "not_equal"
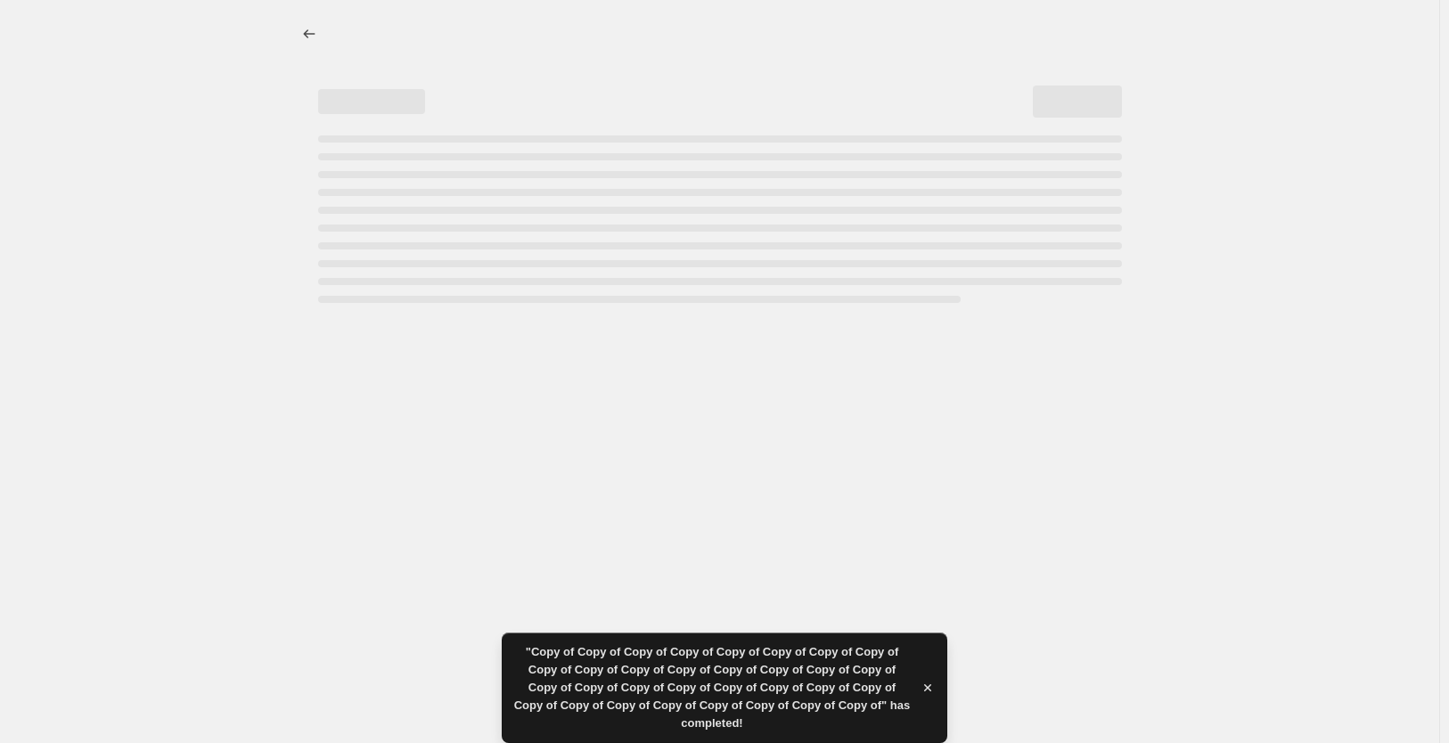
select select "percentage"
select select "collection"
select select "not_equal"
select select "collection"
select select "not_equal"
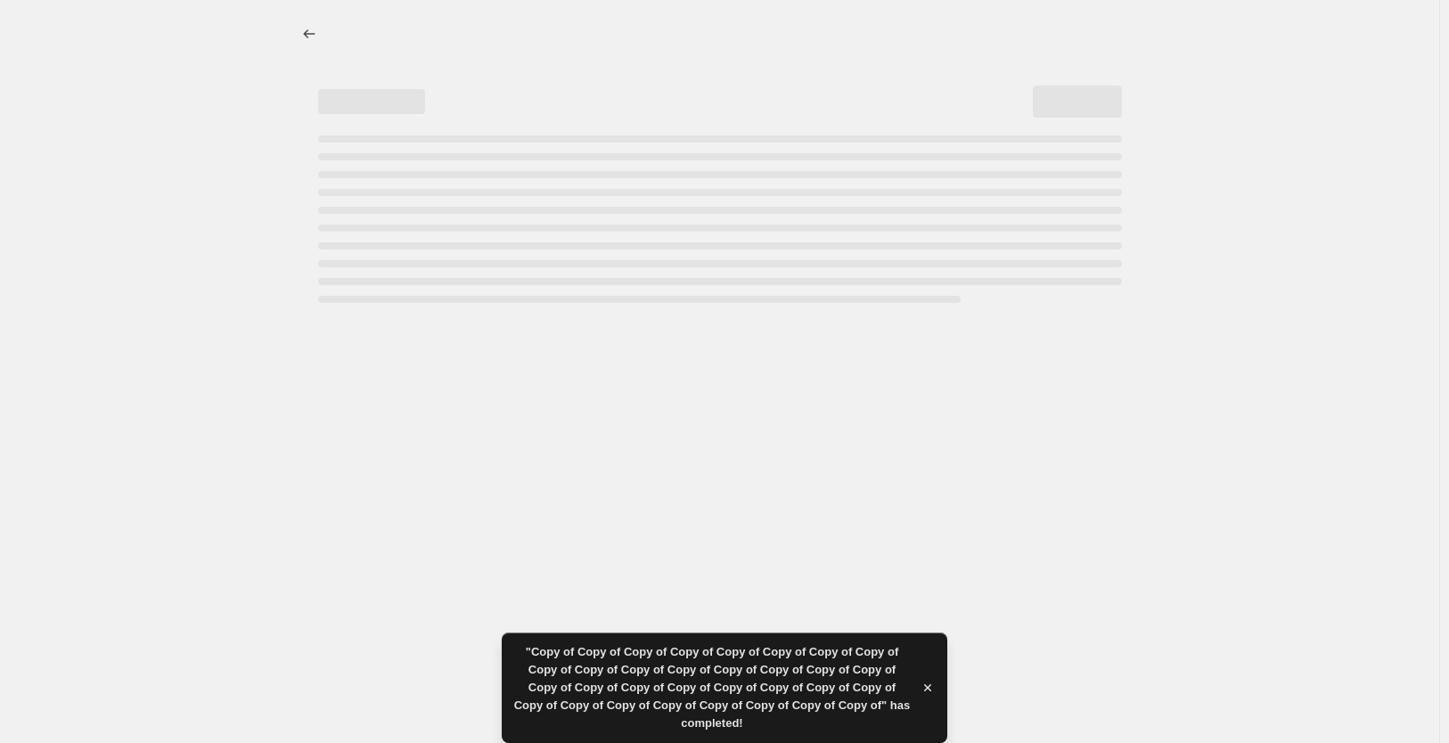
select select "collection"
select select "not_equal"
select select "collection"
select select "not_equal"
select select "collection"
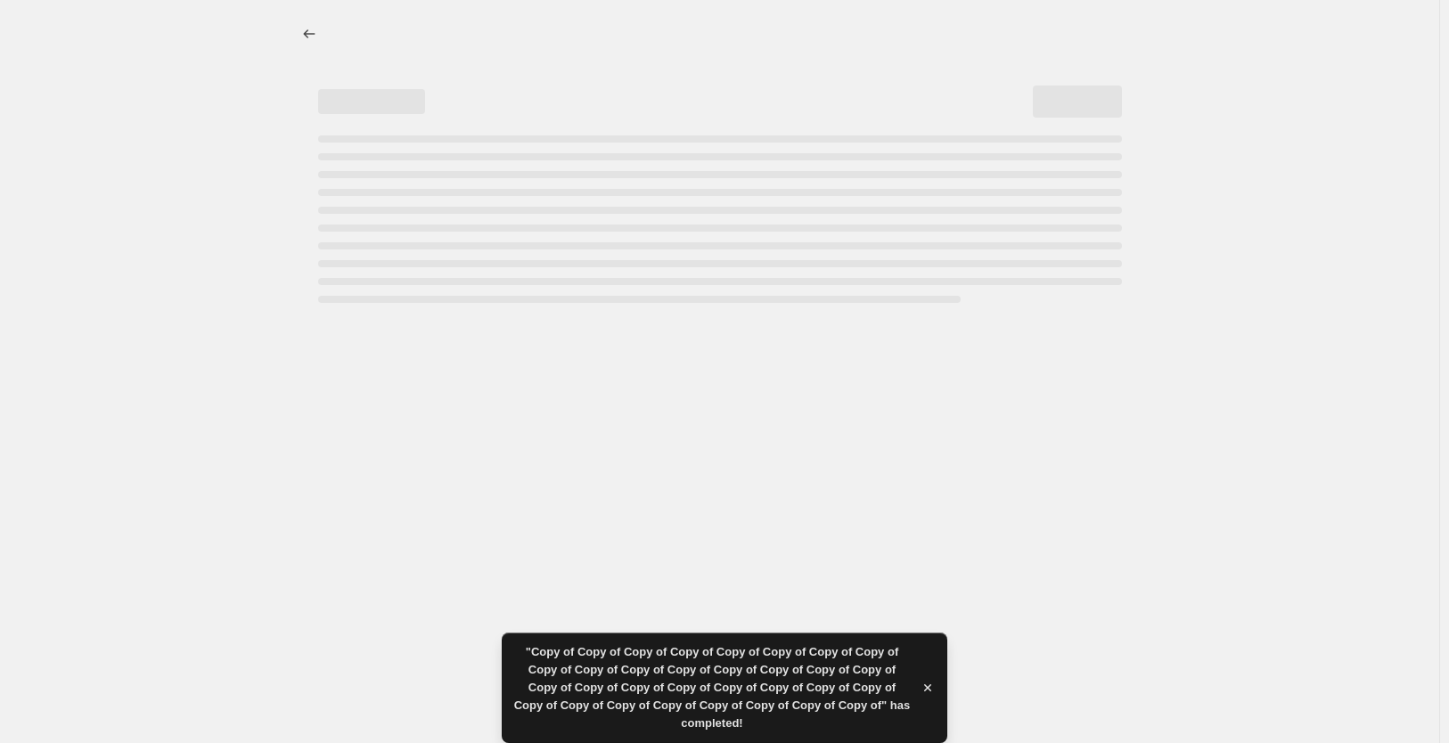
select select "not_equal"
select select "collection"
select select "not_equal"
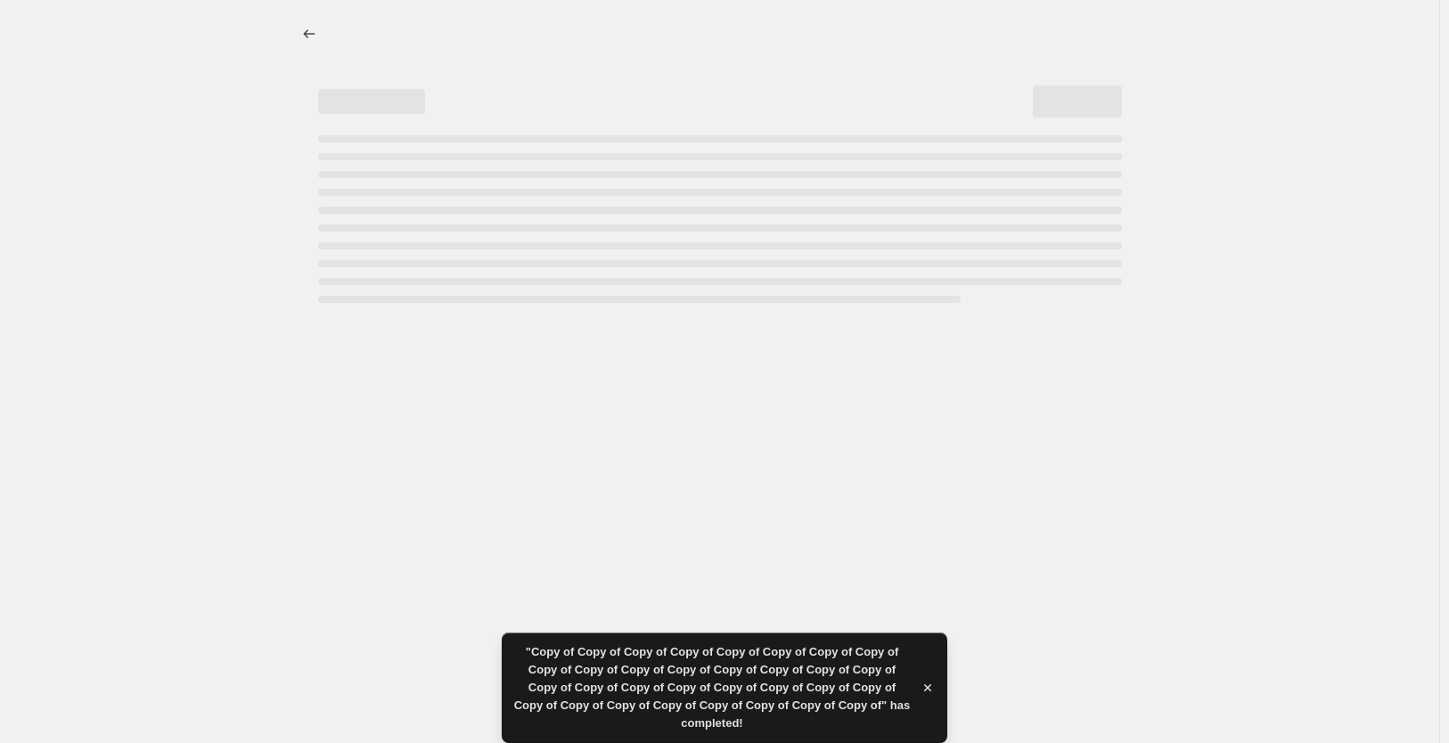
select select "not_equal"
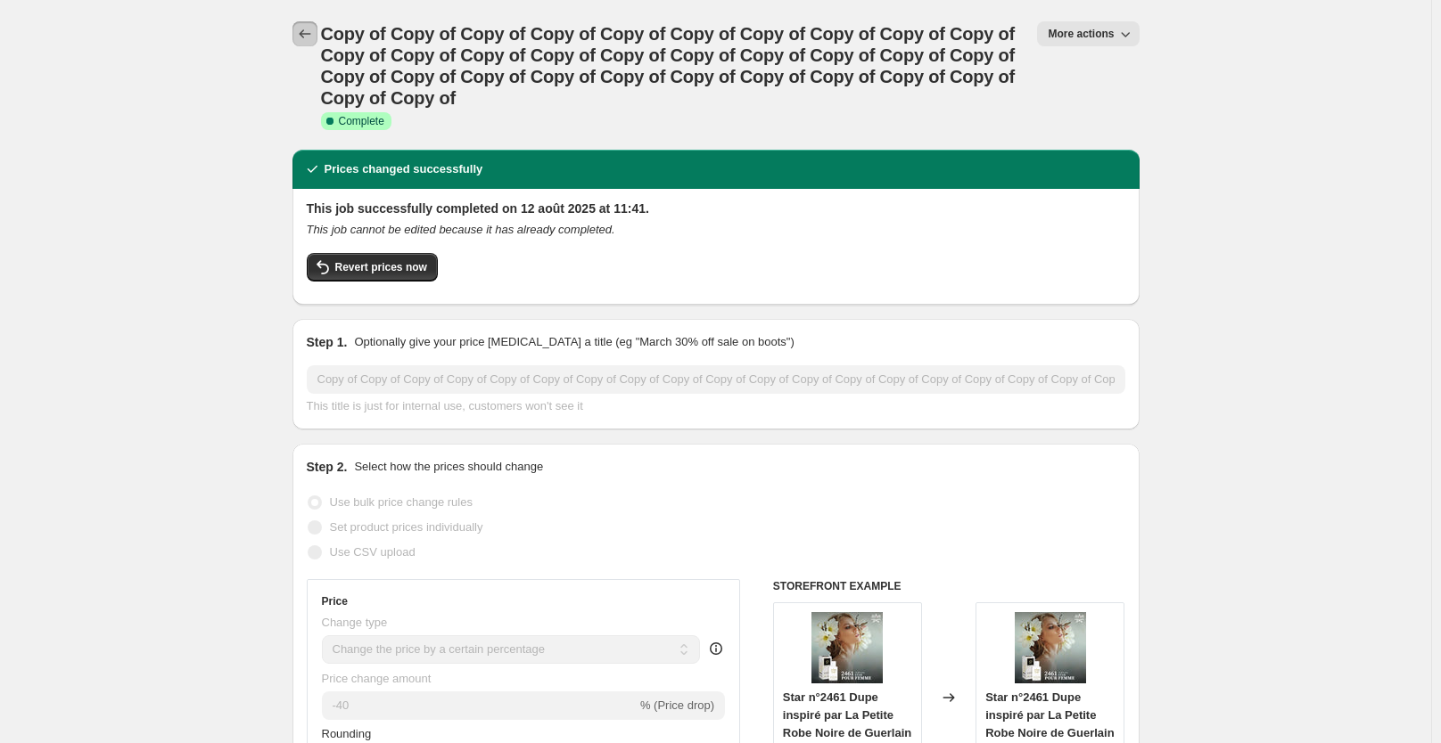
click at [313, 38] on icon "Price change jobs" at bounding box center [305, 34] width 18 height 18
